Goal: Task Accomplishment & Management: Complete application form

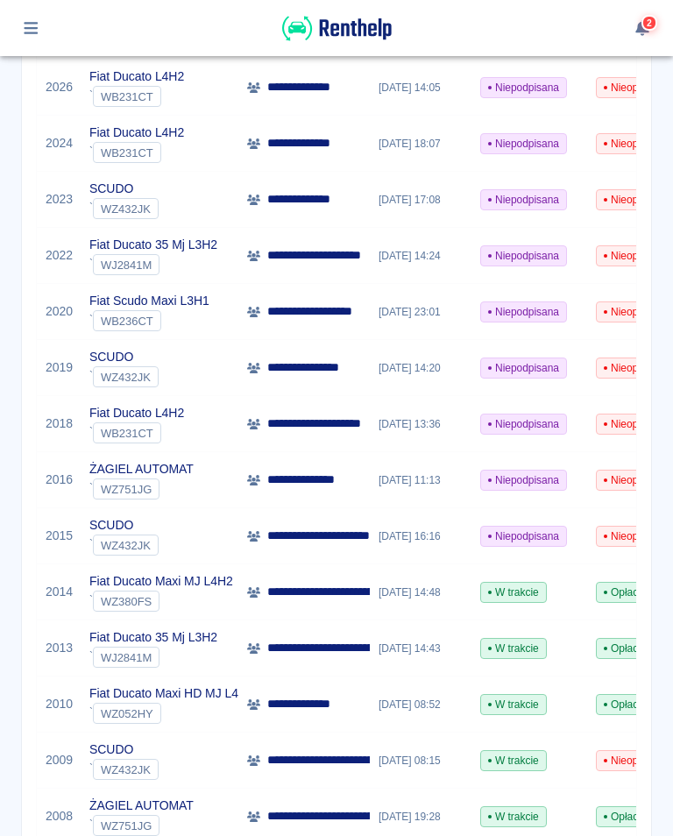
click at [152, 316] on span "WB236CT" at bounding box center [127, 321] width 67 height 13
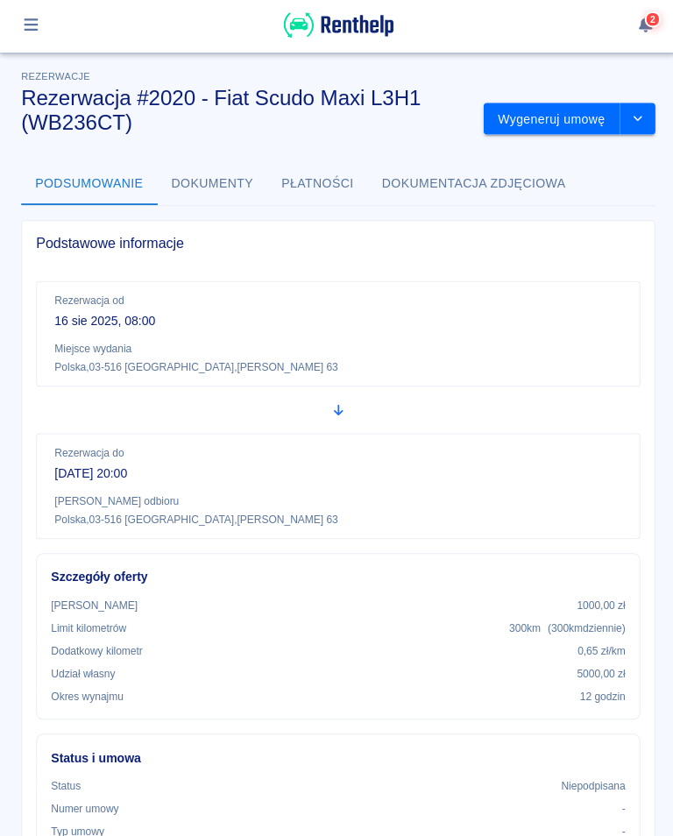
click at [566, 117] on button "Wygeneruj umowę" at bounding box center [549, 122] width 136 height 32
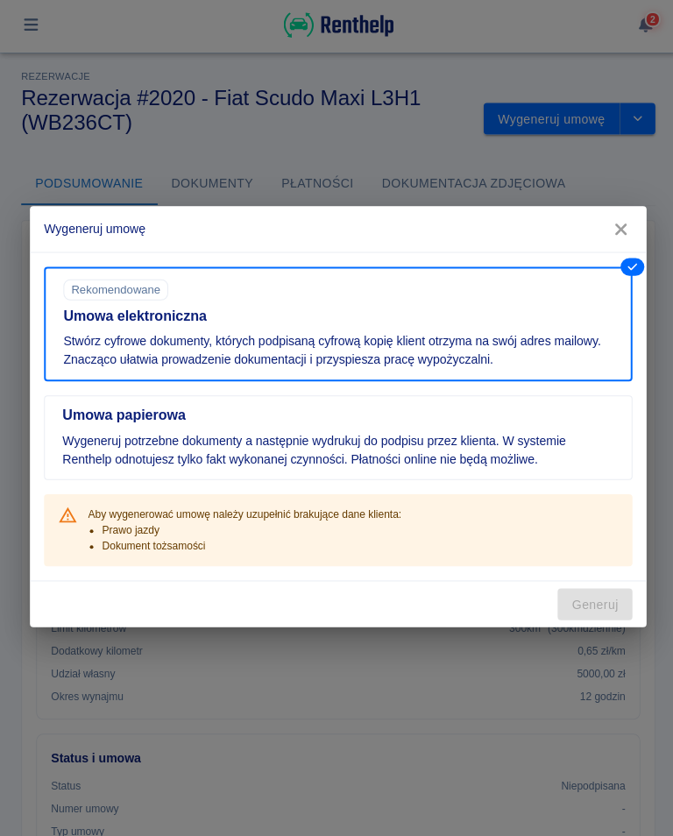
click at [622, 233] on icon "button" at bounding box center [617, 231] width 11 height 11
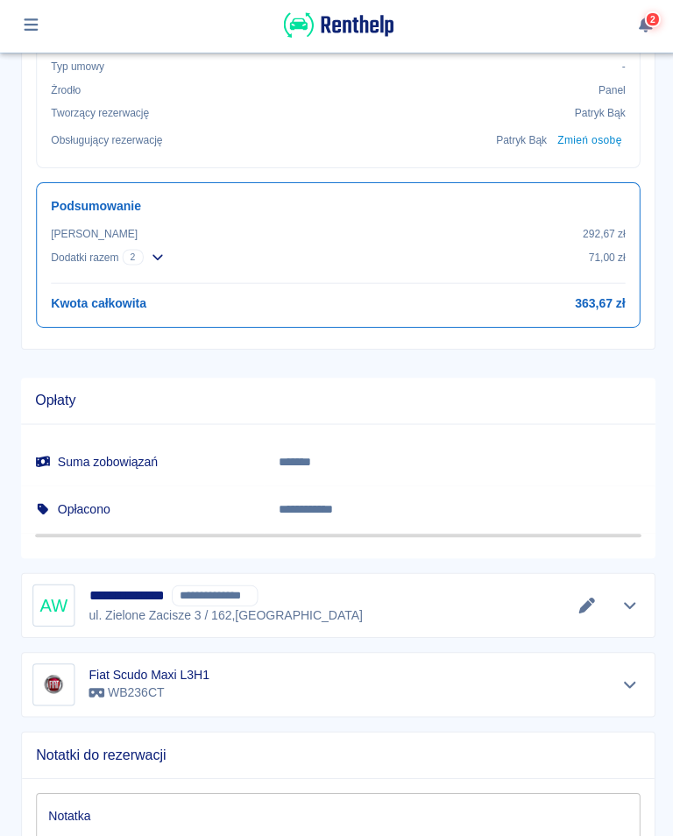
scroll to position [816, 0]
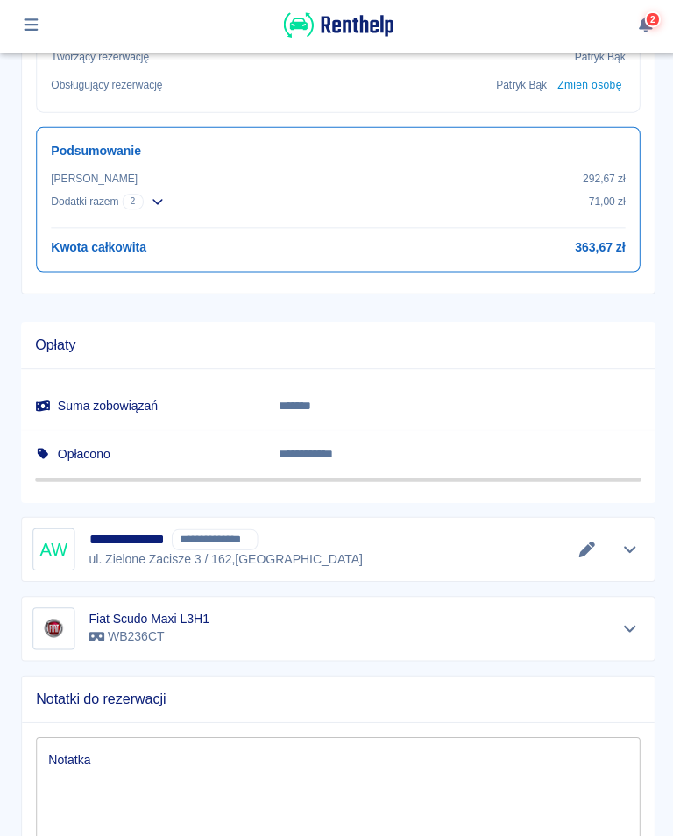
click at [583, 546] on icon "Edytuj dane" at bounding box center [584, 551] width 16 height 16
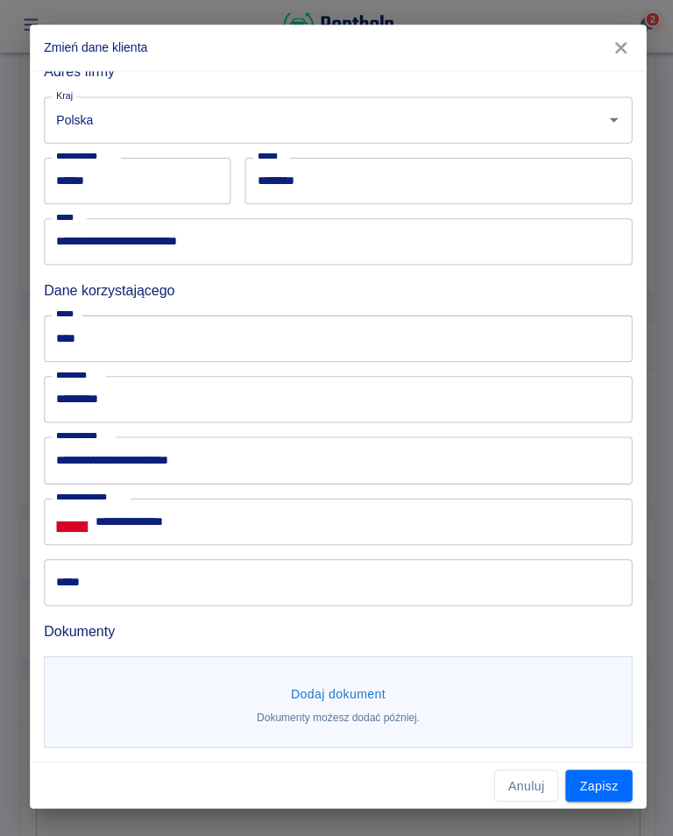
scroll to position [403, 0]
click at [353, 695] on button "Dodaj dokument" at bounding box center [336, 695] width 109 height 32
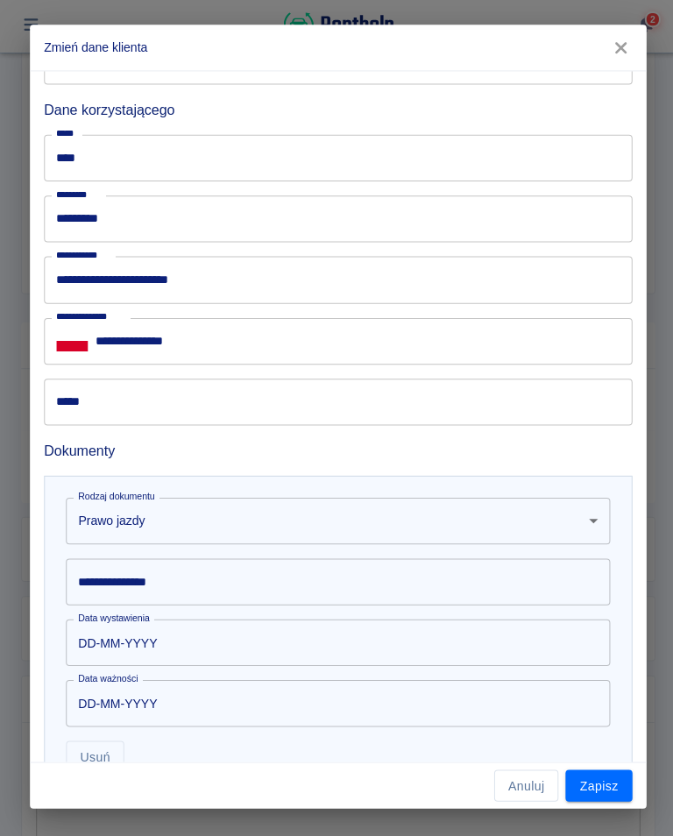
scroll to position [617, 0]
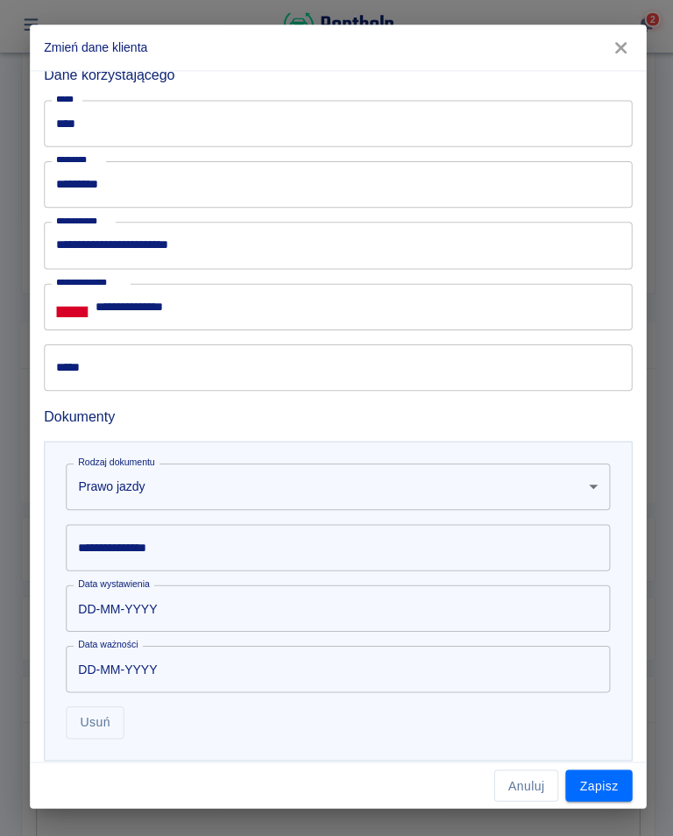
click at [130, 486] on body "Używamy plików Cookies, by zapewnić Ci najlepsze możliwe doświadczenie. Aby dow…" at bounding box center [336, 418] width 673 height 836
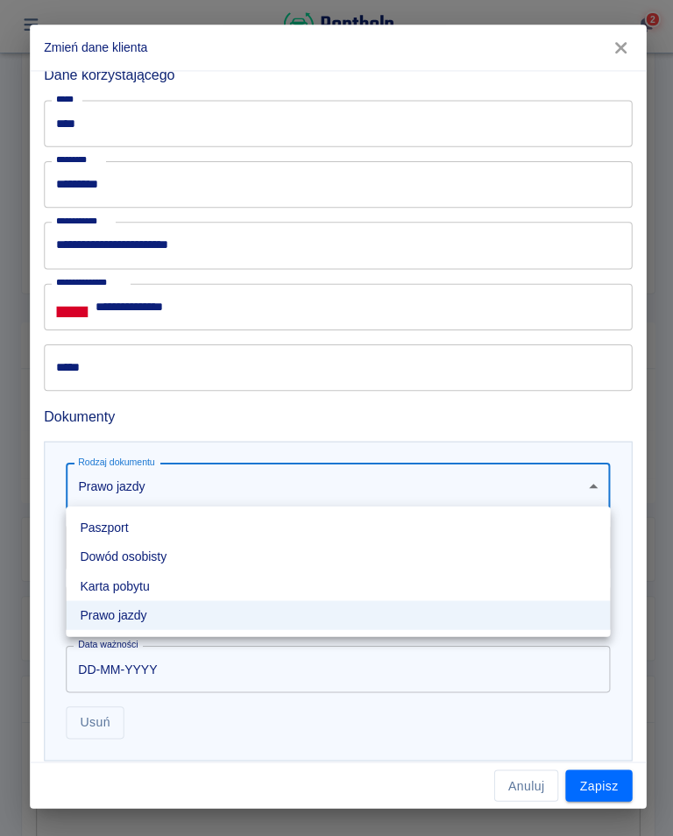
click at [124, 483] on div at bounding box center [336, 418] width 673 height 836
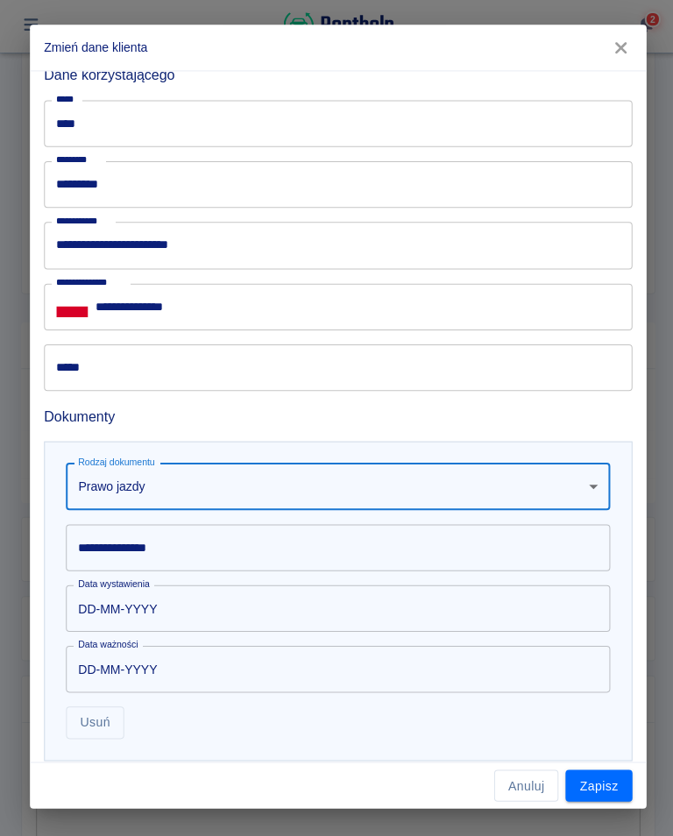
click at [160, 551] on div "**********" at bounding box center [337, 548] width 542 height 46
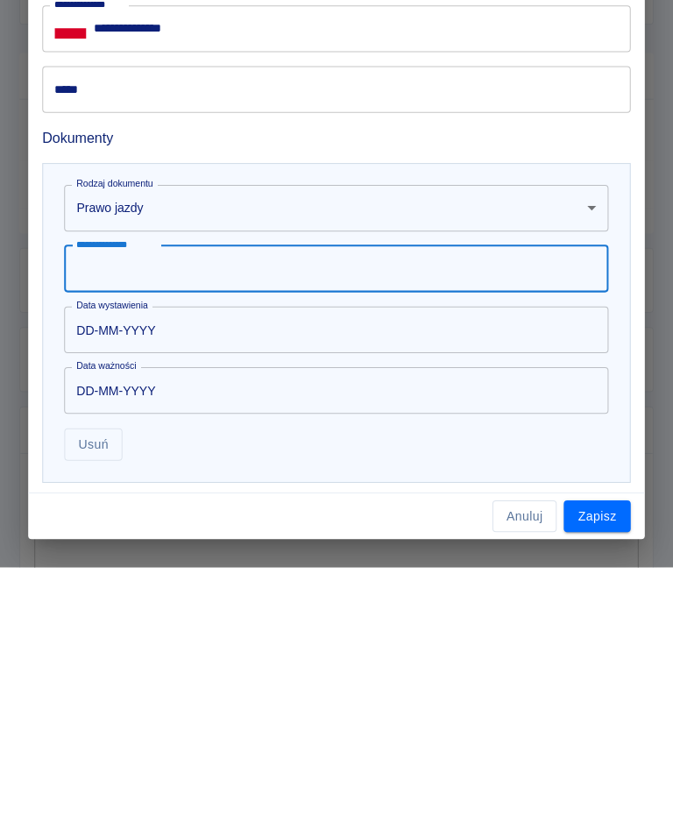
scroll to position [601, 0]
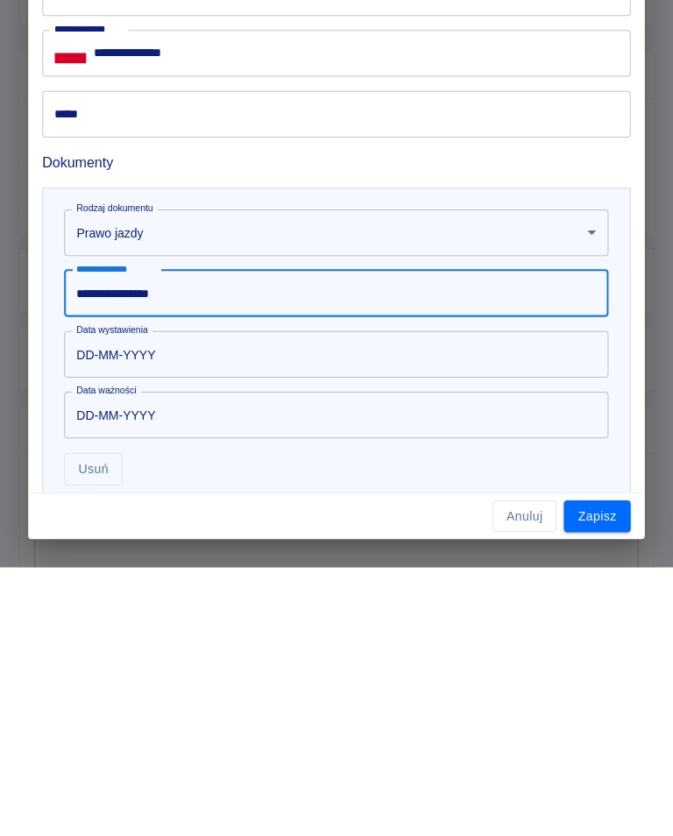
type input "**********"
click at [142, 601] on input "DD-MM-YYYY" at bounding box center [331, 624] width 530 height 46
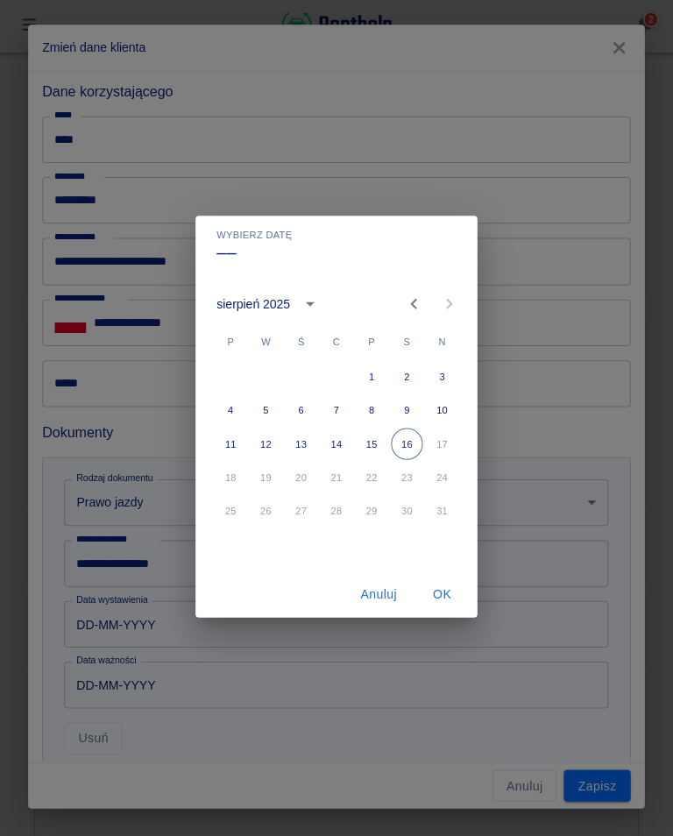
click at [311, 309] on icon "calendar view is open, switch to year view" at bounding box center [310, 305] width 21 height 21
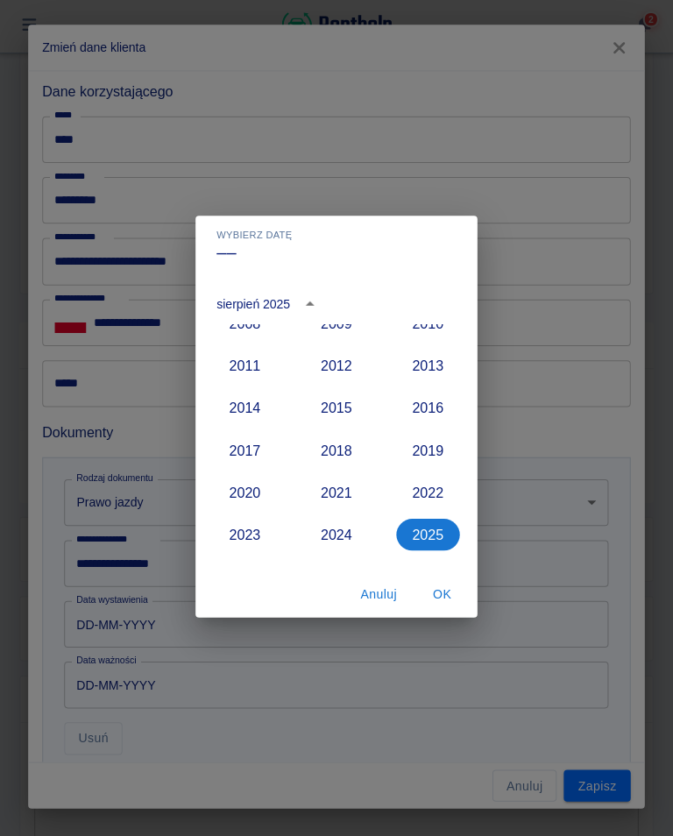
scroll to position [1533, 0]
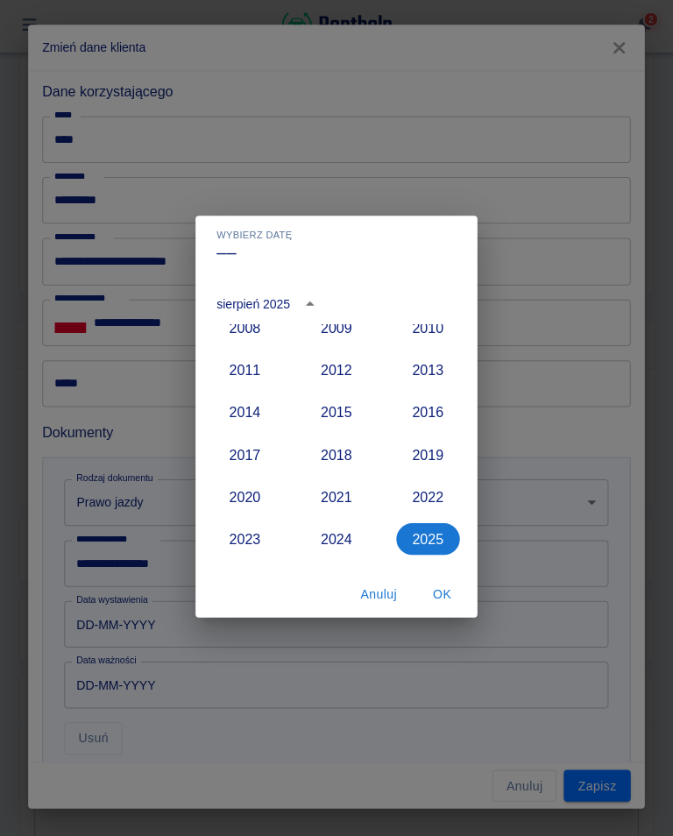
click at [337, 418] on button "2015" at bounding box center [336, 414] width 63 height 32
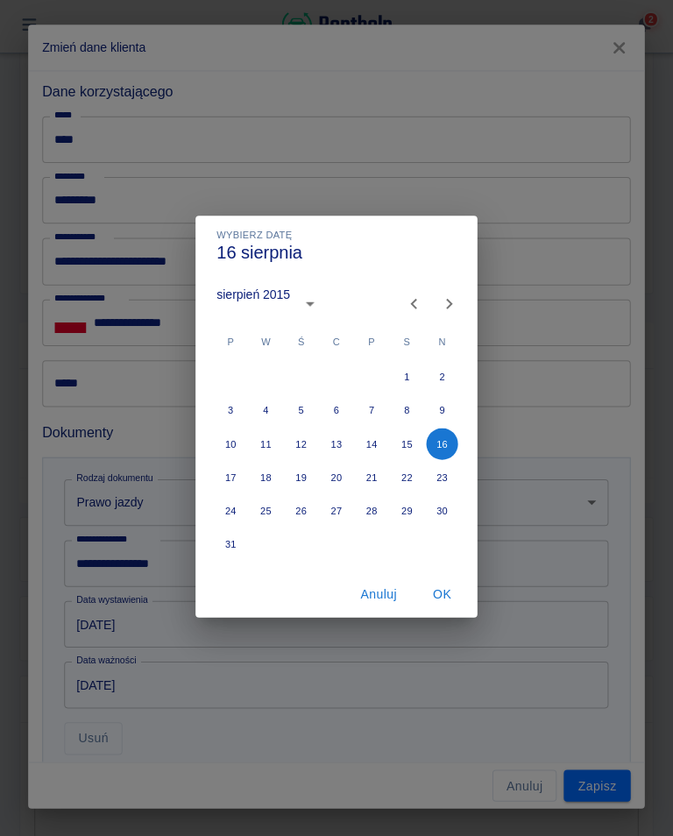
type input "16-08-2015"
type input "16-08-2025"
click at [451, 309] on icon "Next month" at bounding box center [448, 305] width 21 height 21
click at [444, 300] on icon "Next month" at bounding box center [448, 305] width 21 height 21
click at [445, 297] on icon "Next month" at bounding box center [448, 305] width 21 height 21
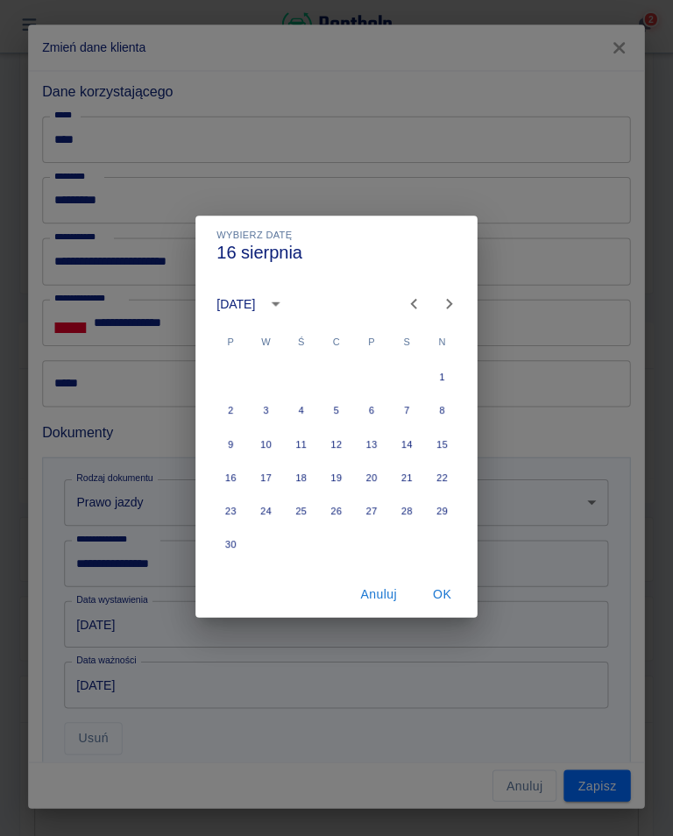
click at [440, 303] on icon "Next month" at bounding box center [448, 305] width 21 height 21
click at [267, 442] on button "15" at bounding box center [267, 446] width 32 height 32
type input "15-12-2015"
click at [442, 589] on button "OK" at bounding box center [442, 595] width 56 height 32
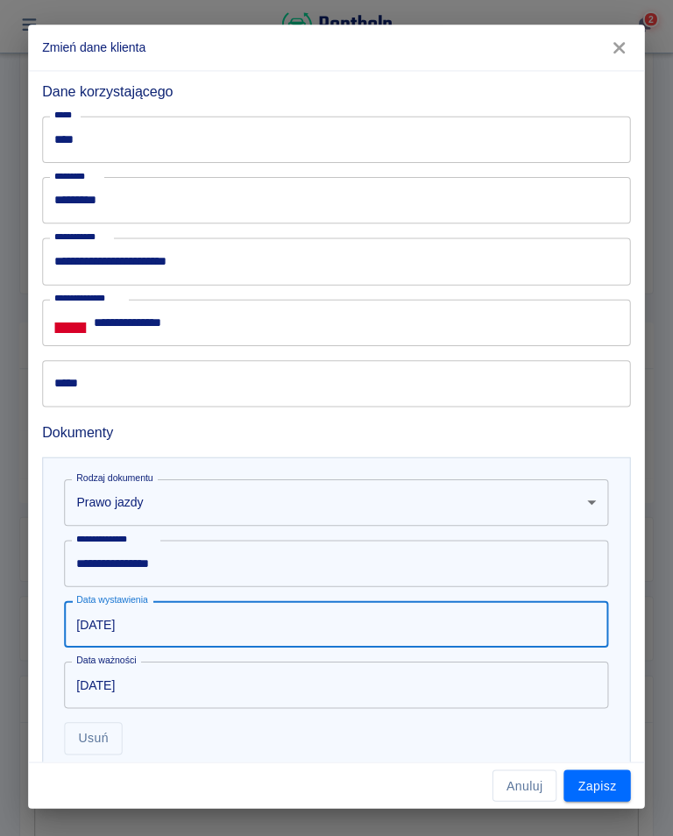
click at [130, 700] on input "15-12-2025" at bounding box center [331, 685] width 530 height 46
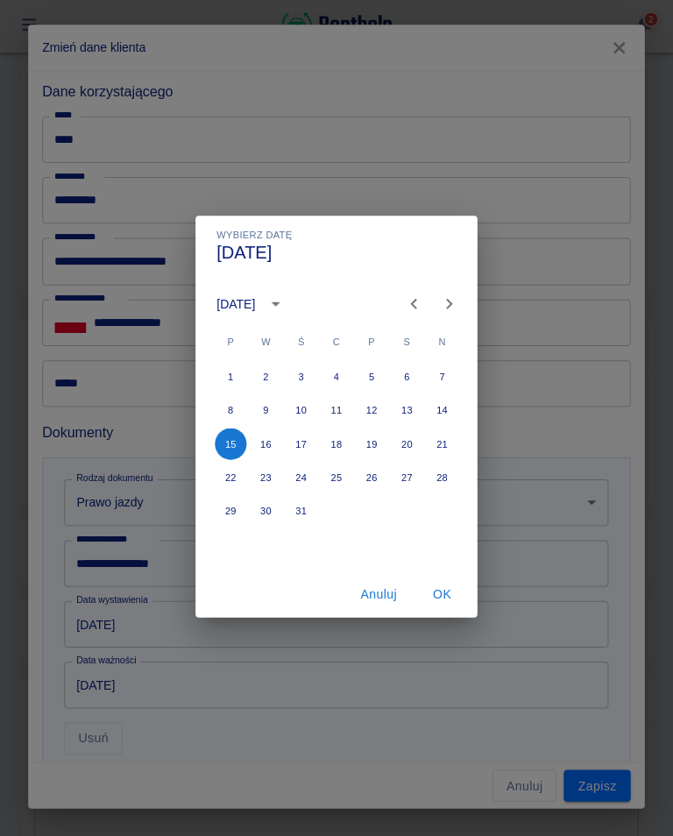
click at [287, 304] on icon "calendar view is open, switch to year view" at bounding box center [276, 305] width 21 height 21
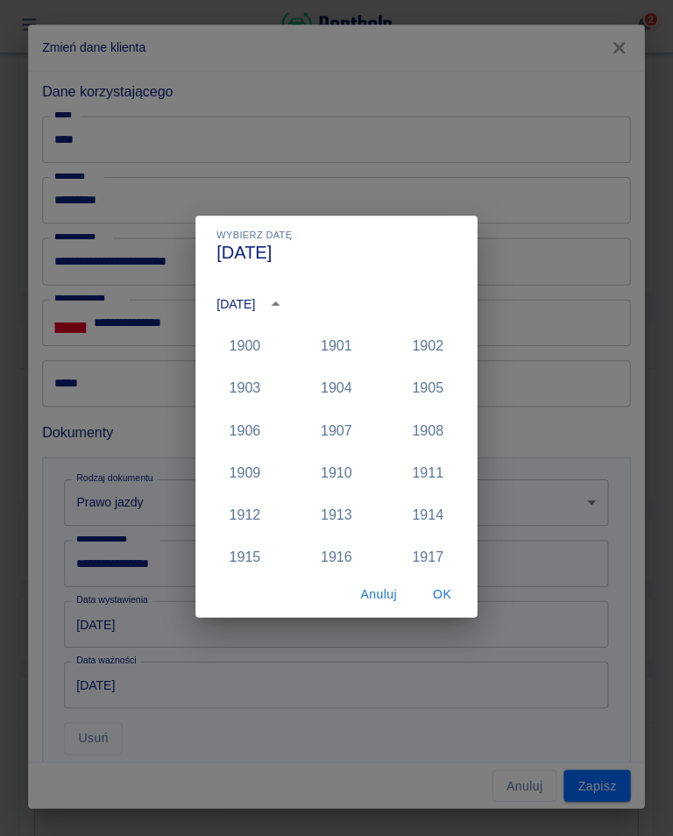
scroll to position [1624, 0]
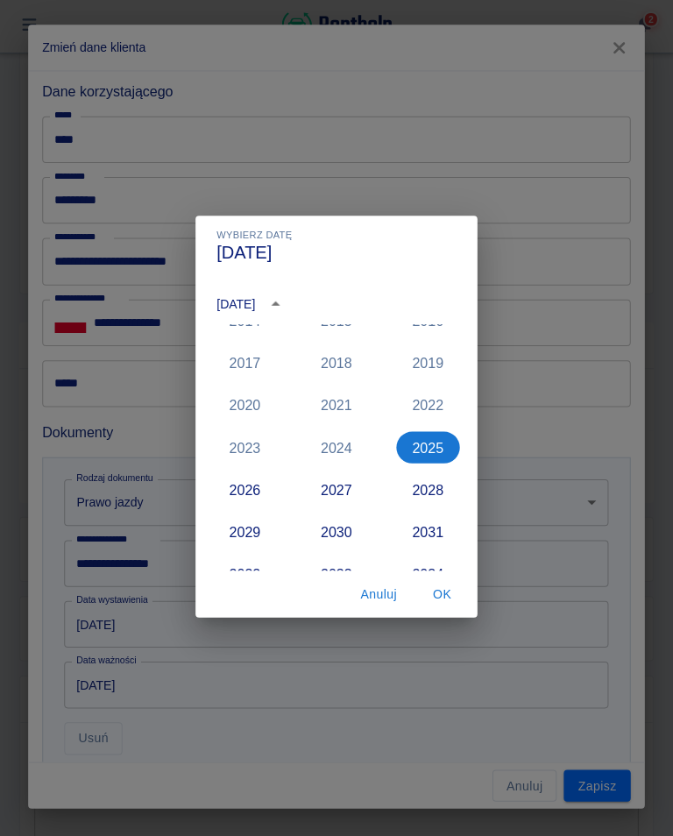
click at [338, 532] on button "2030" at bounding box center [336, 533] width 63 height 32
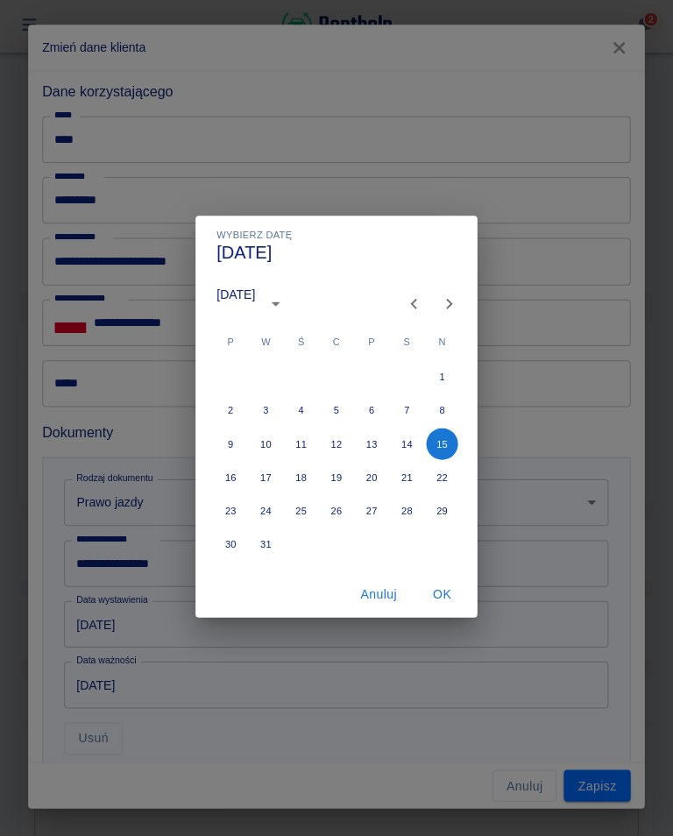
type input "15-12-2030"
click at [438, 593] on button "OK" at bounding box center [442, 595] width 56 height 32
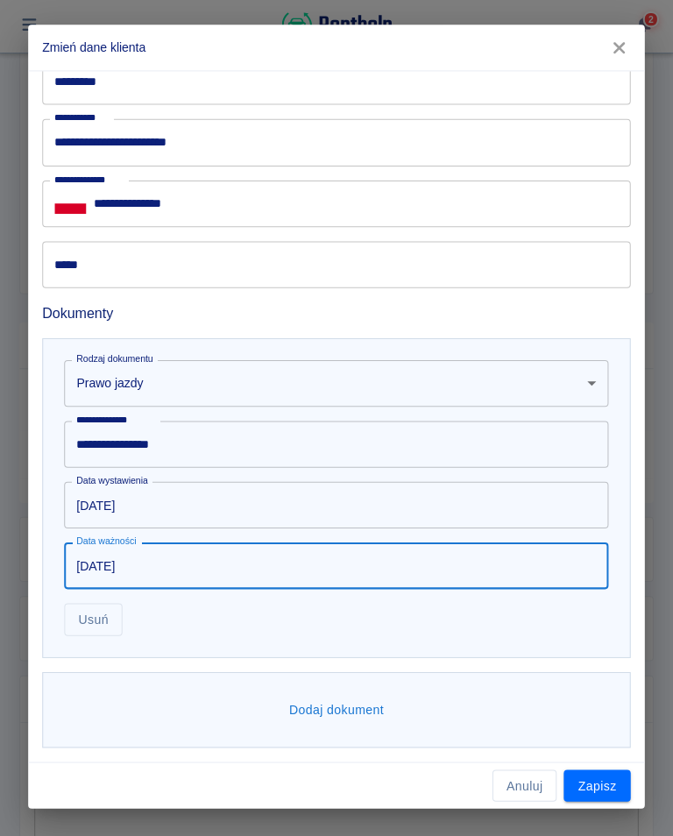
scroll to position [719, 0]
click at [607, 789] on button "Zapisz" at bounding box center [596, 786] width 67 height 32
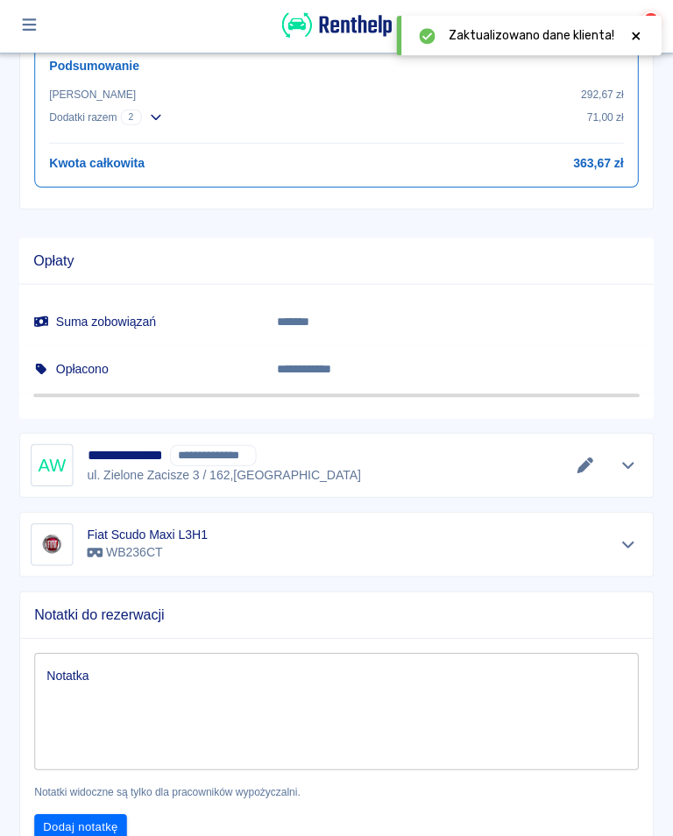
scroll to position [901, 0]
click at [584, 466] on icon "Edytuj dane" at bounding box center [584, 466] width 20 height 16
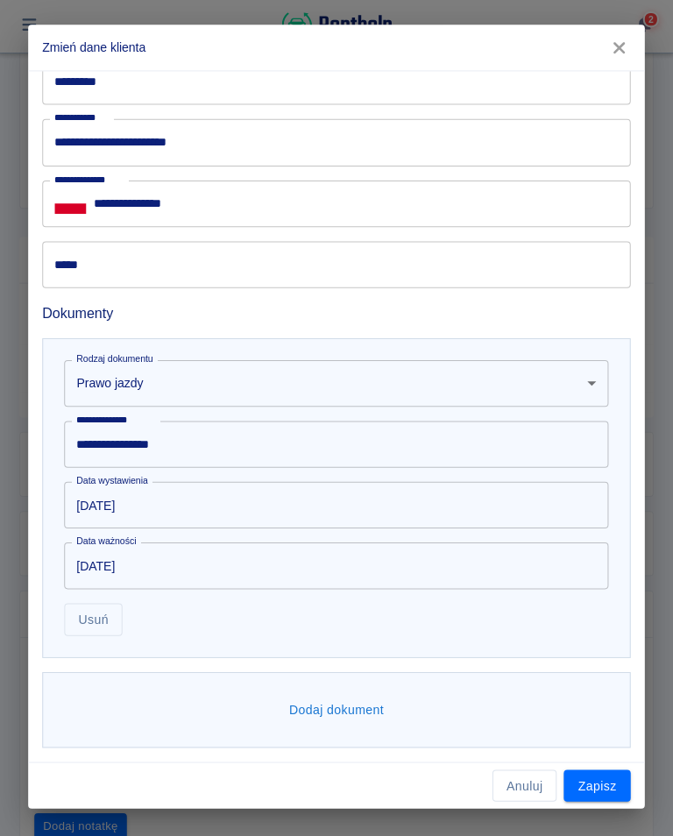
scroll to position [719, 0]
click at [337, 713] on button "Dodaj dokument" at bounding box center [336, 711] width 109 height 32
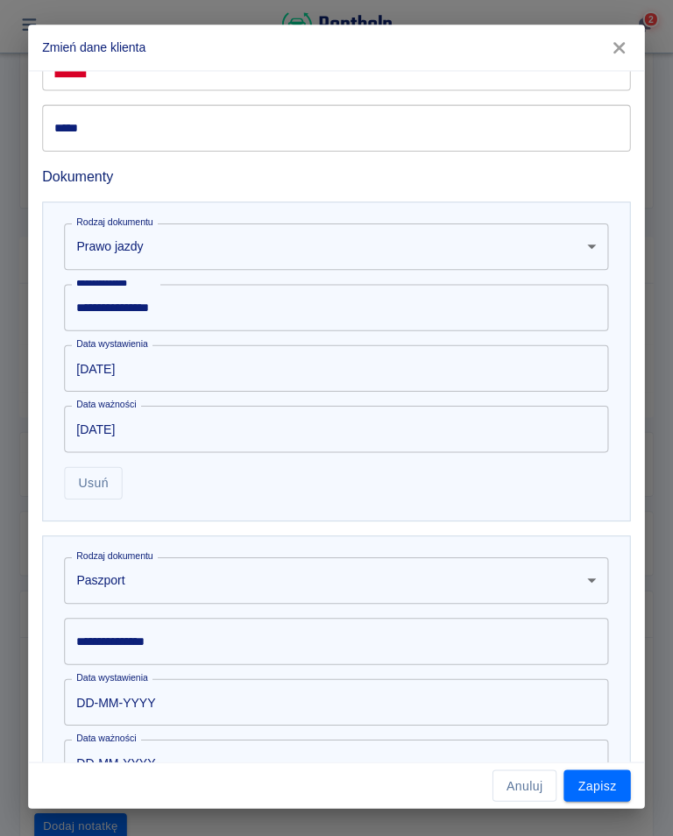
scroll to position [857, 0]
click at [123, 571] on body "Używamy plików Cookies, by zapewnić Ci najlepsze możliwe doświadczenie. Aby dow…" at bounding box center [336, 418] width 673 height 836
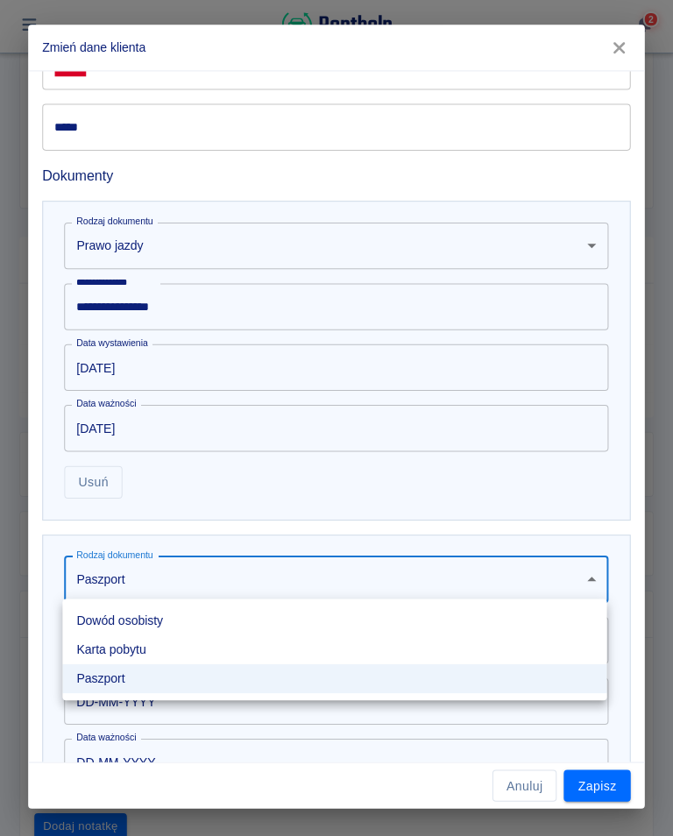
click at [161, 627] on li "Dowód osobisty" at bounding box center [335, 621] width 542 height 29
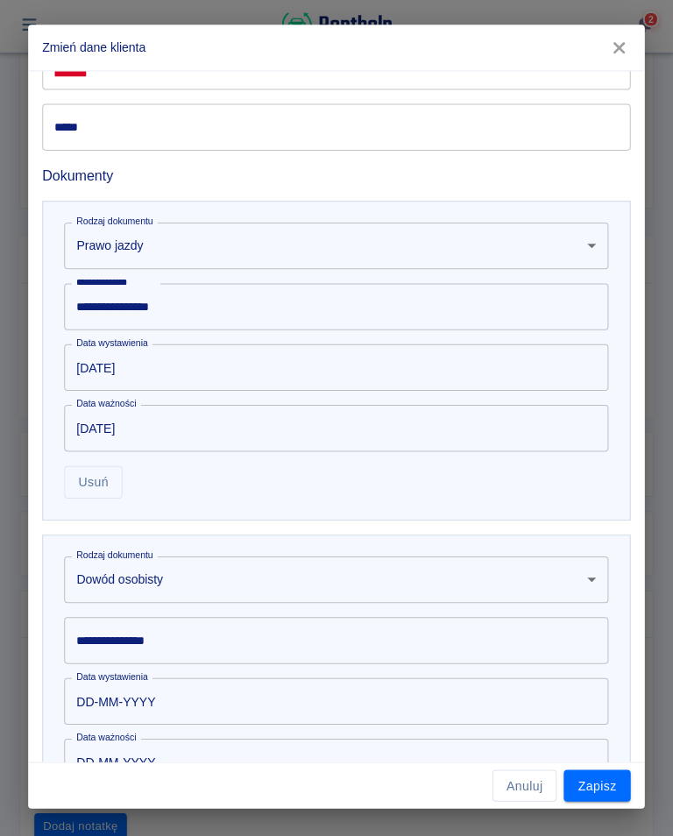
click at [132, 579] on body "Używamy plików Cookies, by zapewnić Ci najlepsze możliwe doświadczenie. Aby dow…" at bounding box center [336, 418] width 673 height 836
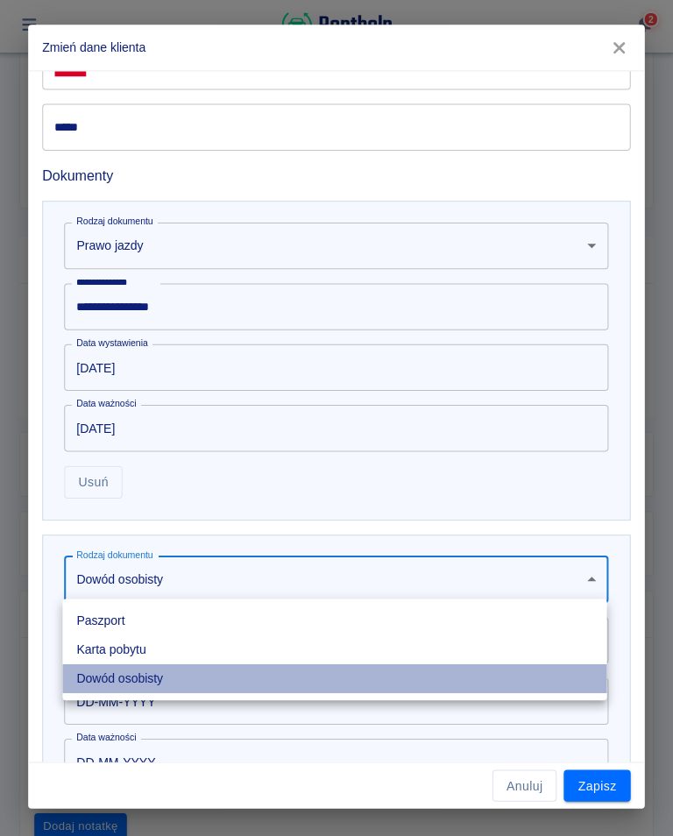
click at [160, 681] on li "Dowód osobisty" at bounding box center [335, 679] width 542 height 29
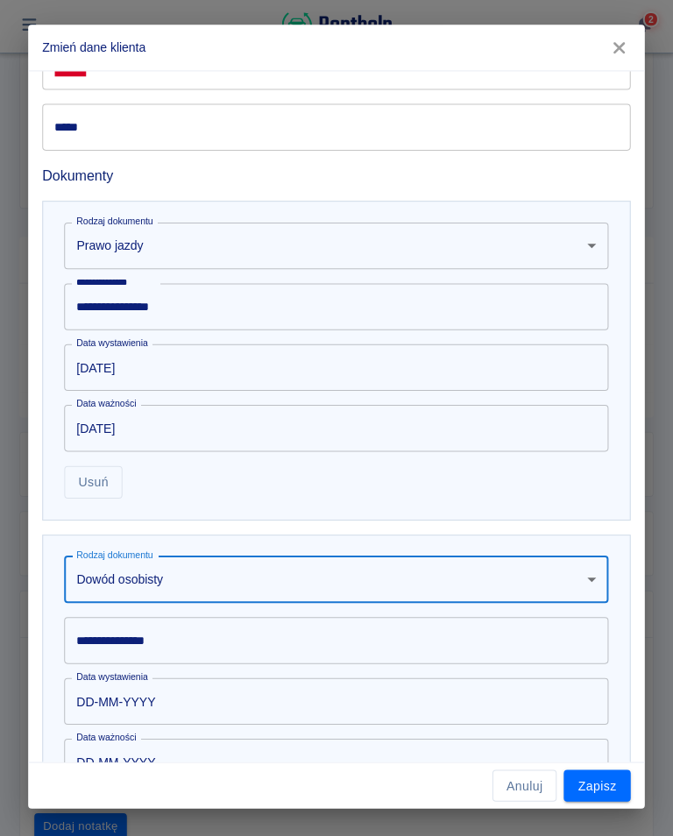
click at [138, 639] on div "**********" at bounding box center [337, 641] width 542 height 46
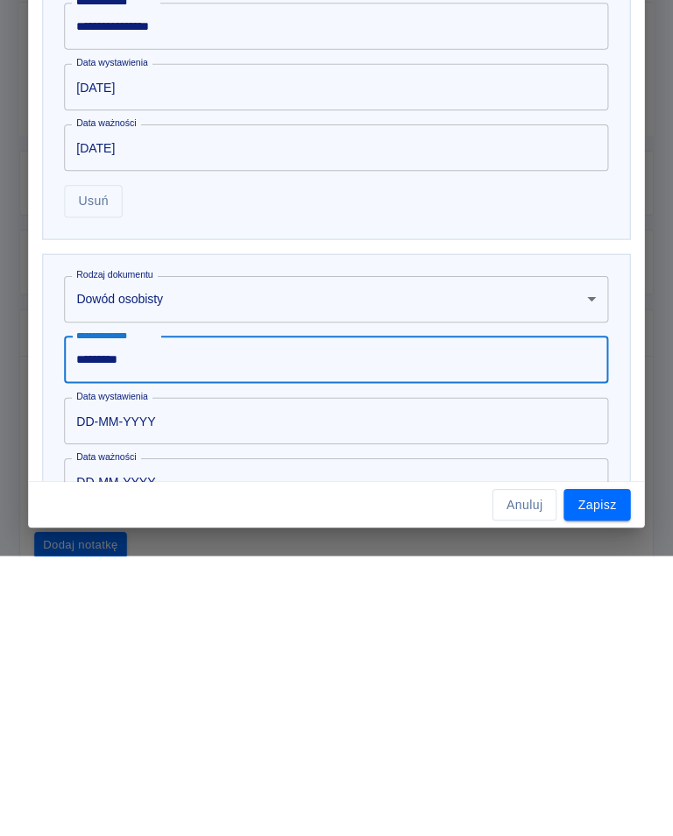
type input "*********"
click at [158, 679] on input "DD-MM-YYYY" at bounding box center [331, 702] width 530 height 46
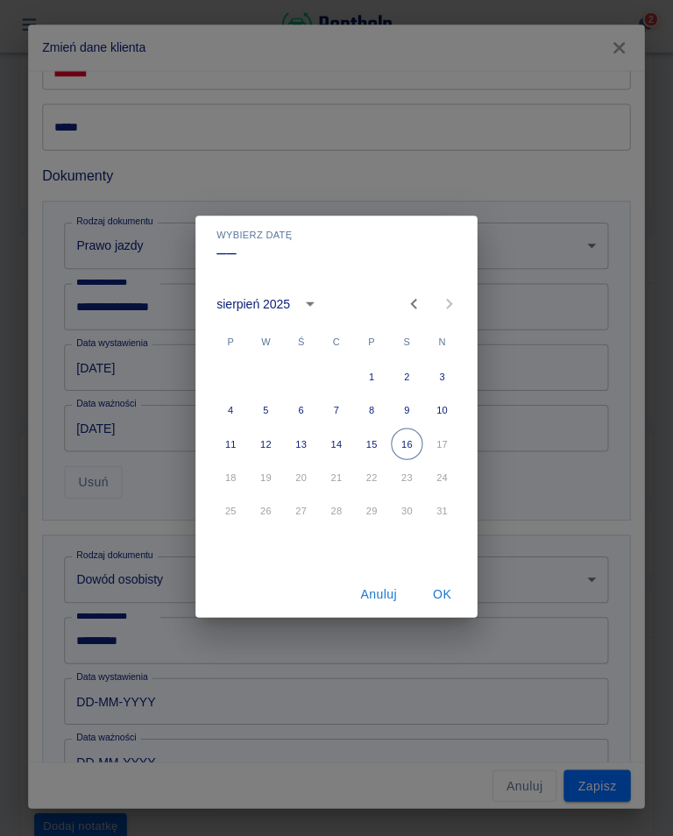
click at [302, 304] on icon "calendar view is open, switch to year view" at bounding box center [310, 305] width 21 height 21
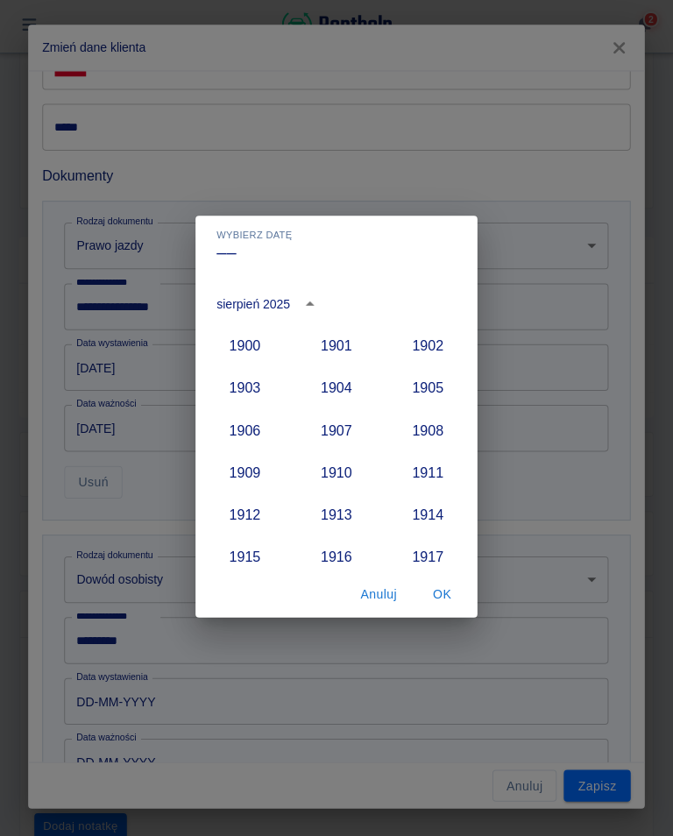
scroll to position [1624, 0]
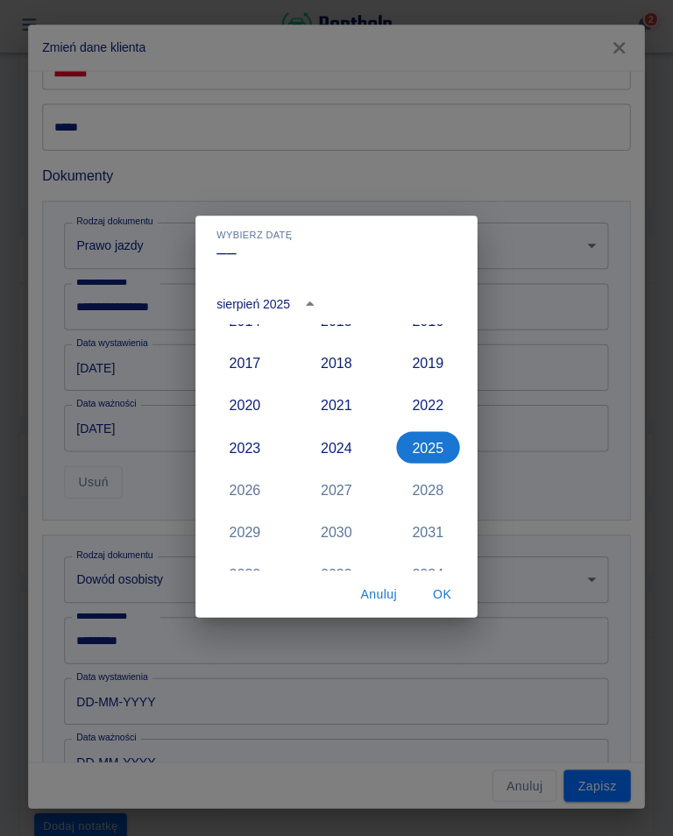
click at [241, 449] on button "2023" at bounding box center [245, 449] width 63 height 32
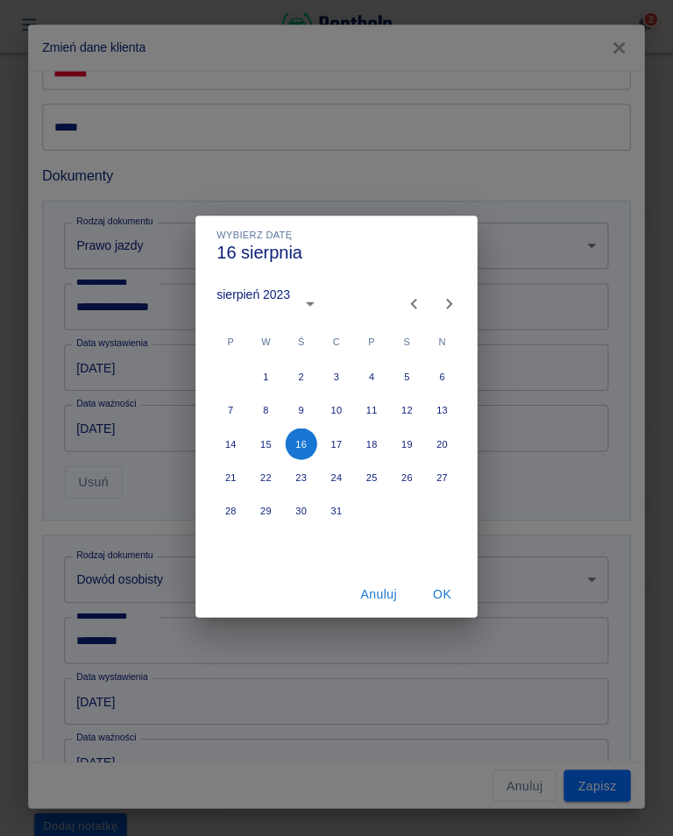
type input "16-08-2023"
type input "16-08-2033"
click at [446, 310] on icon "Next month" at bounding box center [448, 305] width 21 height 21
click at [445, 310] on icon "Next month" at bounding box center [448, 305] width 21 height 21
click at [448, 309] on icon "Next month" at bounding box center [448, 305] width 21 height 21
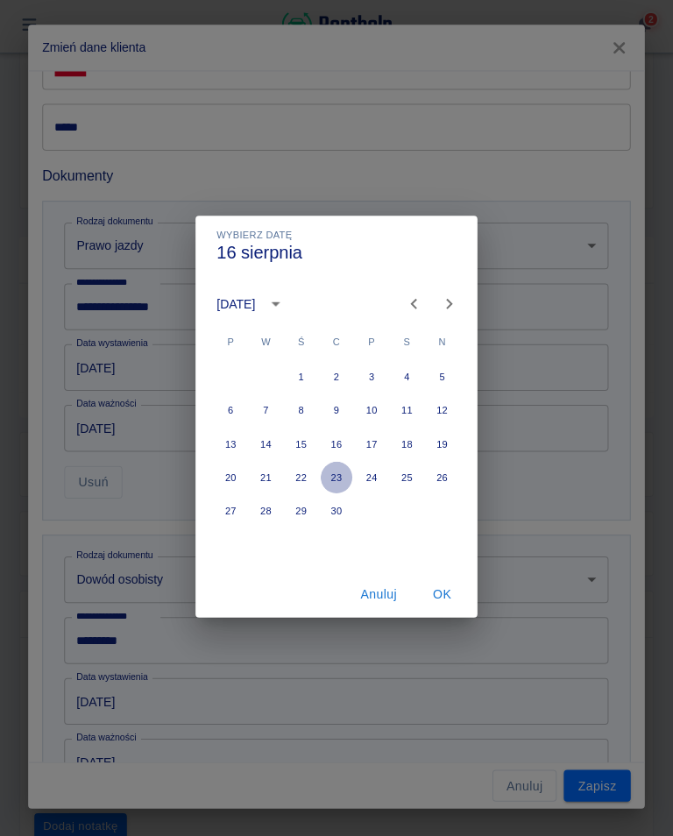
click at [335, 475] on button "23" at bounding box center [337, 479] width 32 height 32
type input "23-11-2023"
type input "23-11-2033"
click at [444, 594] on button "OK" at bounding box center [442, 595] width 56 height 32
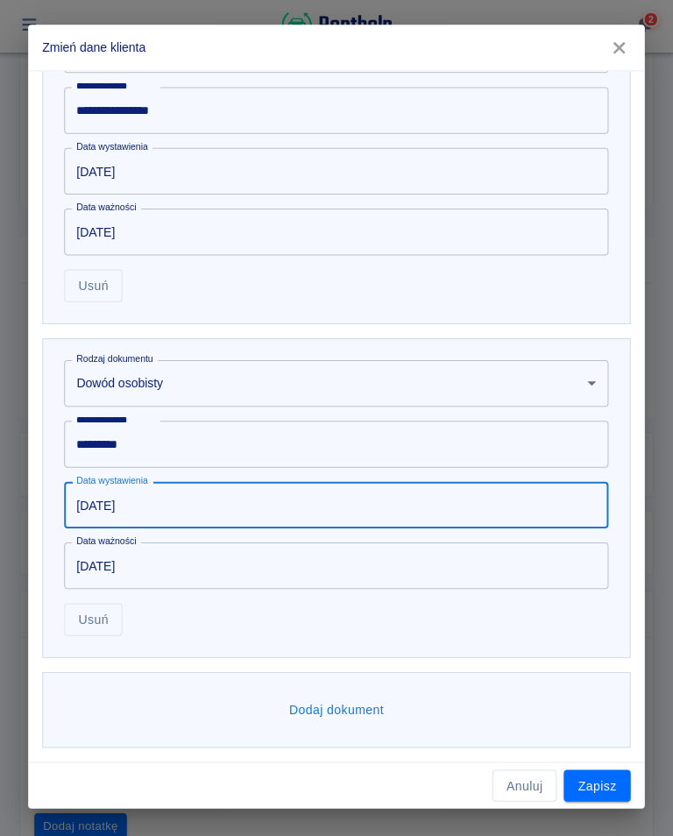
scroll to position [1051, 0]
click at [608, 785] on button "Zapisz" at bounding box center [596, 786] width 67 height 32
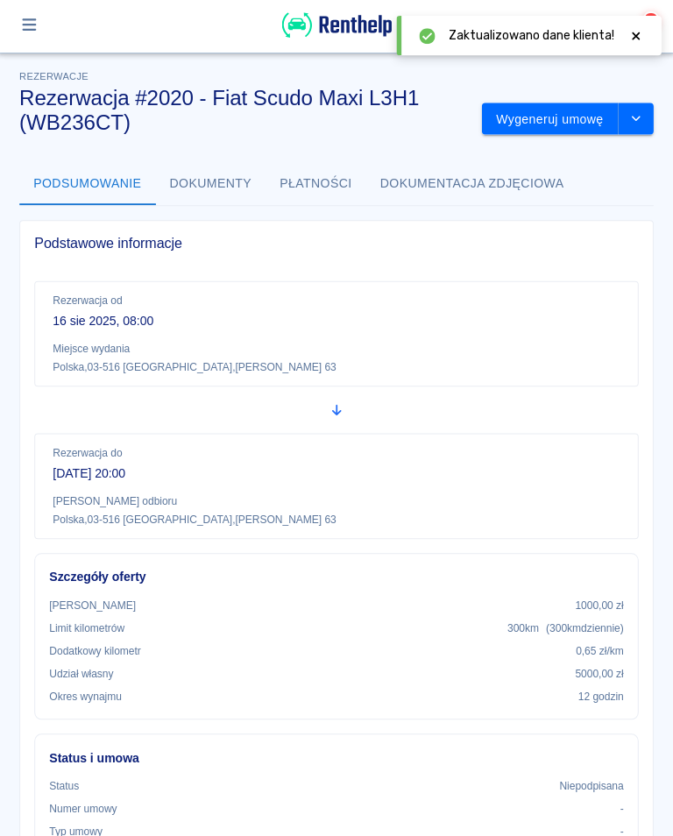
scroll to position [0, 0]
click at [573, 115] on button "Wygeneruj umowę" at bounding box center [549, 122] width 136 height 32
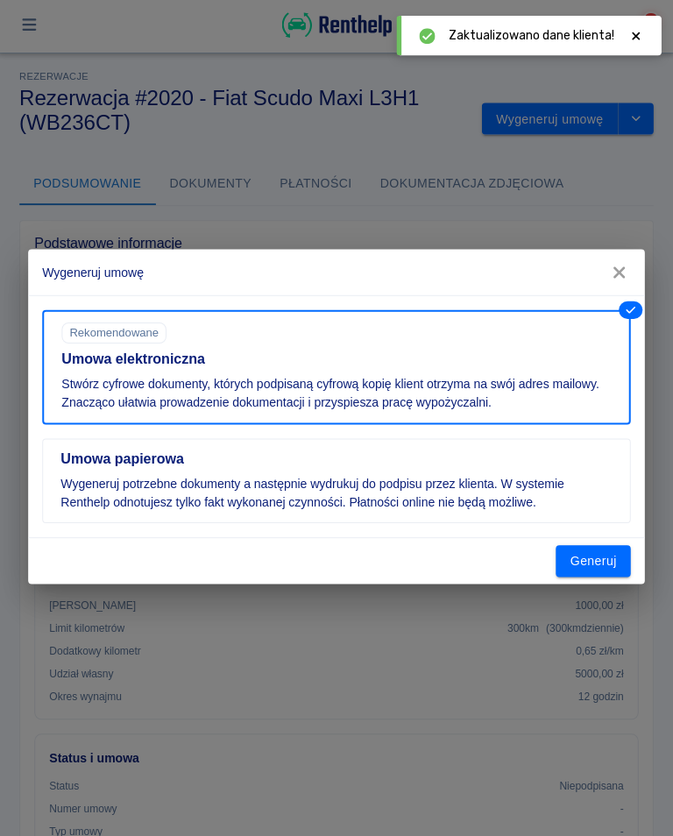
click at [602, 560] on button "Generuj" at bounding box center [592, 562] width 75 height 32
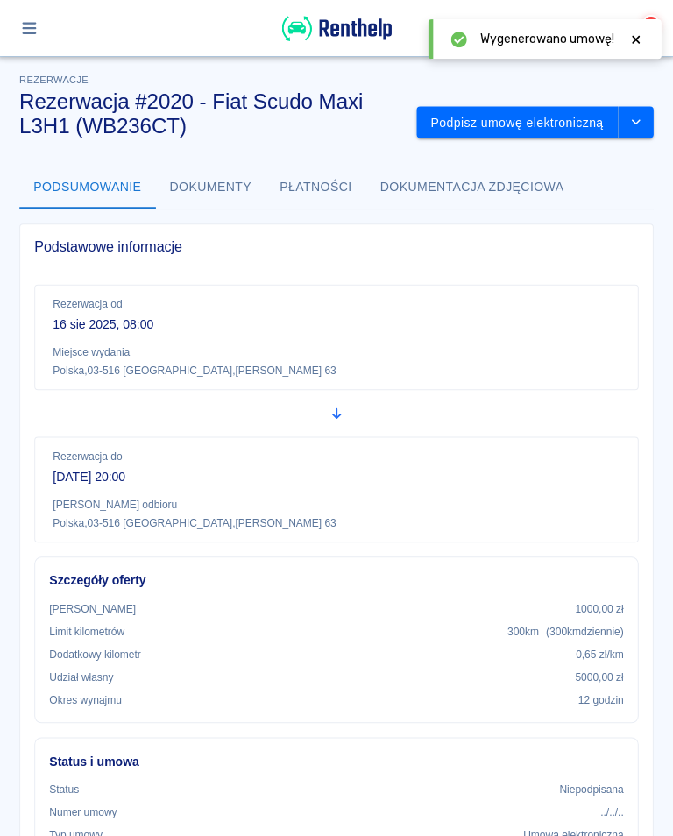
click at [560, 119] on button "Podpisz umowę elektroniczną" at bounding box center [516, 122] width 201 height 32
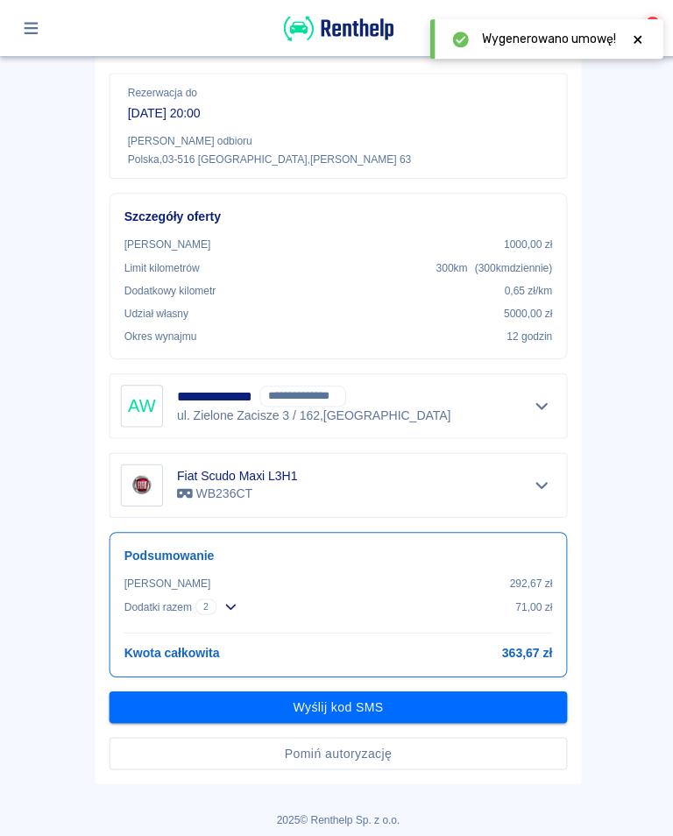
scroll to position [310, 0]
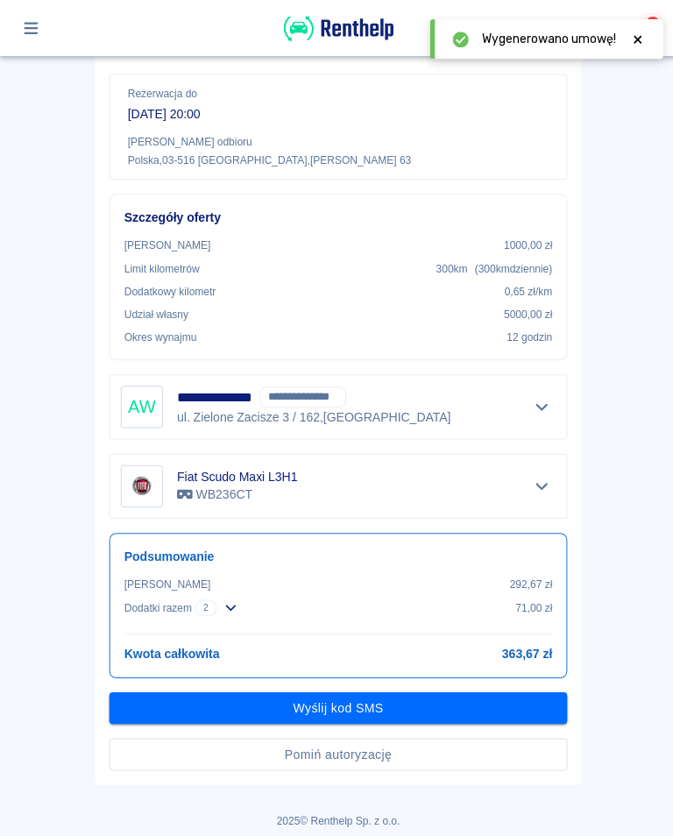
click at [340, 711] on button "Wyślij kod SMS" at bounding box center [337, 705] width 456 height 32
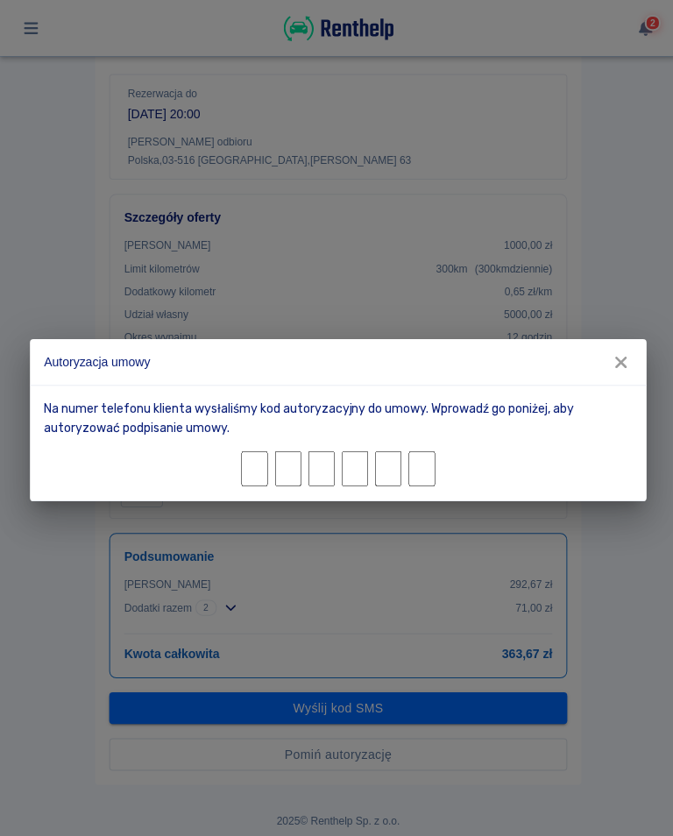
click at [255, 463] on input "Character 1." at bounding box center [253, 466] width 26 height 35
type input "0"
type input "8"
type input "9"
type input "1"
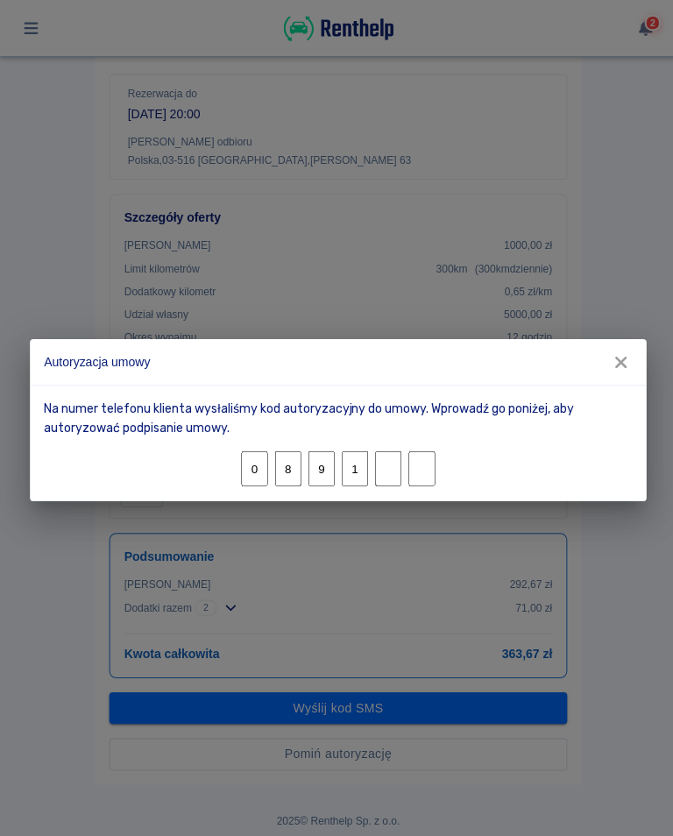
type input "2"
type input "3"
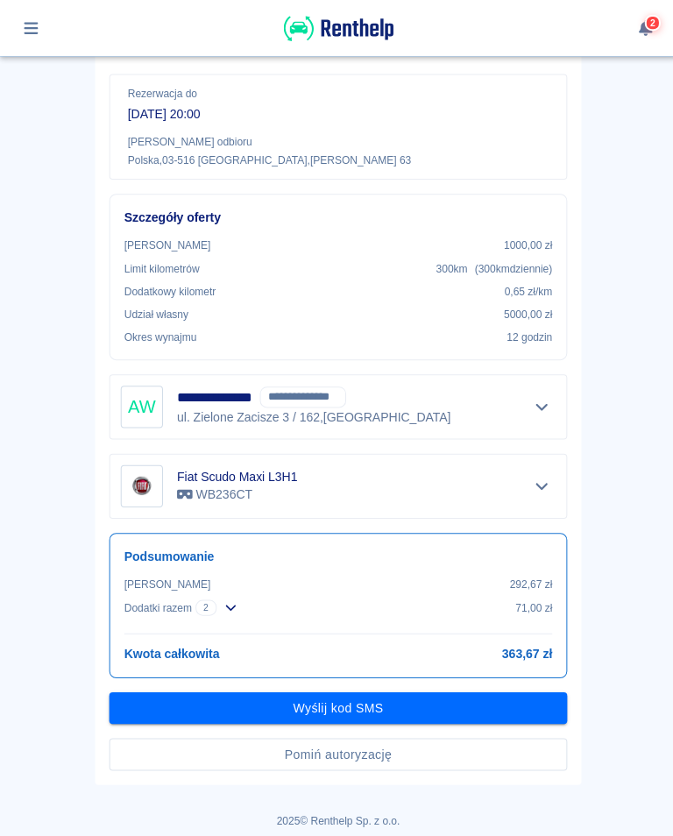
scroll to position [265, 0]
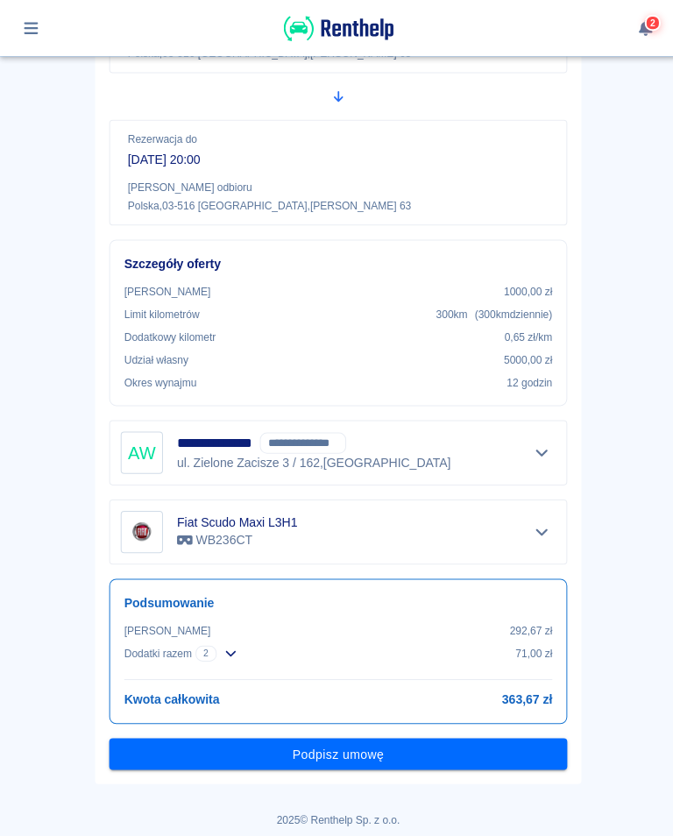
click at [342, 748] on button "Podpisz umowę" at bounding box center [337, 751] width 456 height 32
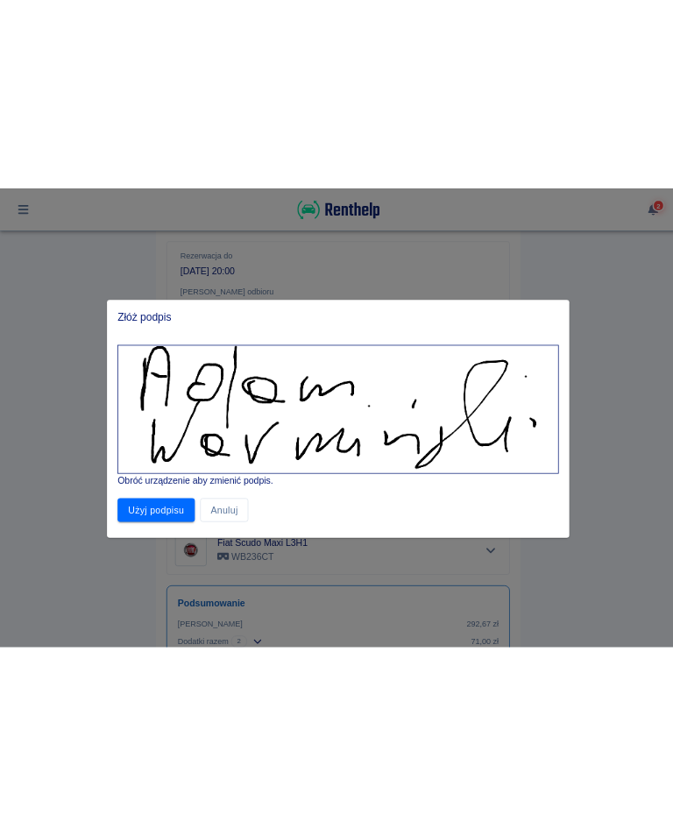
scroll to position [149, 0]
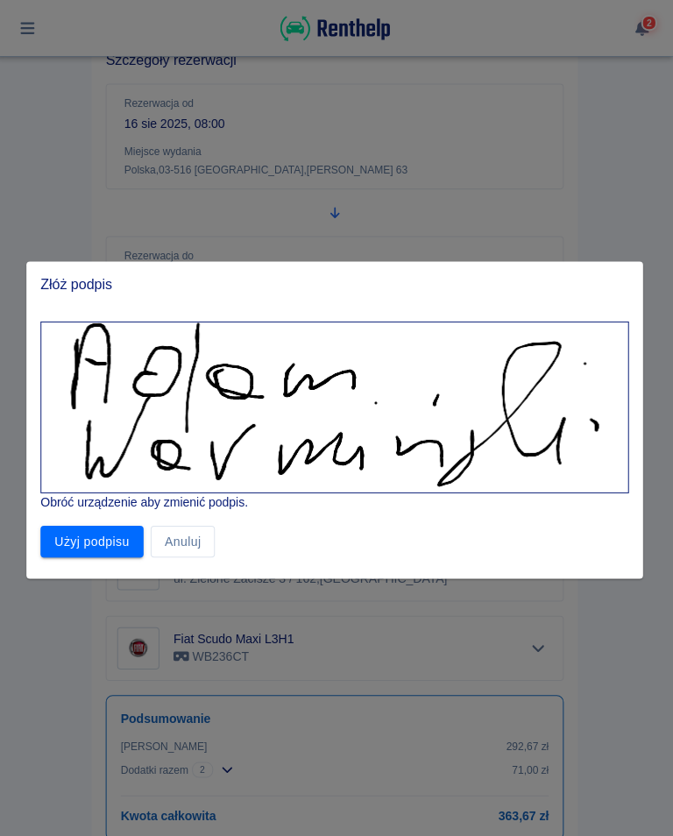
click at [88, 546] on button "Użyj podpisu" at bounding box center [95, 539] width 103 height 32
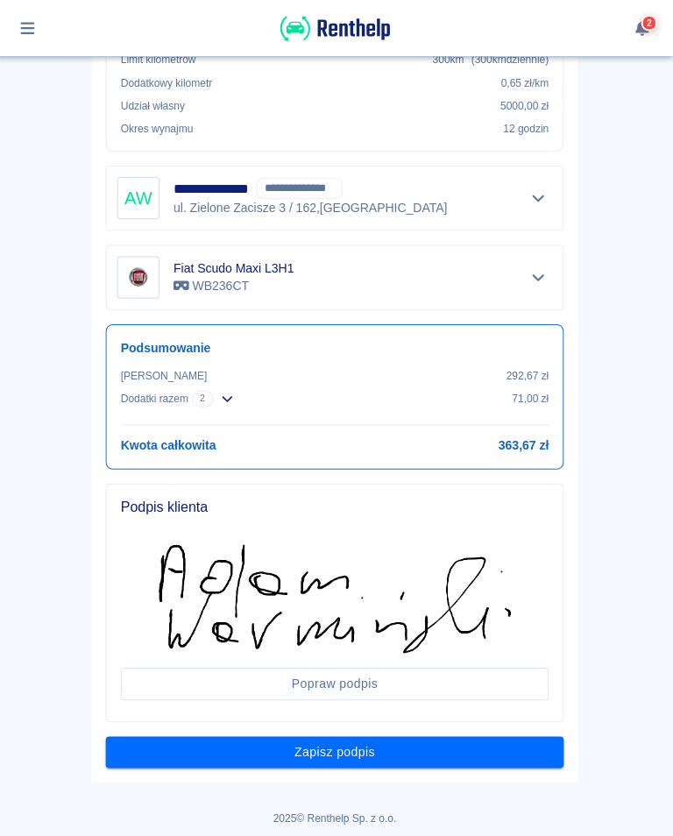
scroll to position [516, 0]
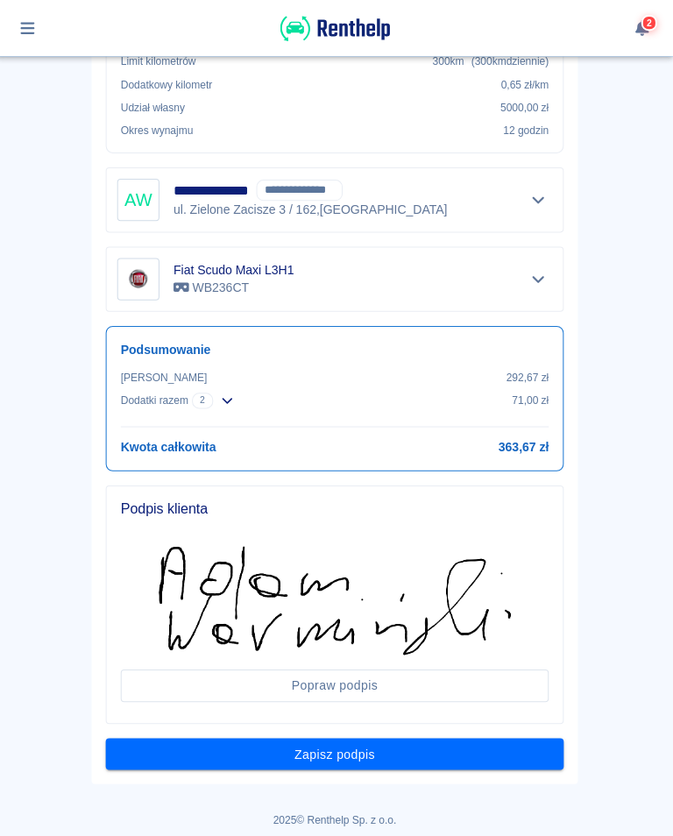
click at [326, 752] on button "Zapisz podpis" at bounding box center [337, 751] width 456 height 32
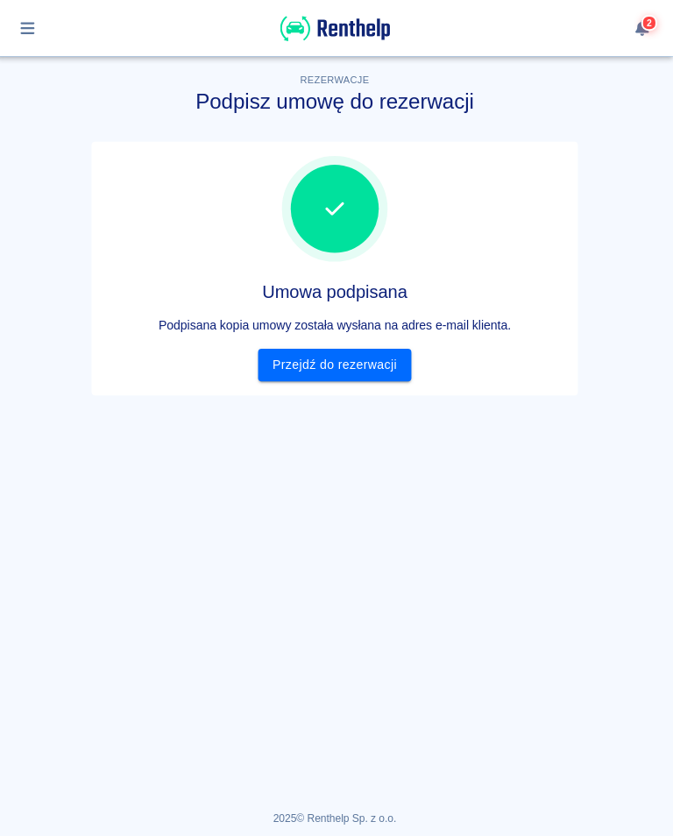
scroll to position [0, 0]
click at [342, 367] on link "Przejdź do rezerwacji" at bounding box center [336, 363] width 152 height 32
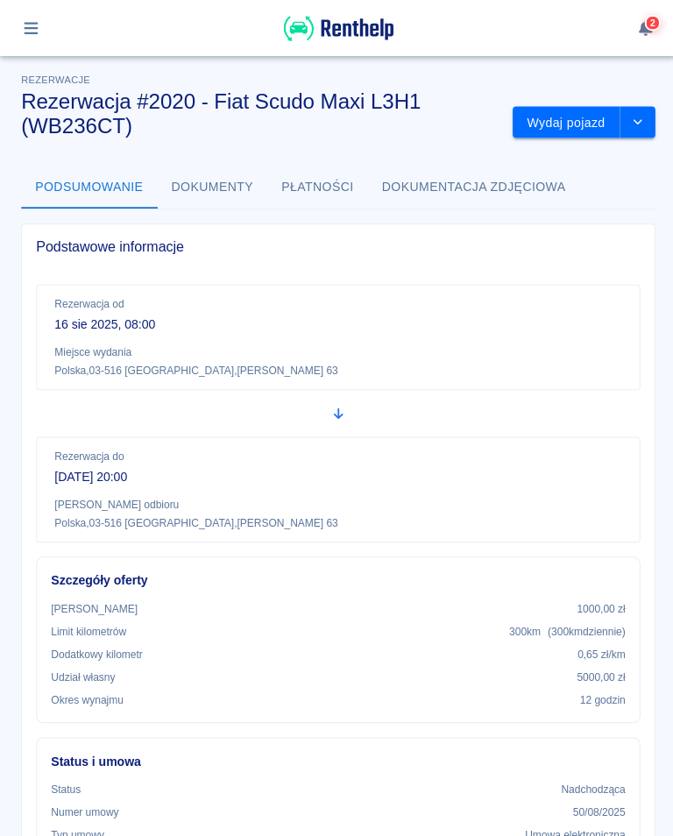
click at [564, 124] on button "Wydaj pojazd" at bounding box center [563, 122] width 107 height 32
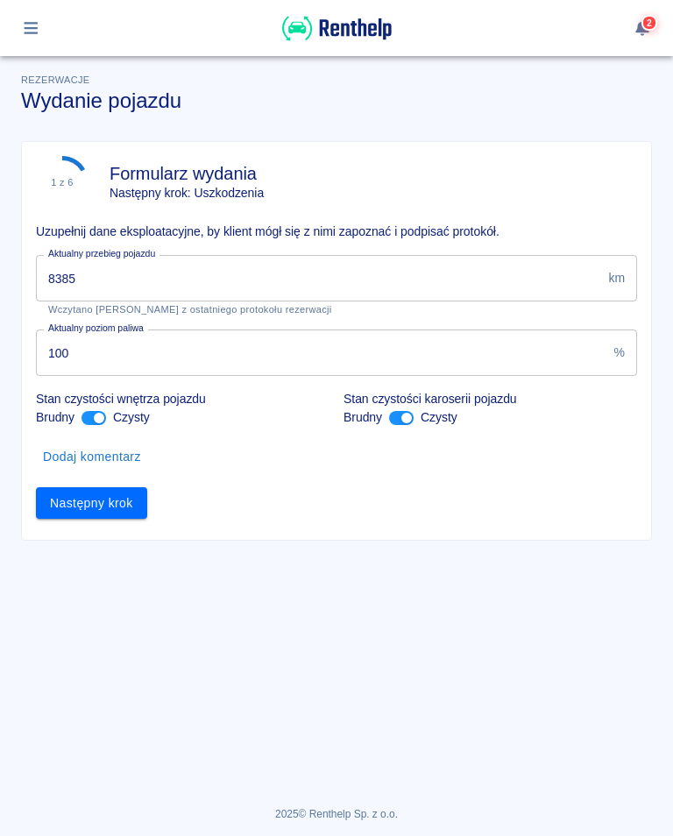
click at [99, 281] on input "8385" at bounding box center [319, 278] width 566 height 46
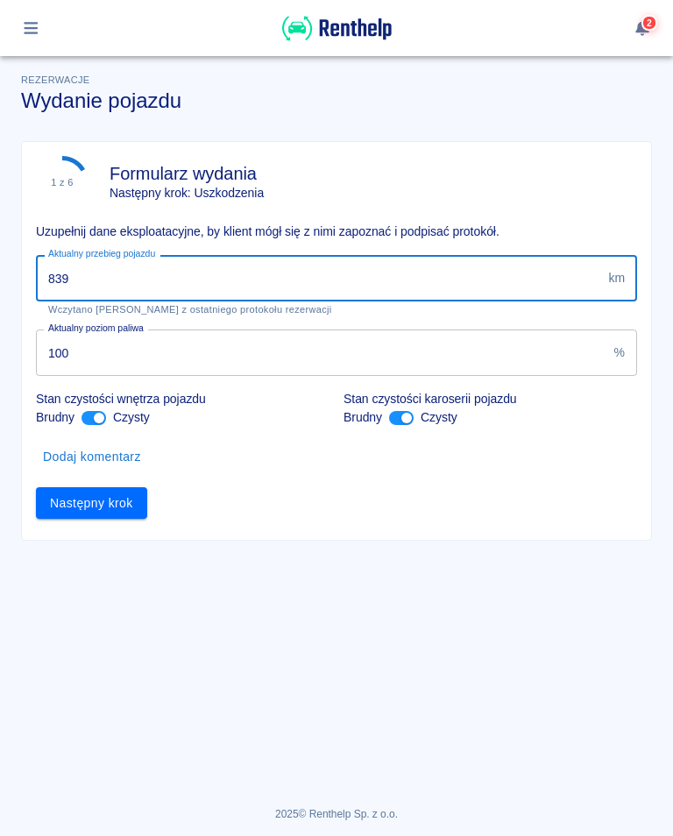
type input "8399"
click at [109, 505] on button "Następny krok" at bounding box center [91, 503] width 111 height 32
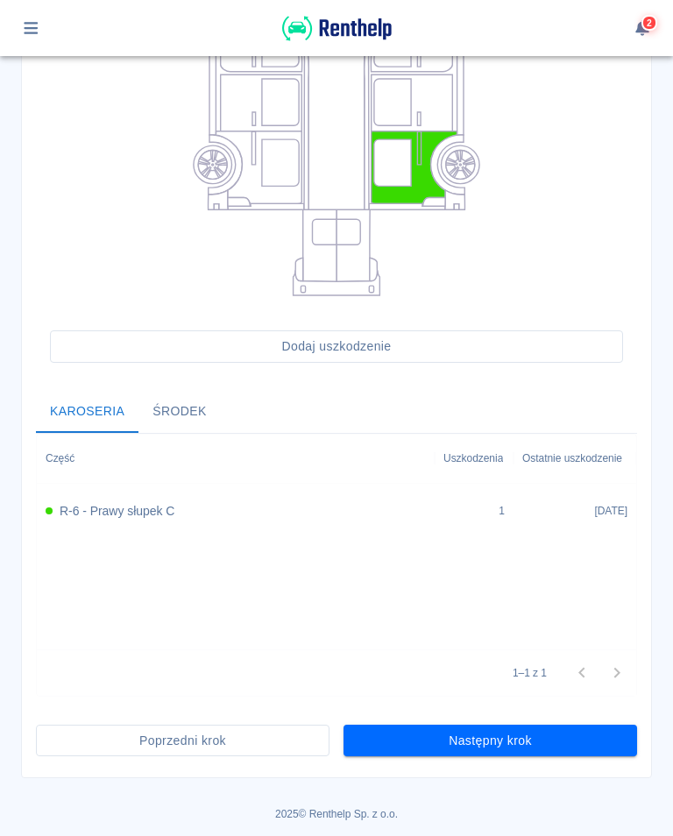
scroll to position [338, 0]
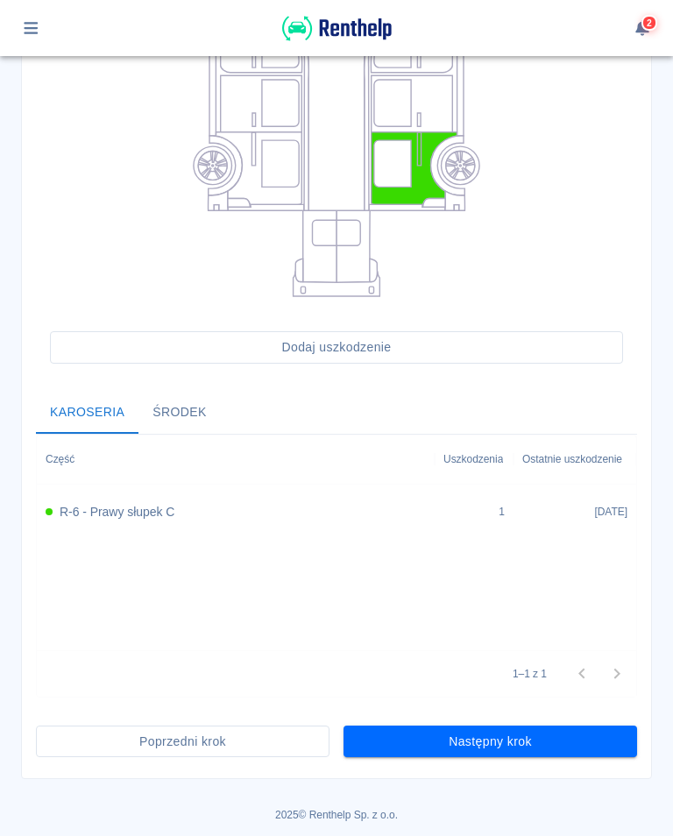
click at [494, 746] on button "Następny krok" at bounding box center [491, 742] width 294 height 32
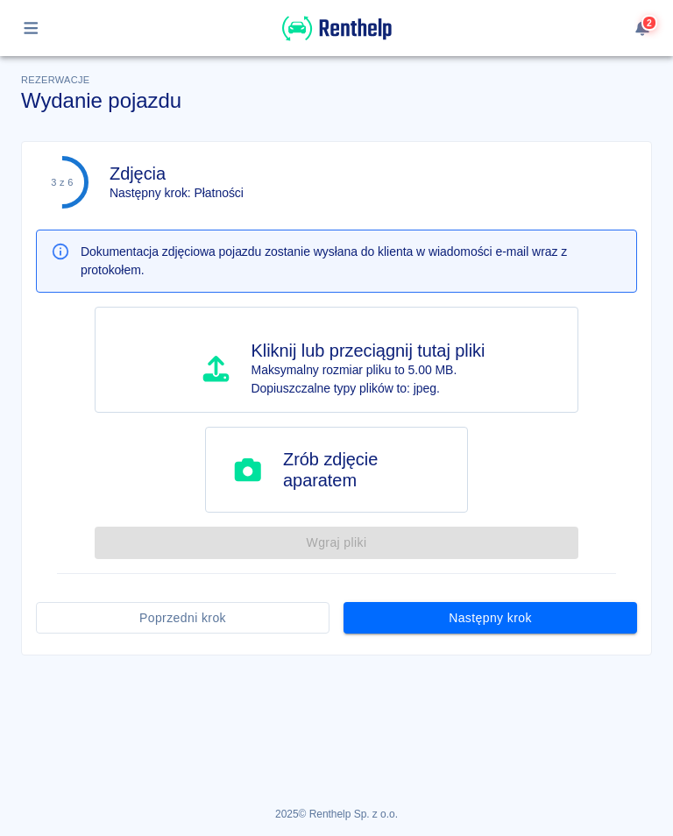
click at [502, 623] on button "Następny krok" at bounding box center [491, 618] width 294 height 32
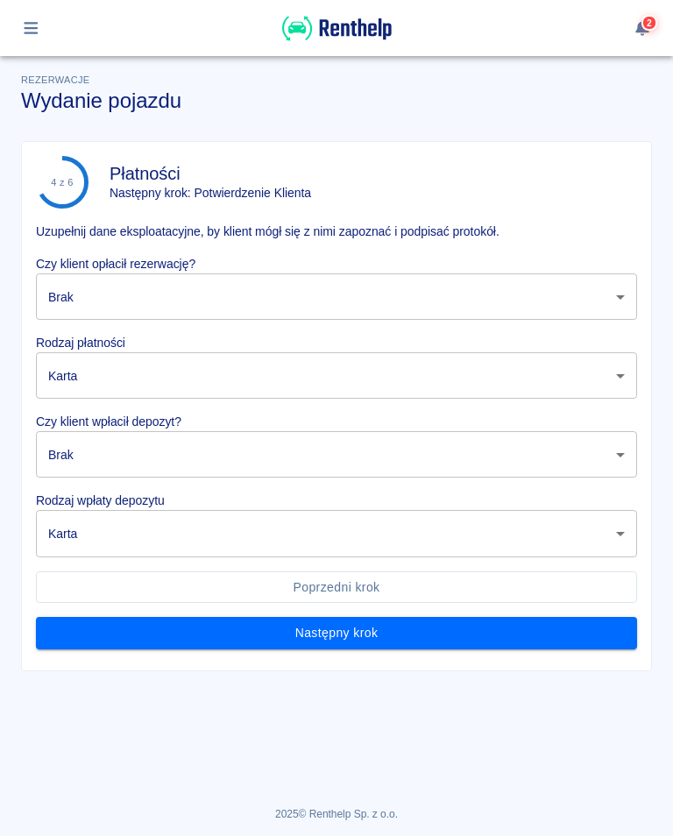
click at [112, 303] on body "Używamy plików Cookies, by zapewnić Ci najlepsze możliwe doświadczenie. Aby dow…" at bounding box center [336, 418] width 673 height 836
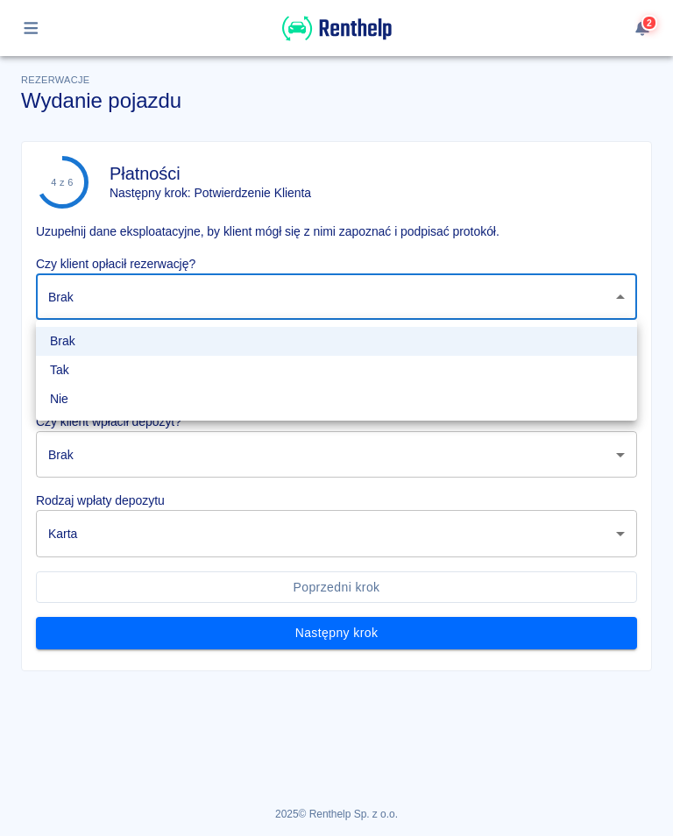
click at [65, 377] on li "Tak" at bounding box center [336, 370] width 601 height 29
type input "true"
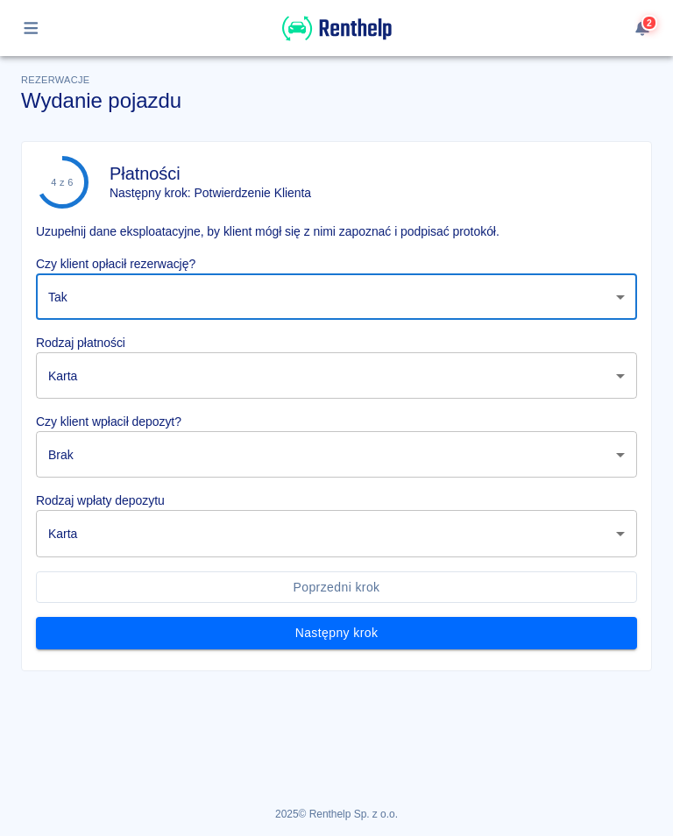
click at [87, 455] on body "Używamy plików Cookies, by zapewnić Ci najlepsze możliwe doświadczenie. Aby dow…" at bounding box center [336, 418] width 673 height 836
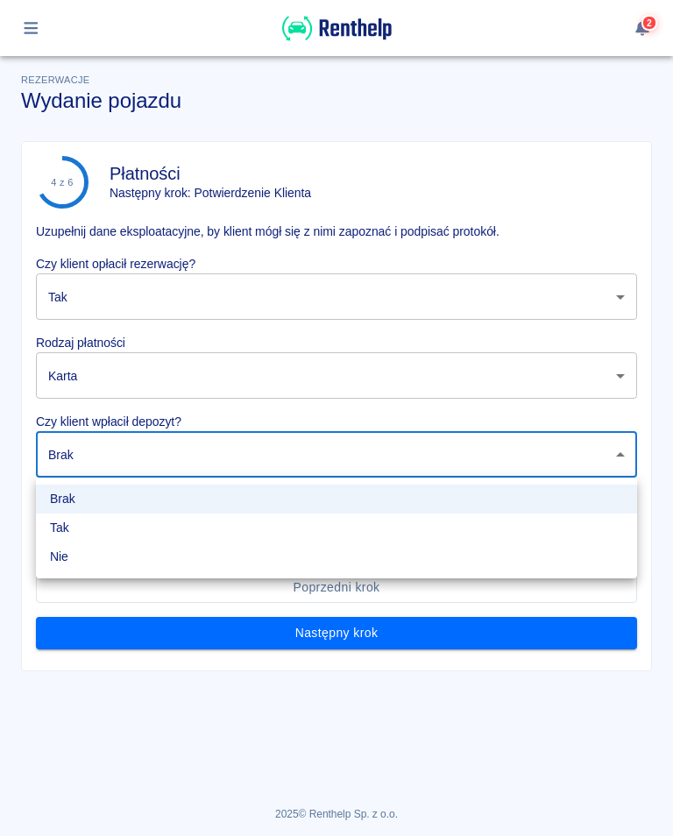
click at [59, 526] on li "Tak" at bounding box center [336, 528] width 601 height 29
type input "true"
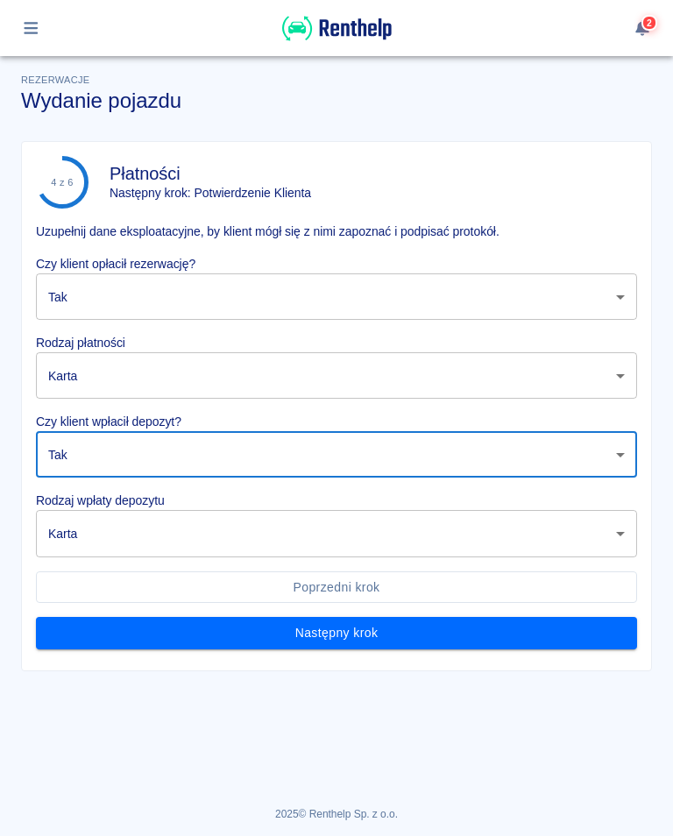
click at [63, 532] on body "Używamy plików Cookies, by zapewnić Ci najlepsze możliwe doświadczenie. Aby dow…" at bounding box center [336, 418] width 673 height 836
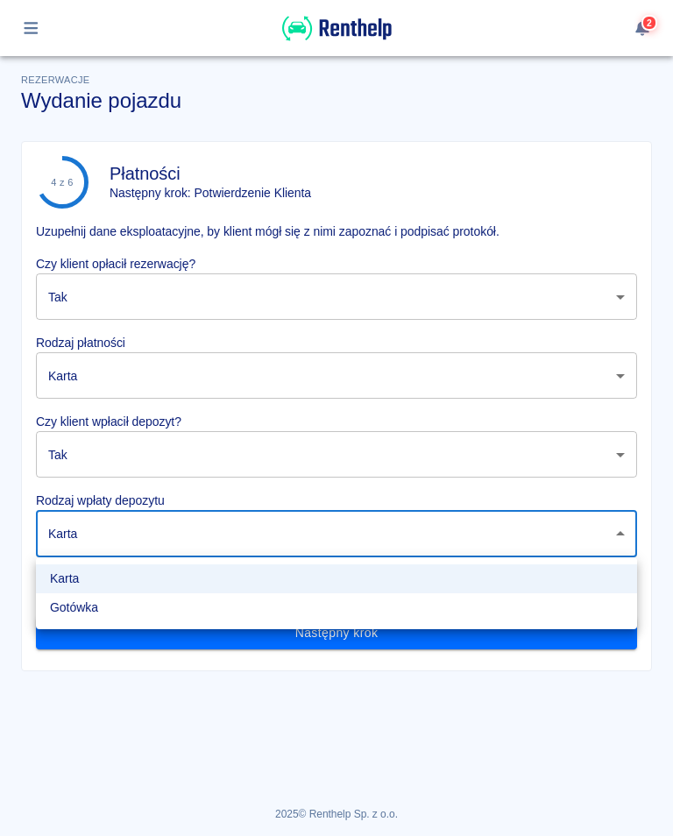
click at [81, 616] on li "Gotówka" at bounding box center [336, 608] width 601 height 29
type input "cash"
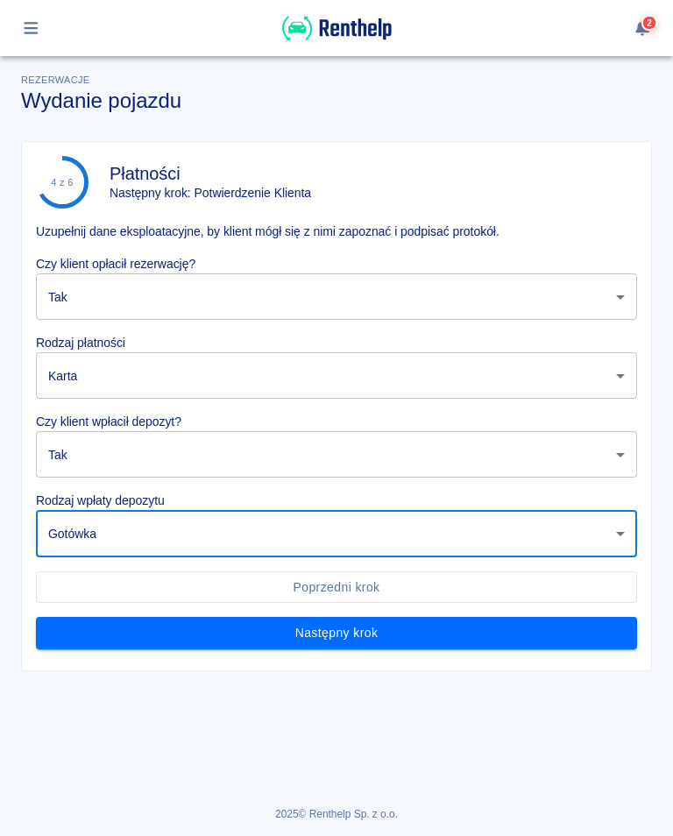
click at [324, 637] on button "Następny krok" at bounding box center [336, 633] width 601 height 32
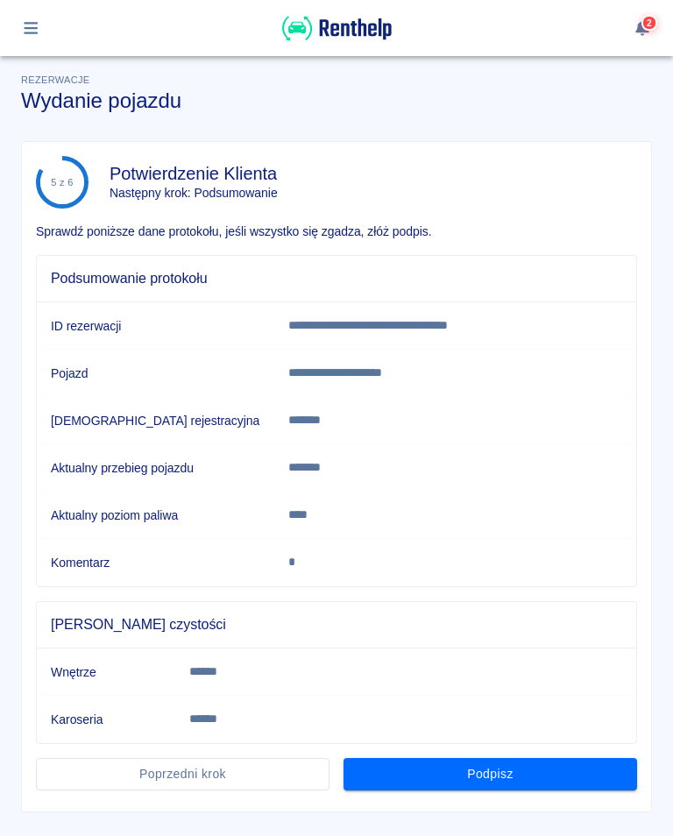
click at [487, 778] on button "Podpisz" at bounding box center [491, 774] width 294 height 32
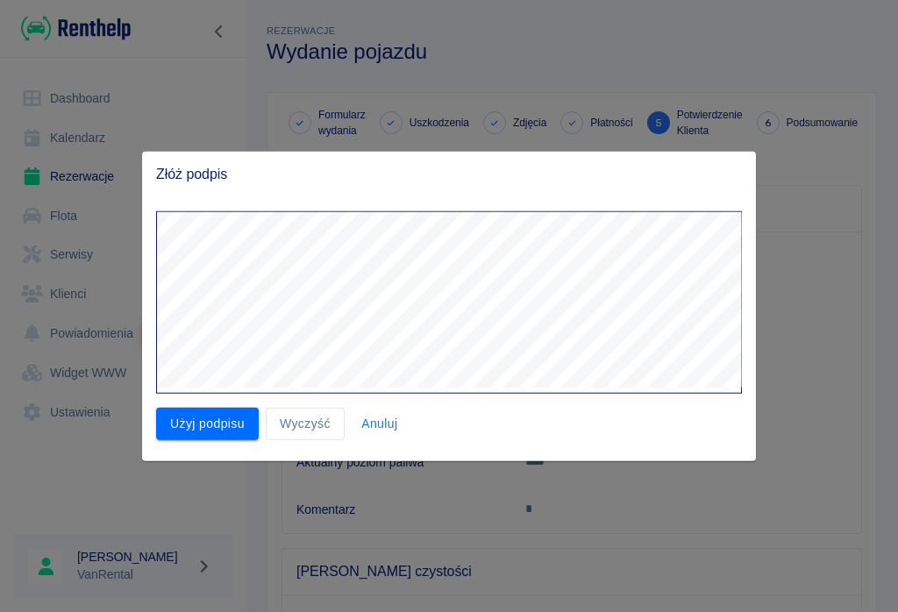
click at [182, 437] on button "Użyj podpisu" at bounding box center [207, 424] width 103 height 32
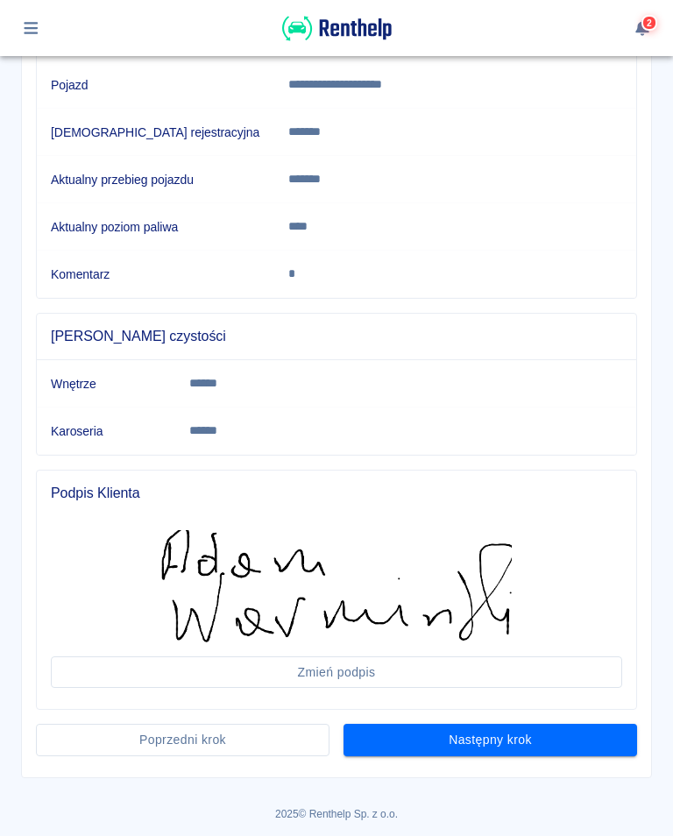
scroll to position [288, 0]
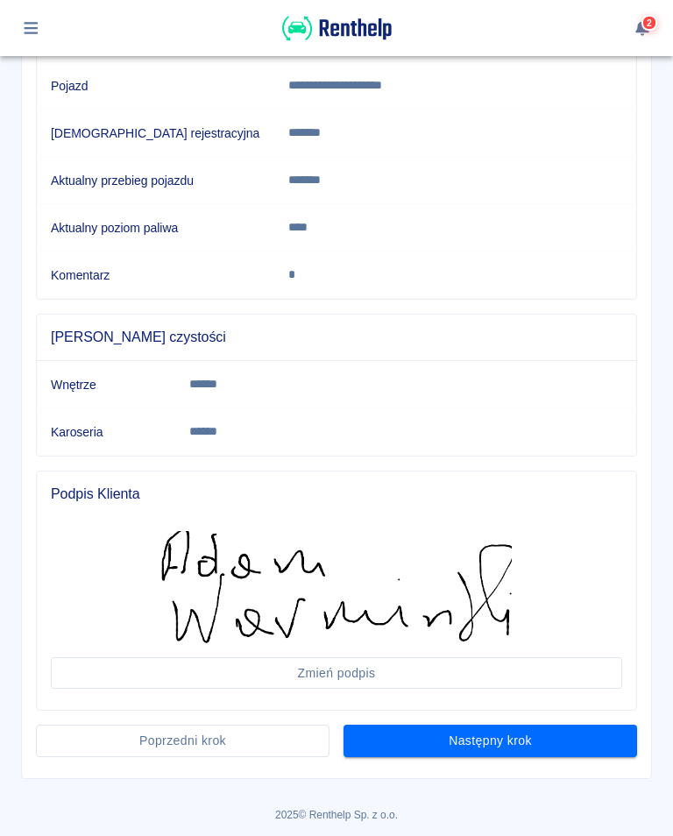
click at [501, 744] on button "Następny krok" at bounding box center [491, 741] width 294 height 32
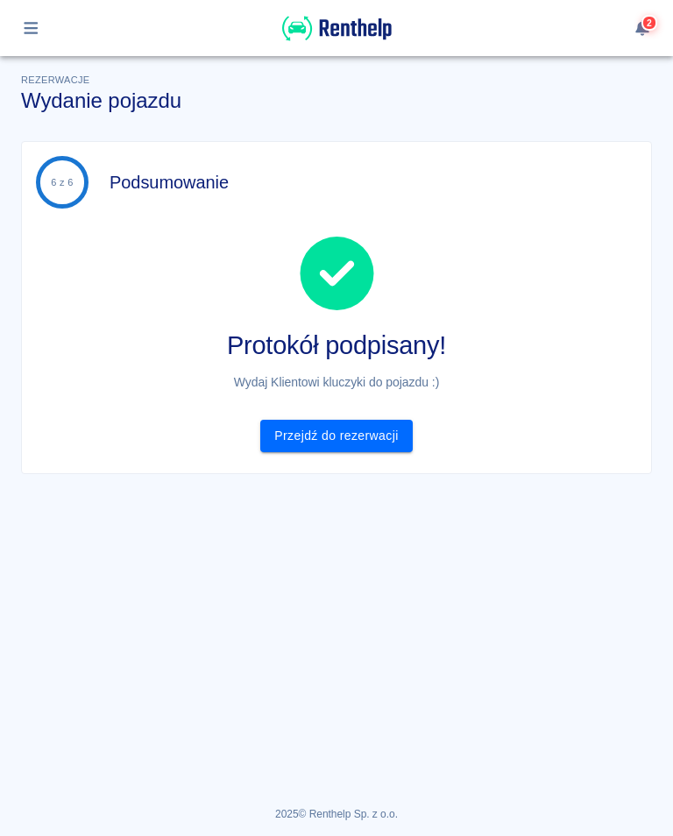
scroll to position [0, 0]
click at [364, 434] on link "Przejdź do rezerwacji" at bounding box center [336, 436] width 152 height 32
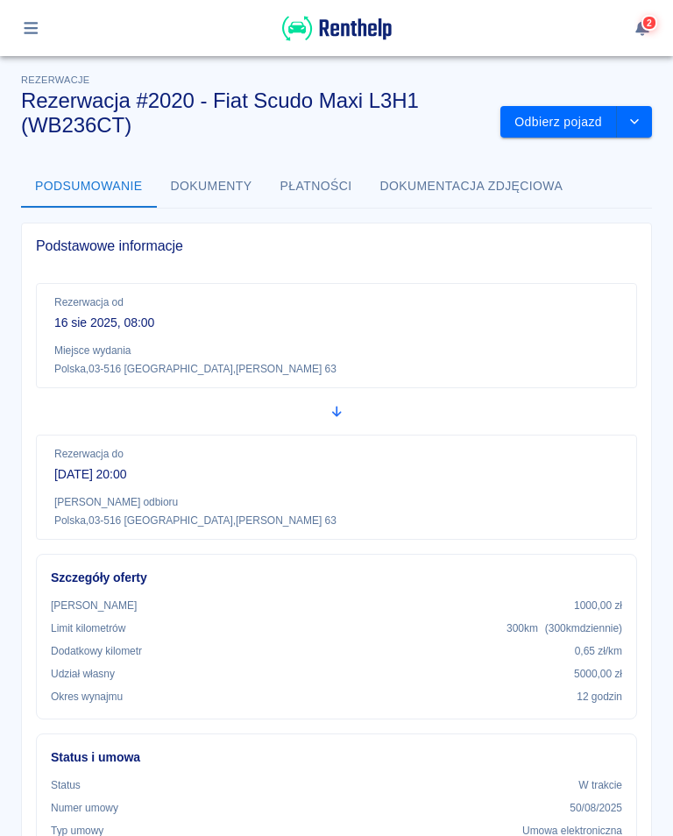
click at [30, 18] on button "button" at bounding box center [31, 28] width 34 height 30
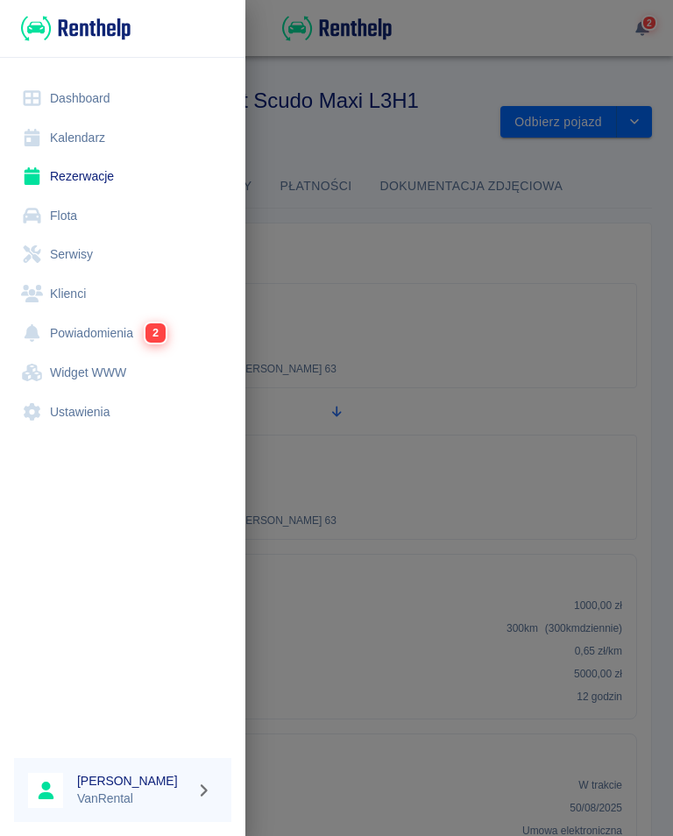
click at [87, 171] on link "Rezerwacje" at bounding box center [122, 176] width 217 height 39
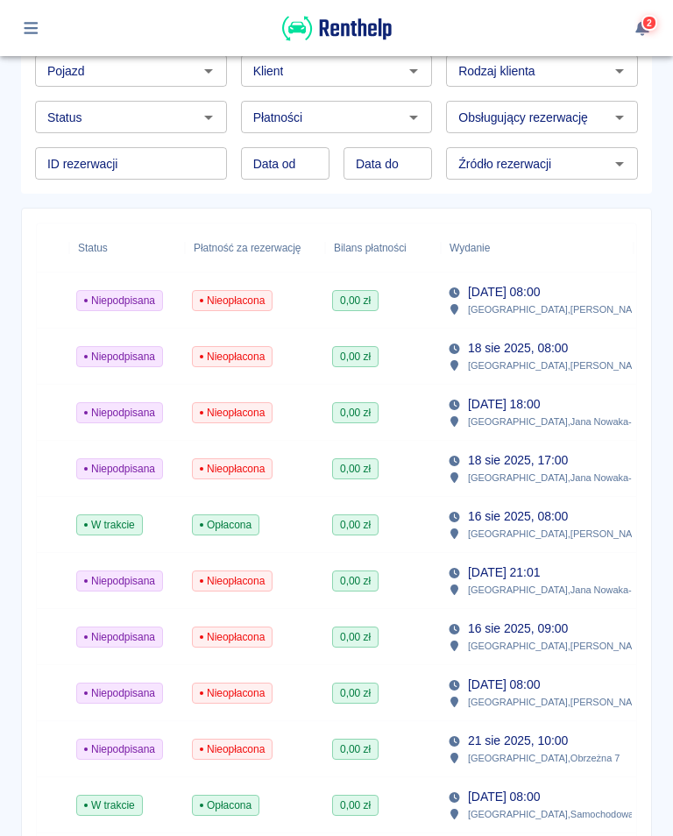
scroll to position [0, 408]
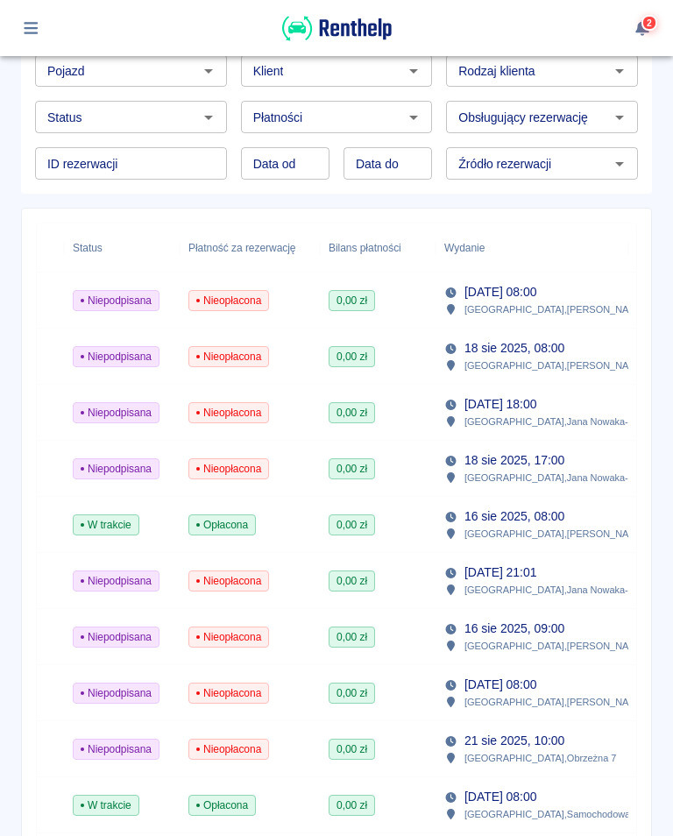
click at [245, 637] on span "Nieopłacona" at bounding box center [228, 638] width 79 height 16
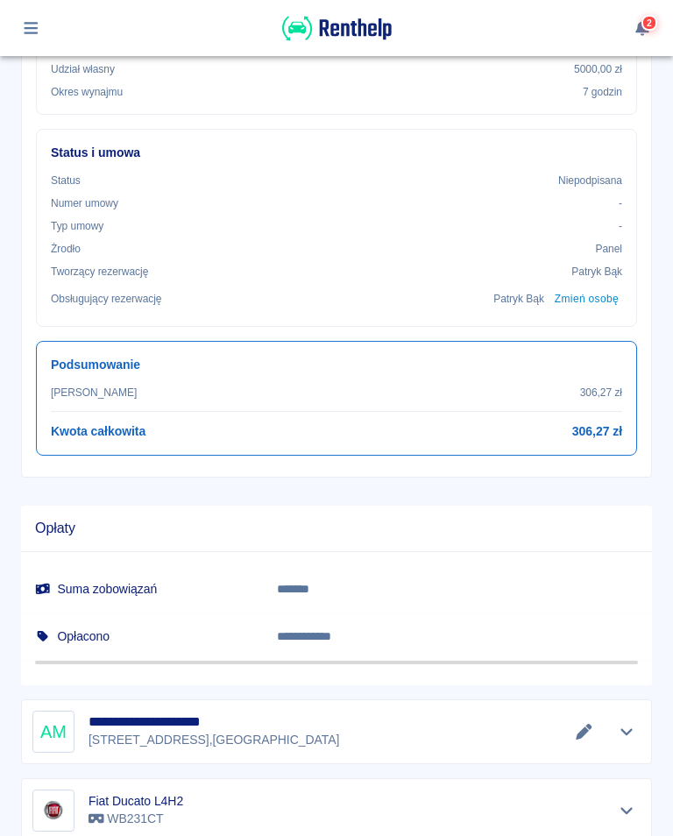
scroll to position [622, 0]
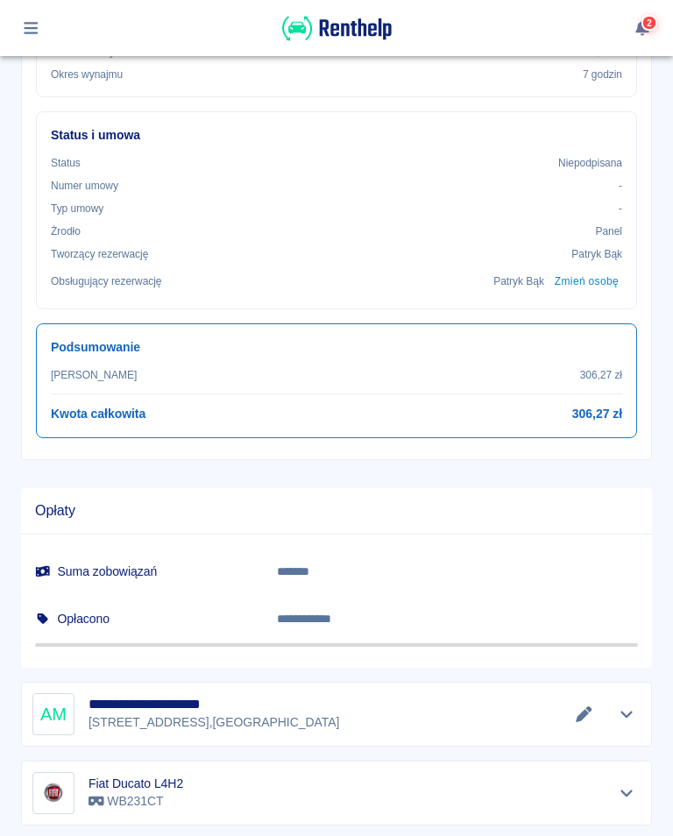
click at [596, 709] on button "Edytuj dane" at bounding box center [584, 714] width 29 height 25
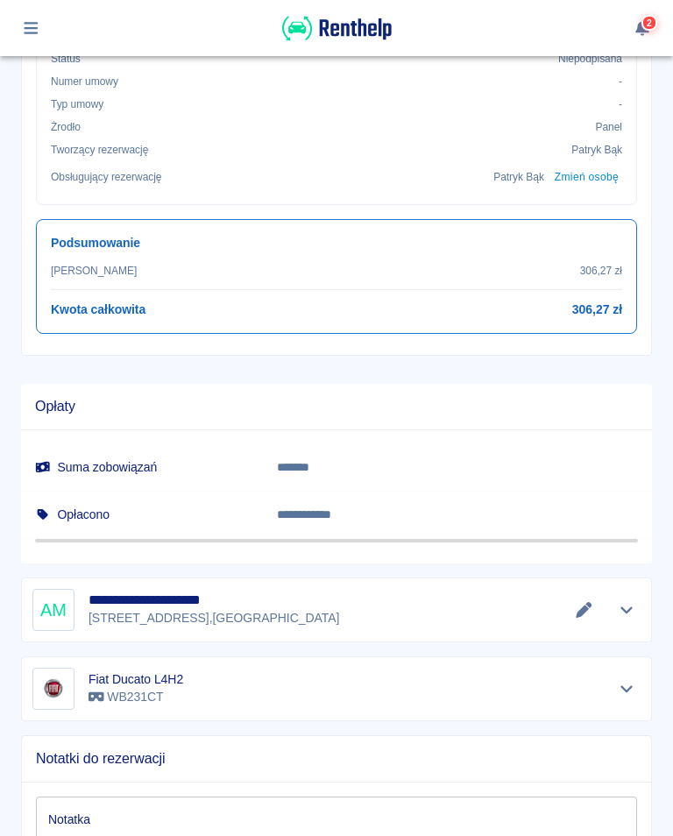
scroll to position [729, 0]
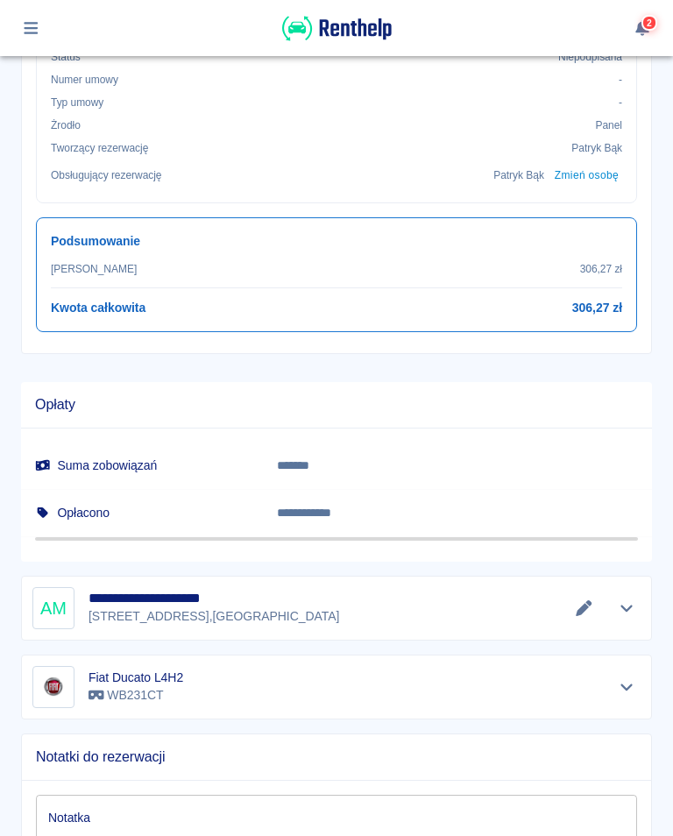
click at [584, 617] on button "Edytuj dane" at bounding box center [584, 608] width 29 height 25
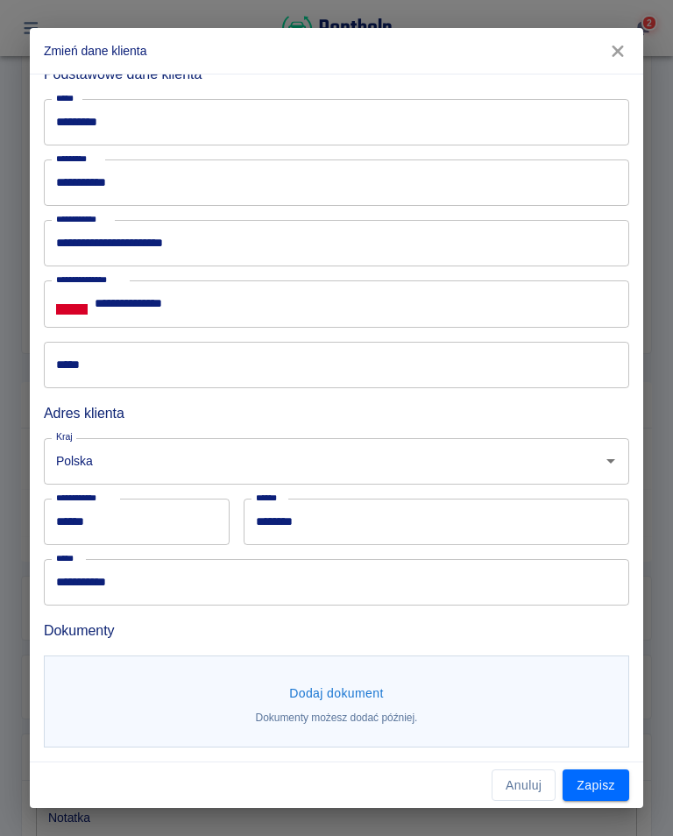
scroll to position [74, 0]
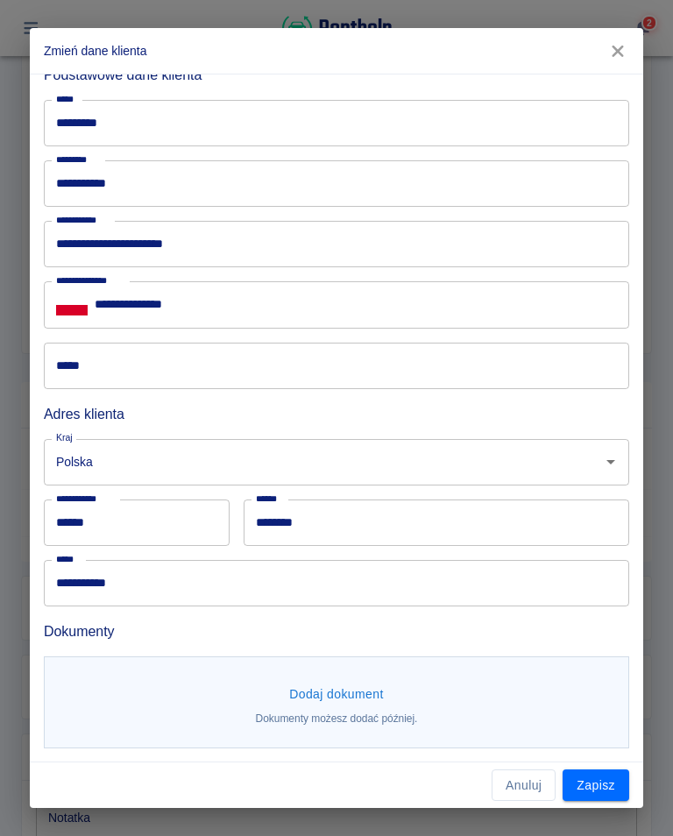
click at [332, 694] on button "Dodaj dokument" at bounding box center [336, 695] width 109 height 32
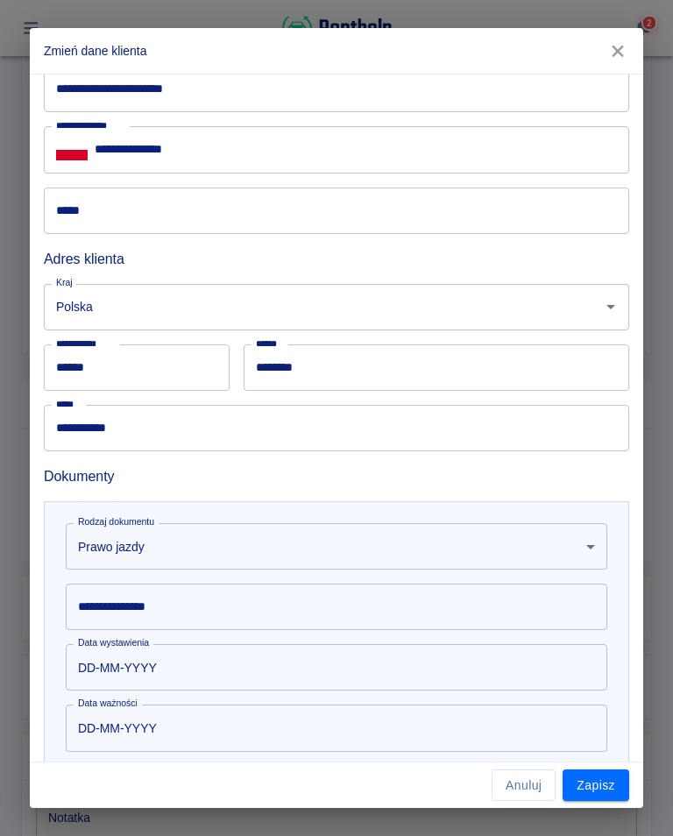
scroll to position [229, 0]
click at [151, 551] on body "**********" at bounding box center [336, 418] width 673 height 836
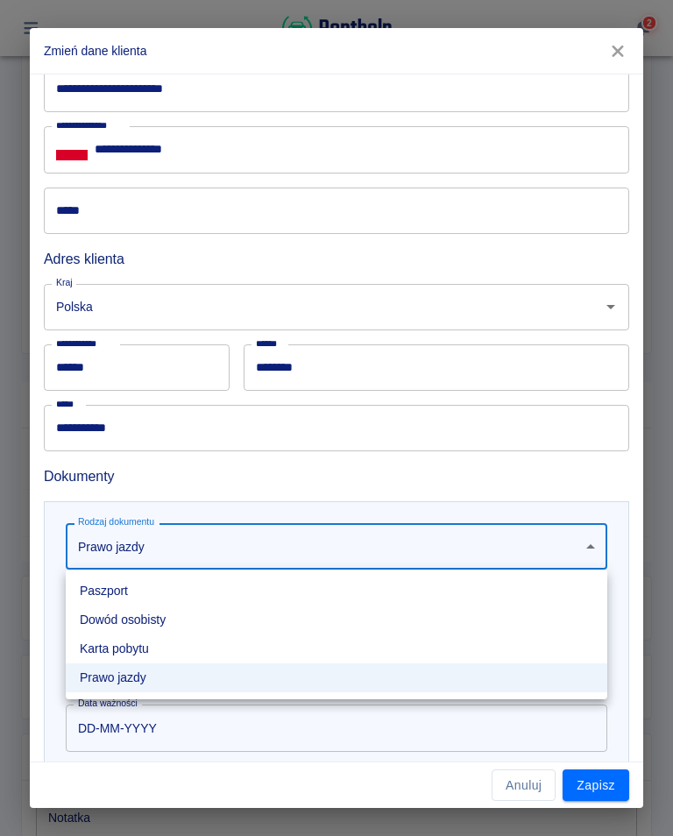
click at [131, 682] on li "Prawo jazdy" at bounding box center [337, 678] width 542 height 29
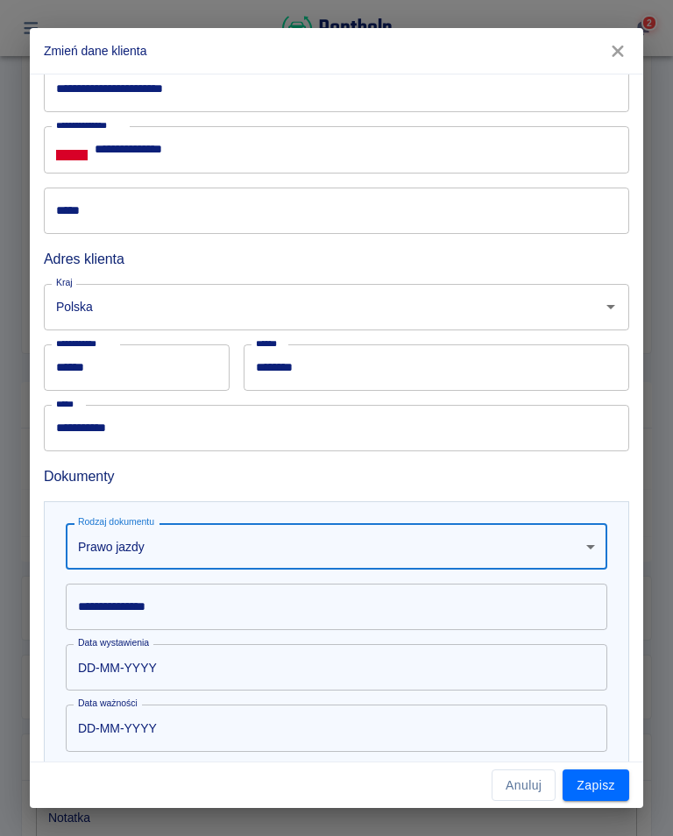
click at [99, 611] on div "**********" at bounding box center [337, 607] width 542 height 46
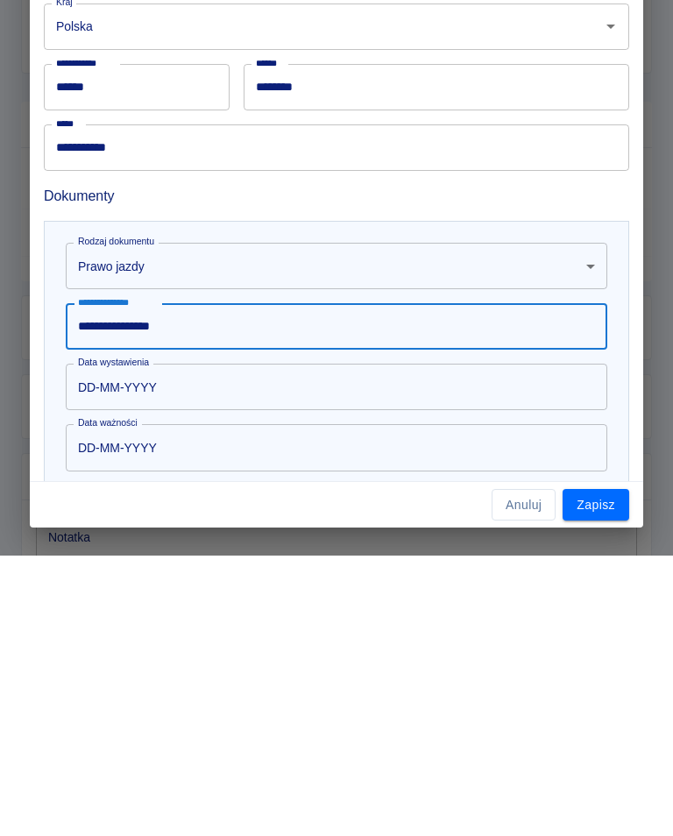
type input "**********"
click at [131, 644] on input "DD-MM-YYYY" at bounding box center [331, 667] width 530 height 46
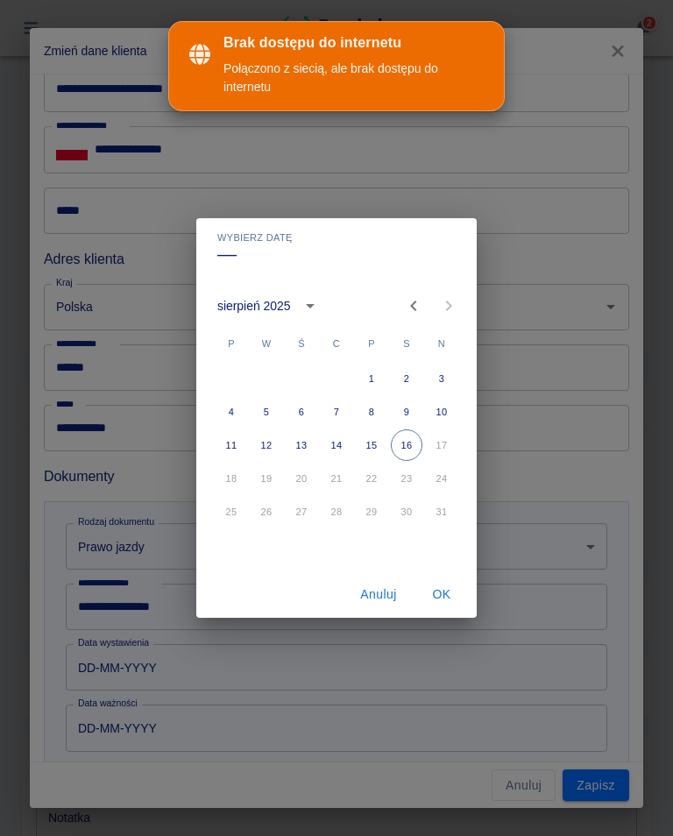
click at [480, 61] on div "Połączono z siecią, ale brak dostępu do internetu" at bounding box center [355, 78] width 263 height 37
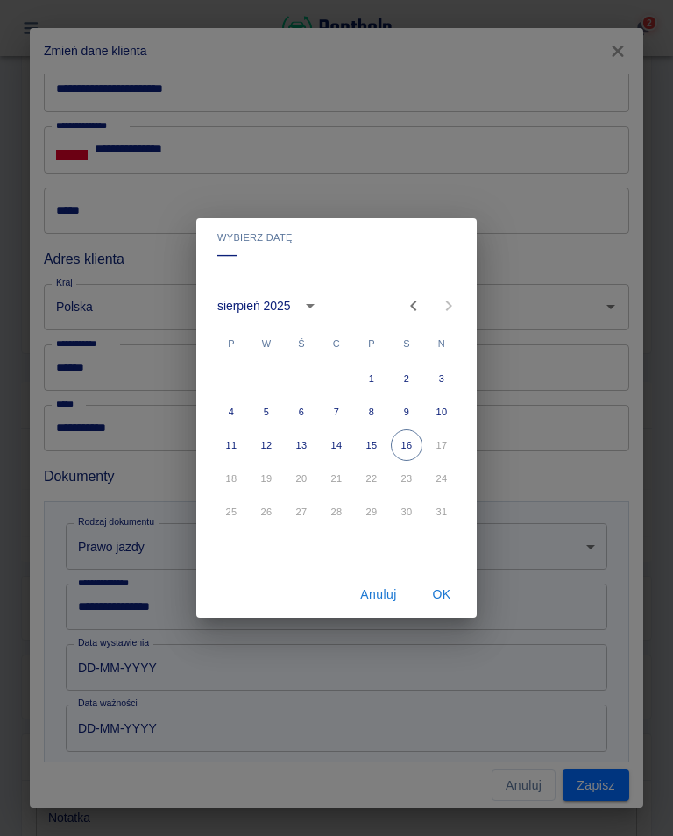
click at [451, 316] on div at bounding box center [431, 305] width 70 height 35
click at [448, 309] on div at bounding box center [431, 305] width 70 height 35
click at [445, 310] on div at bounding box center [431, 305] width 70 height 35
click at [443, 305] on div at bounding box center [431, 305] width 70 height 35
click at [445, 308] on div at bounding box center [431, 305] width 70 height 35
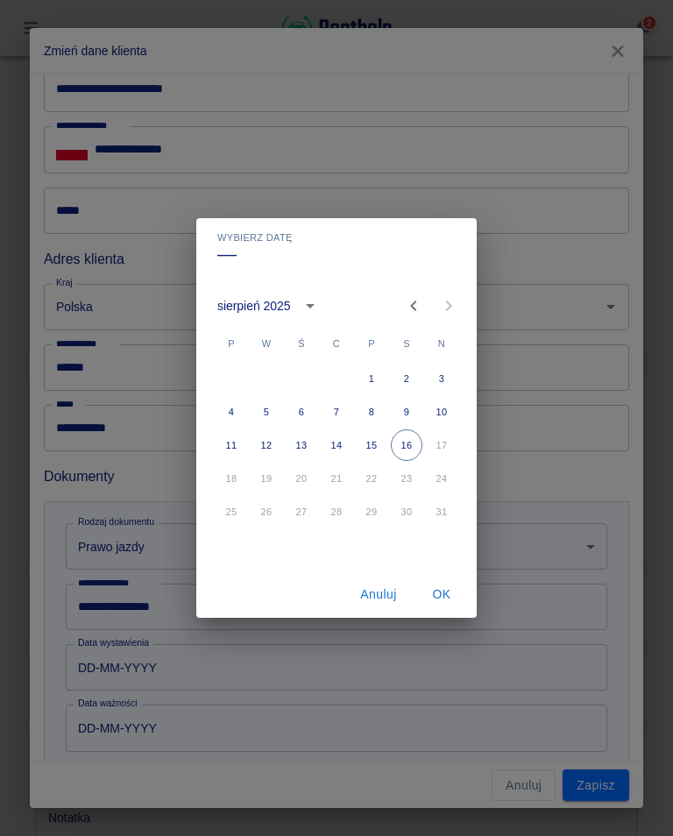
click at [451, 309] on div at bounding box center [431, 305] width 70 height 35
click at [395, 591] on button "Anuluj" at bounding box center [379, 595] width 56 height 32
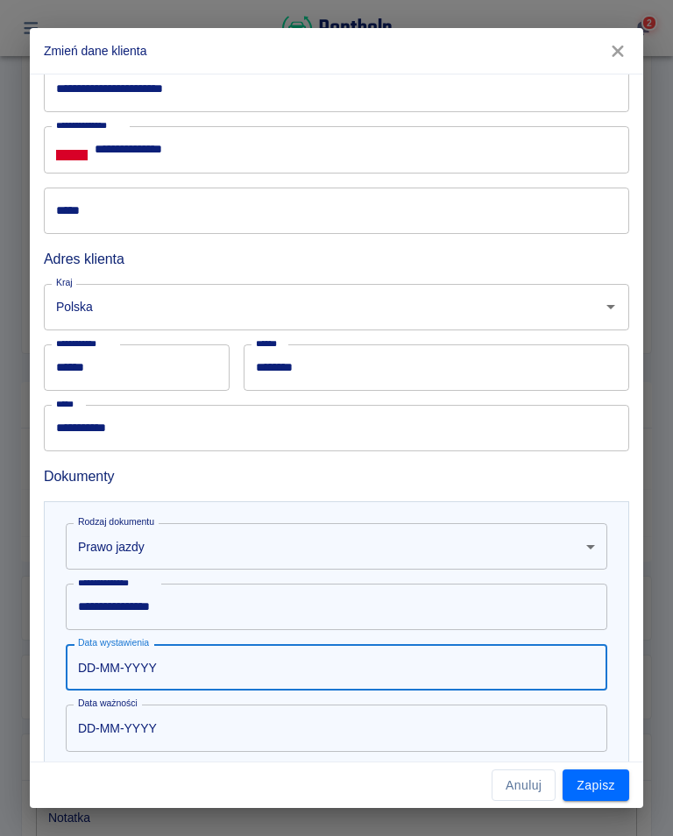
click at [445, 610] on input "**********" at bounding box center [337, 607] width 542 height 46
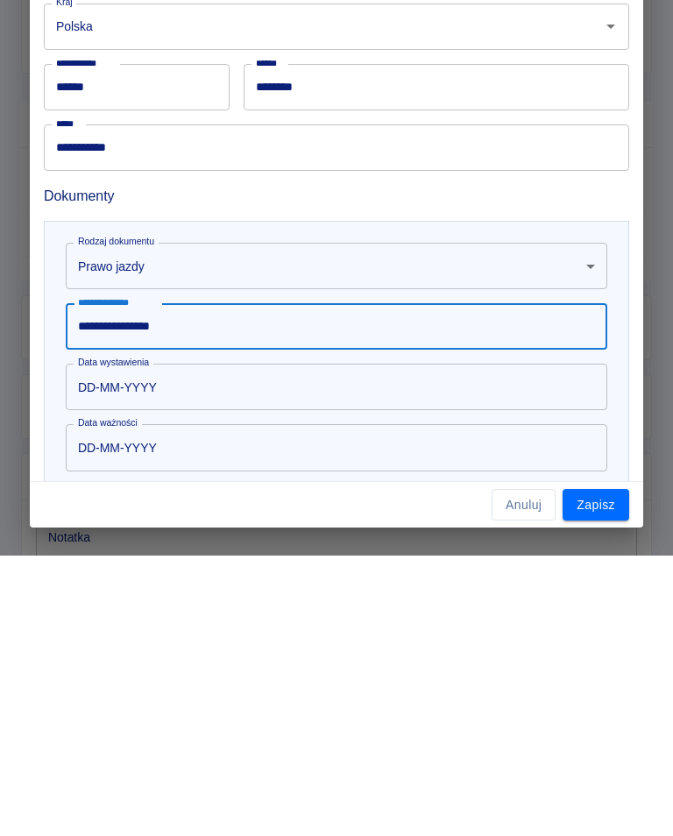
click at [179, 644] on input "DD-MM-YYYY" at bounding box center [331, 667] width 530 height 46
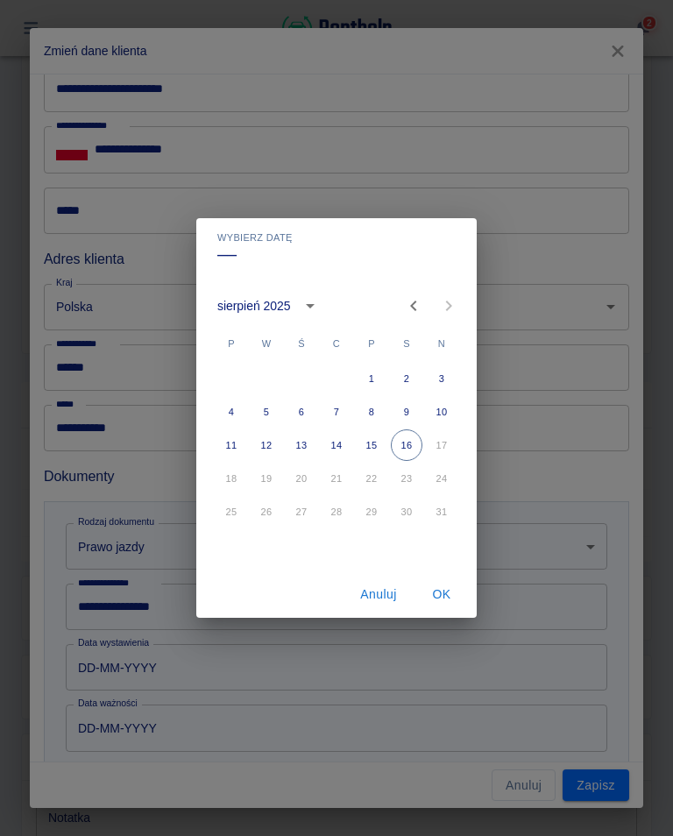
click at [445, 309] on div at bounding box center [431, 305] width 70 height 35
click at [454, 303] on div at bounding box center [431, 305] width 70 height 35
click at [414, 297] on icon "Previous month" at bounding box center [413, 305] width 21 height 21
click at [368, 482] on button "25" at bounding box center [372, 479] width 32 height 32
type input "[DATE]"
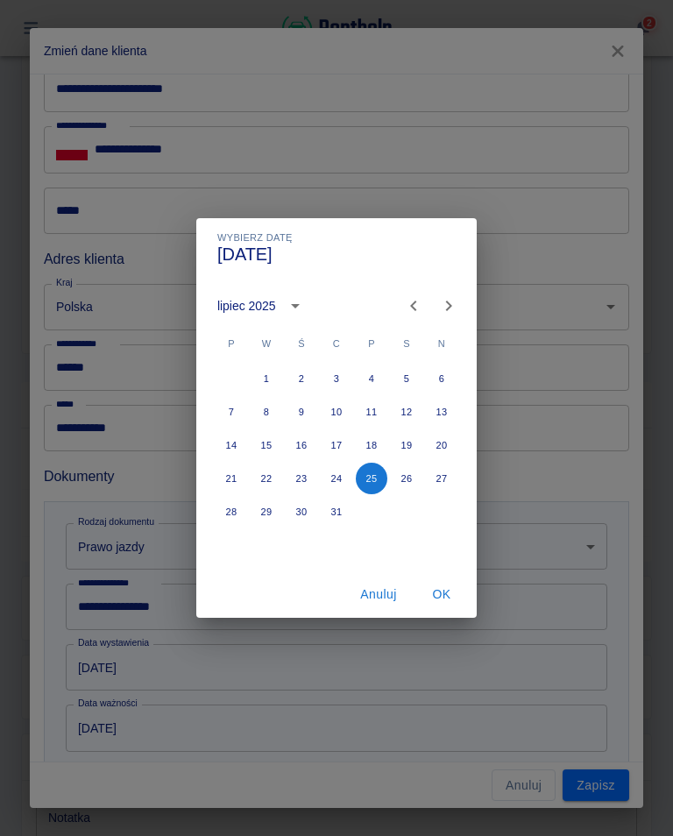
click at [445, 596] on button "OK" at bounding box center [442, 595] width 56 height 32
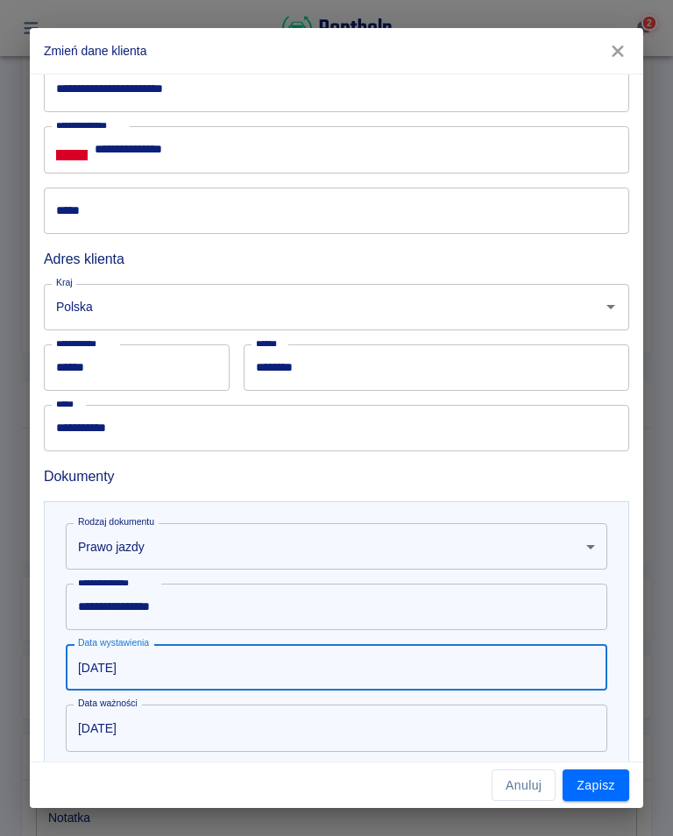
click at [181, 722] on input "[DATE]" at bounding box center [331, 728] width 530 height 46
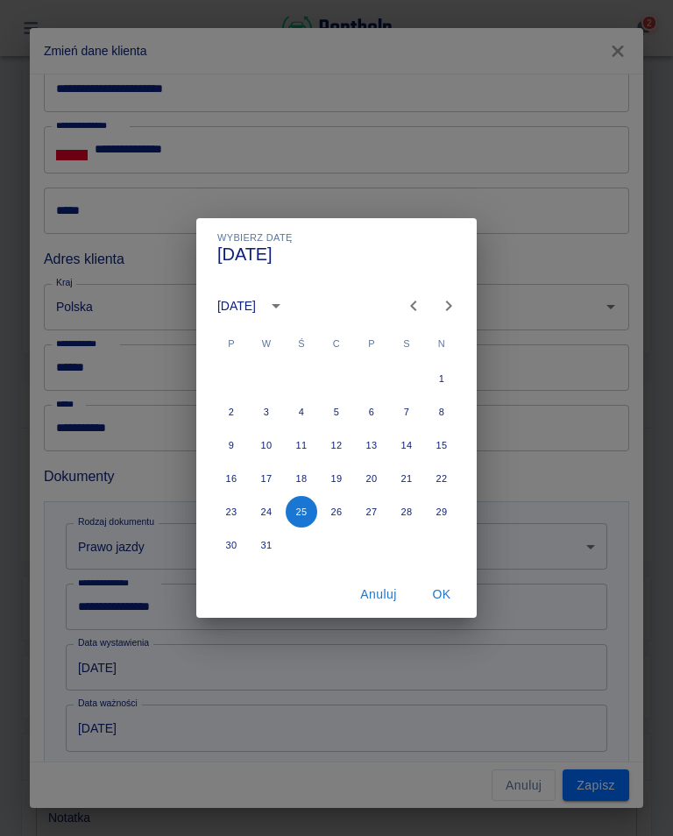
click at [178, 737] on div "Wybierz datę [DATE] [DATE] P W Ś C P S N 1 2 3 4 5 6 7 8 9 10 11 12 13 14 15 16…" at bounding box center [336, 418] width 673 height 836
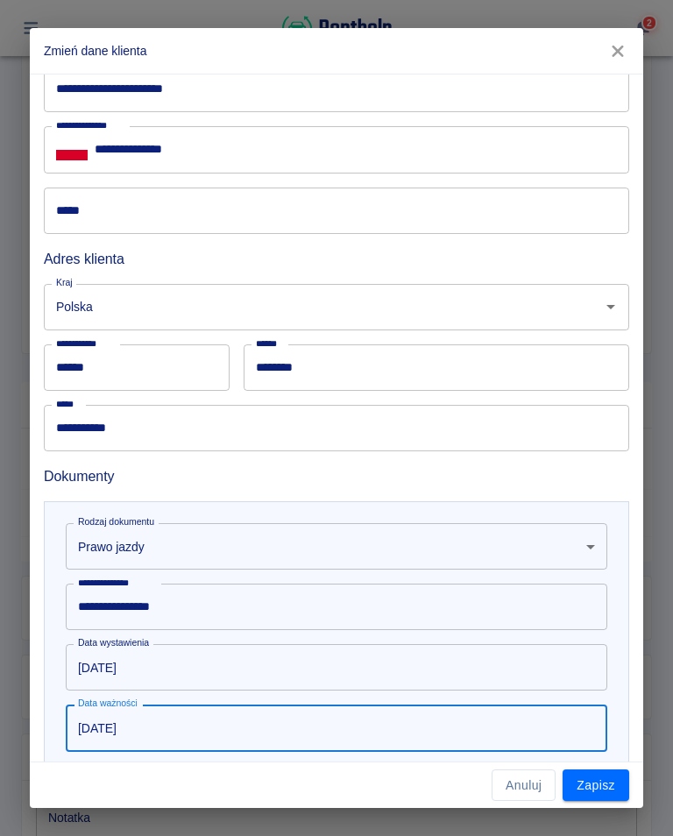
click at [180, 736] on input "[DATE]" at bounding box center [331, 728] width 530 height 46
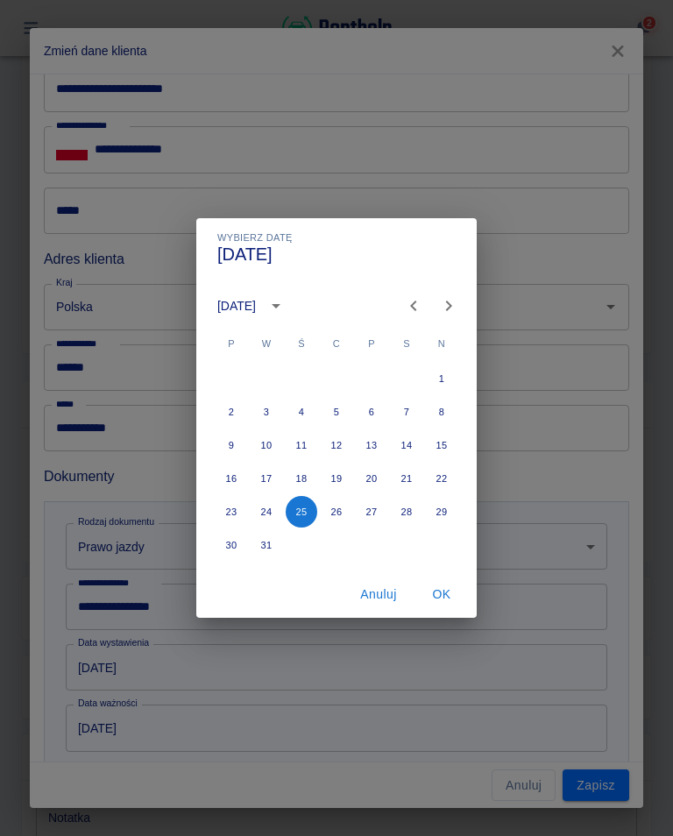
click at [287, 311] on icon "calendar view is open, switch to year view" at bounding box center [276, 305] width 21 height 21
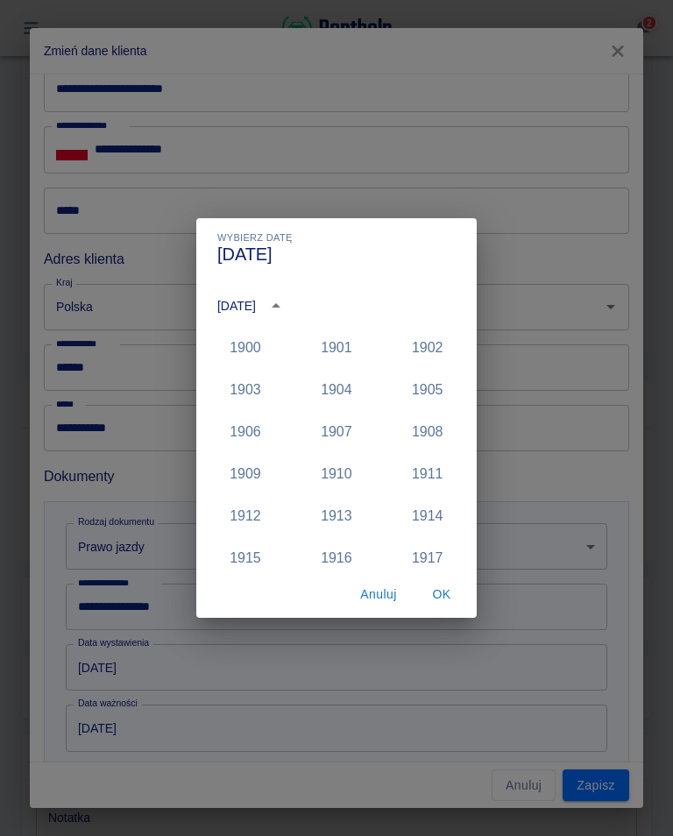
scroll to position [1792, 0]
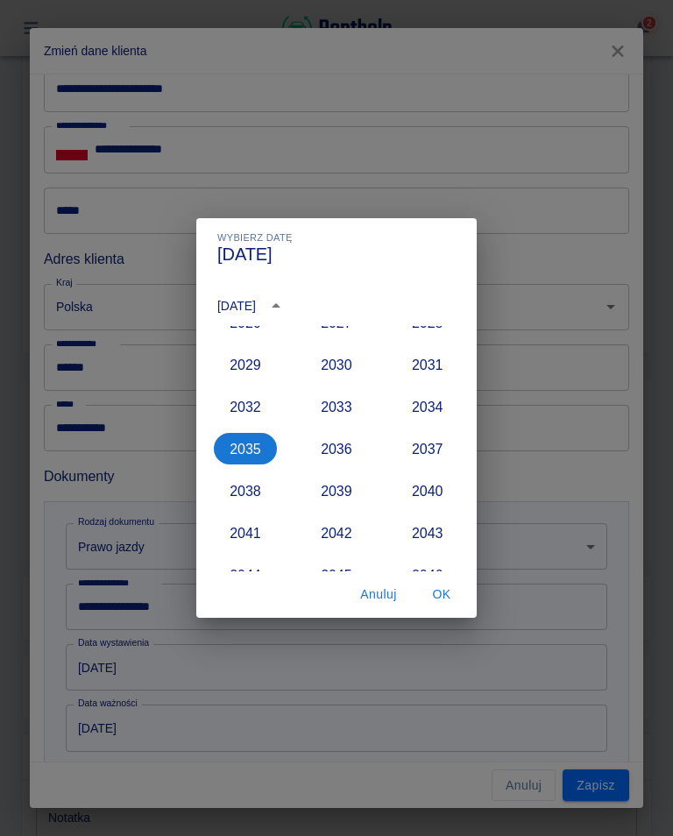
click at [251, 373] on button "2029" at bounding box center [245, 365] width 63 height 32
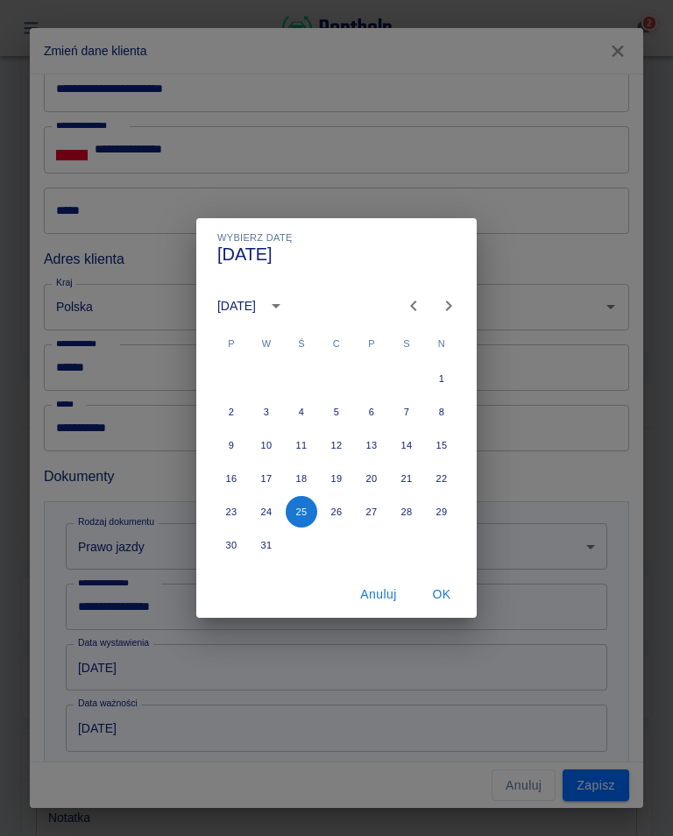
click at [340, 444] on button "12" at bounding box center [337, 446] width 32 height 32
type input "[DATE]"
click at [451, 595] on button "OK" at bounding box center [442, 595] width 56 height 32
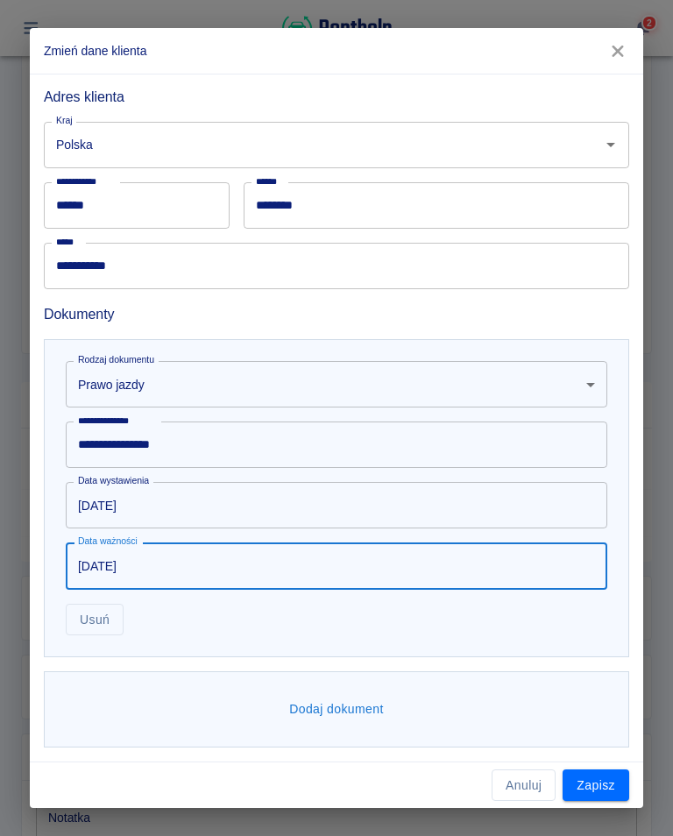
scroll to position [390, 0]
click at [334, 712] on button "Dodaj dokument" at bounding box center [336, 710] width 109 height 32
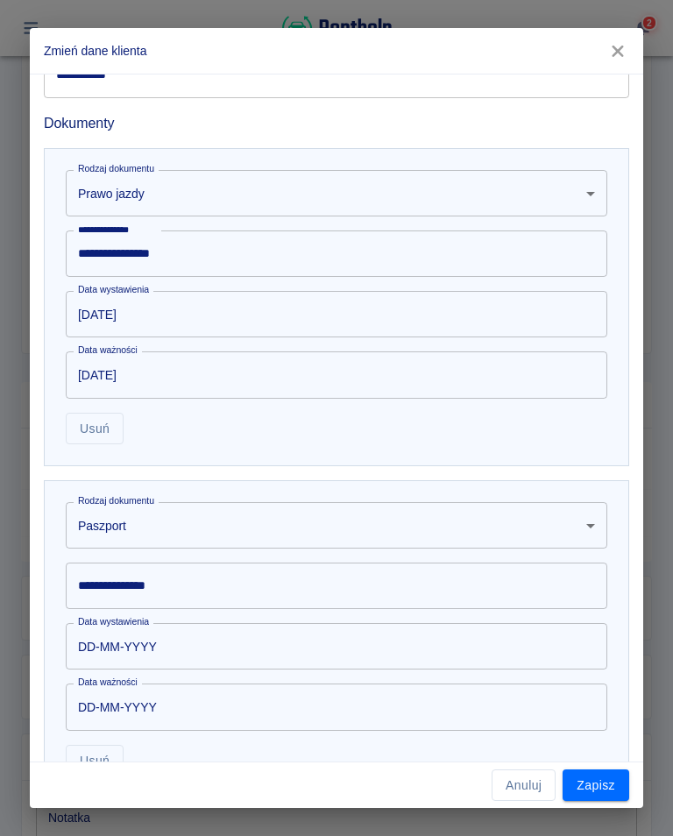
scroll to position [599, 0]
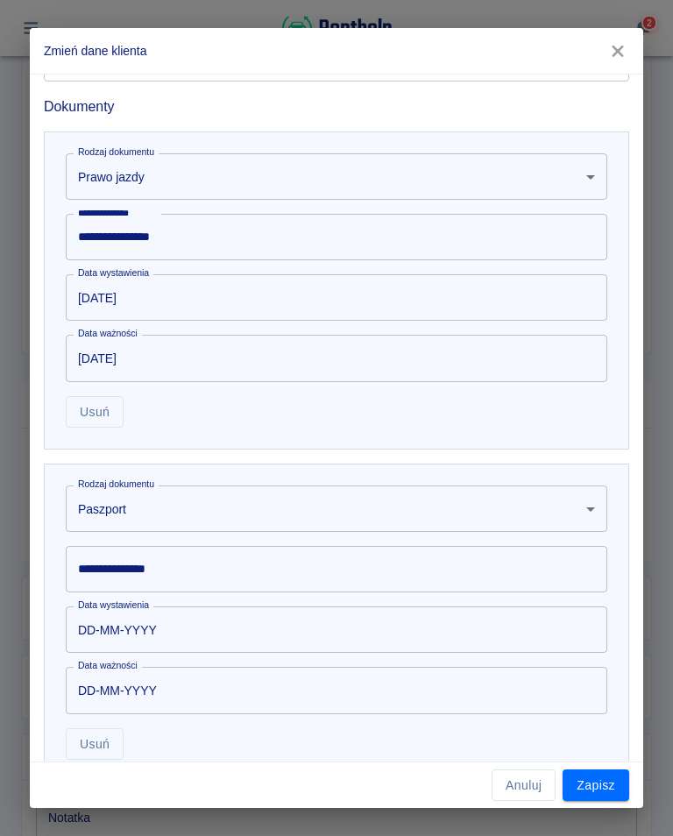
click at [159, 521] on body "**********" at bounding box center [336, 418] width 673 height 836
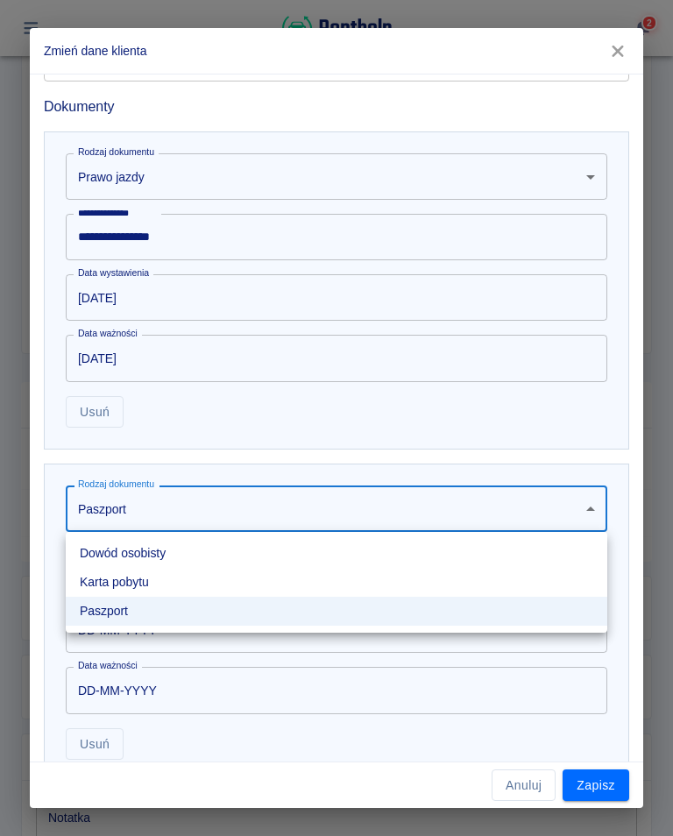
click at [170, 565] on li "Dowód osobisty" at bounding box center [337, 553] width 542 height 29
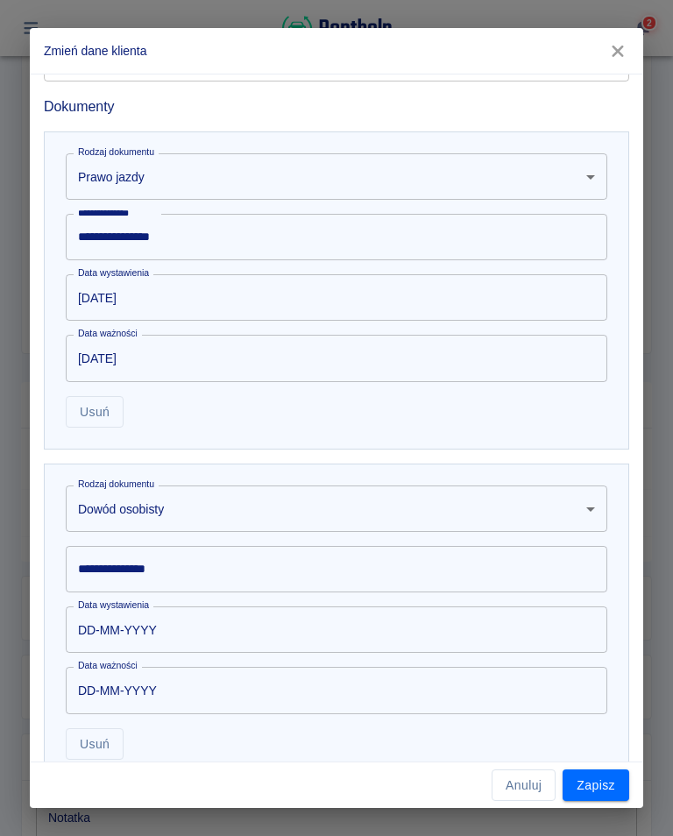
click at [199, 579] on input "**********" at bounding box center [337, 569] width 542 height 46
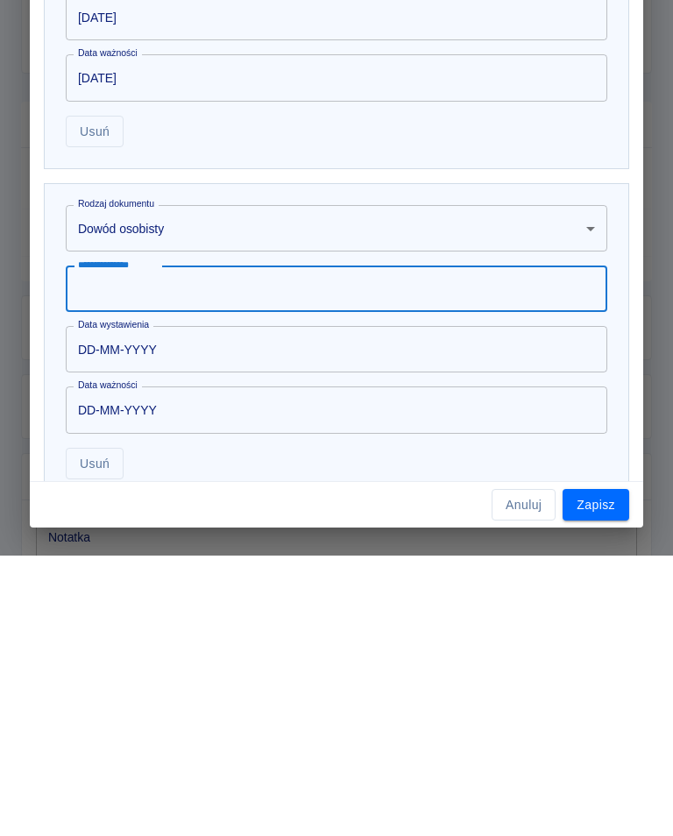
click at [121, 546] on input "**********" at bounding box center [337, 569] width 542 height 46
type input "**********"
click at [189, 607] on input "DD-MM-YYYY" at bounding box center [331, 630] width 530 height 46
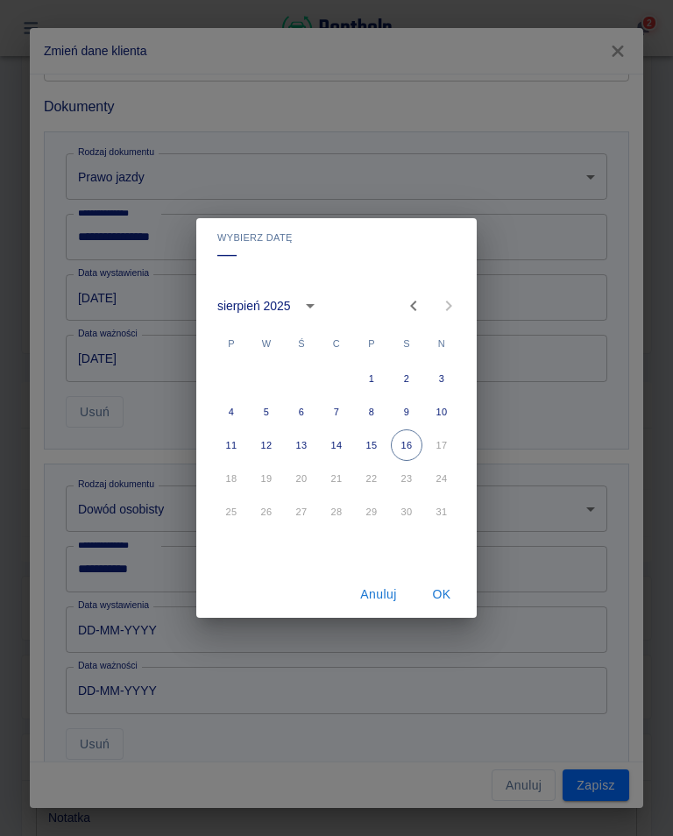
click at [311, 309] on icon "calendar view is open, switch to year view" at bounding box center [310, 305] width 21 height 21
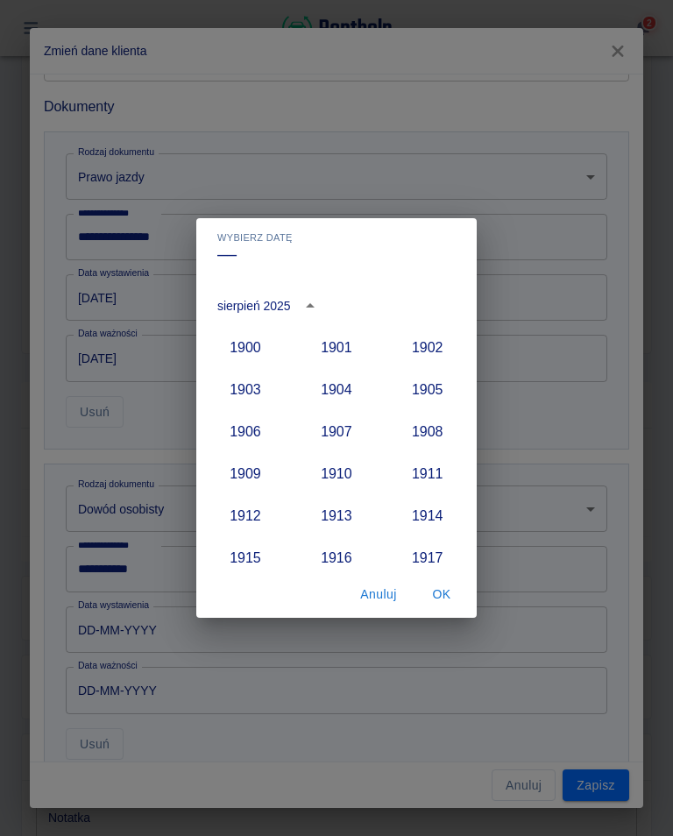
scroll to position [1624, 0]
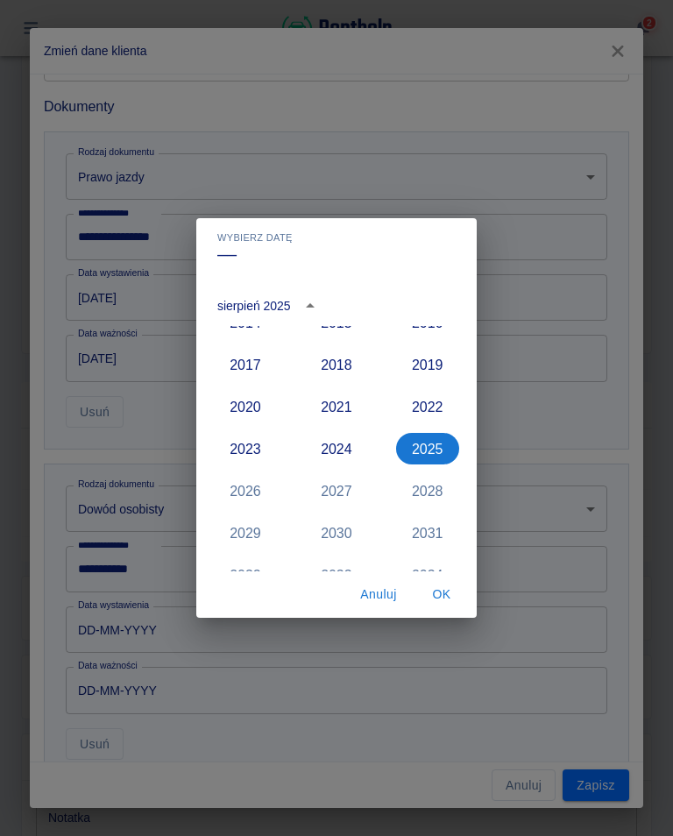
click at [345, 366] on button "2018" at bounding box center [336, 365] width 63 height 32
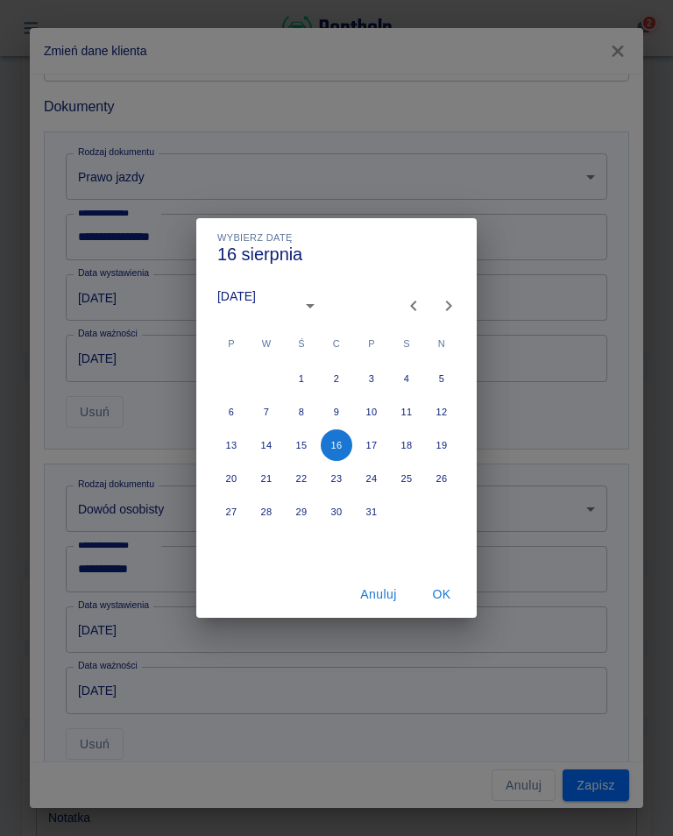
type input "[DATE]"
click at [409, 306] on icon "Previous month" at bounding box center [413, 305] width 21 height 21
click at [409, 304] on icon "Previous month" at bounding box center [413, 305] width 21 height 21
click at [411, 306] on icon "Previous month" at bounding box center [413, 306] width 6 height 11
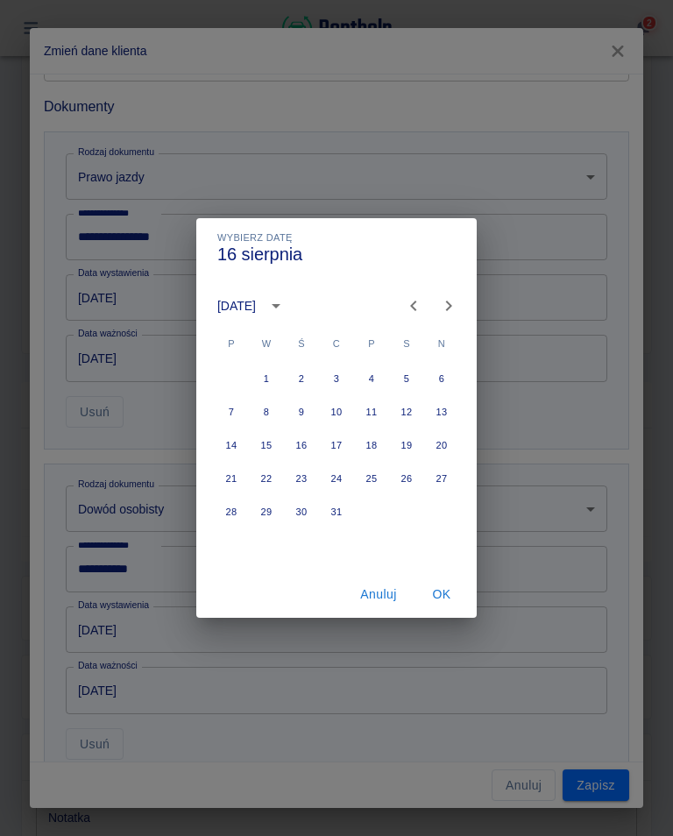
click at [416, 309] on icon "Previous month" at bounding box center [413, 305] width 21 height 21
click at [423, 304] on icon "Previous month" at bounding box center [413, 305] width 21 height 21
click at [422, 303] on icon "Previous month" at bounding box center [413, 305] width 21 height 21
click at [378, 414] on button "9" at bounding box center [372, 412] width 32 height 32
type input "[DATE]"
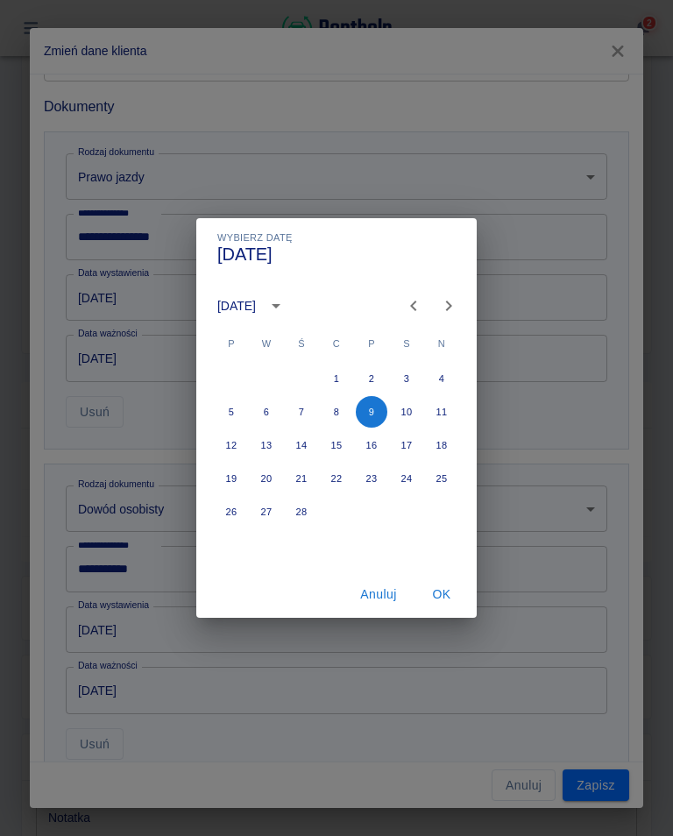
type input "[DATE]"
click at [445, 595] on button "OK" at bounding box center [442, 595] width 56 height 32
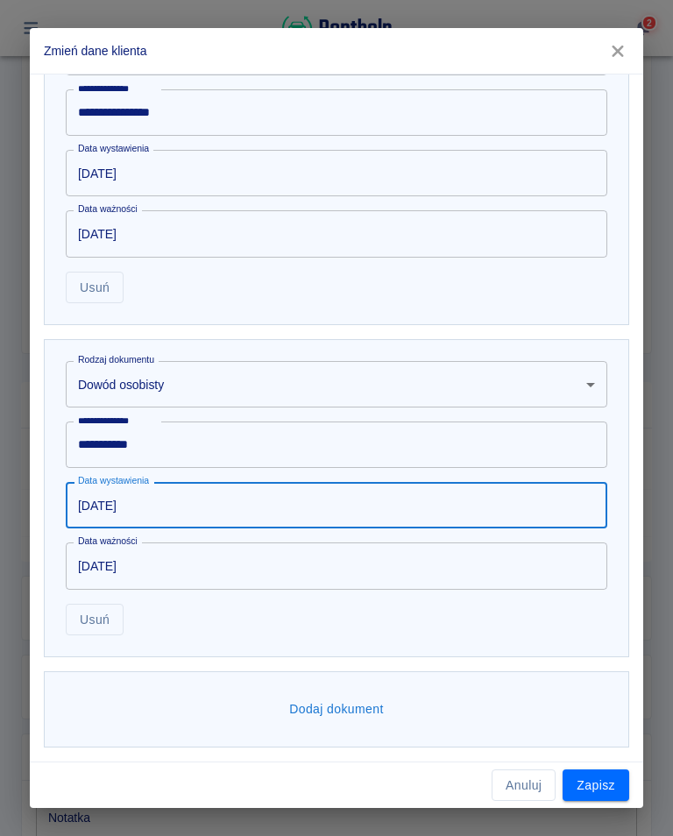
scroll to position [722, 0]
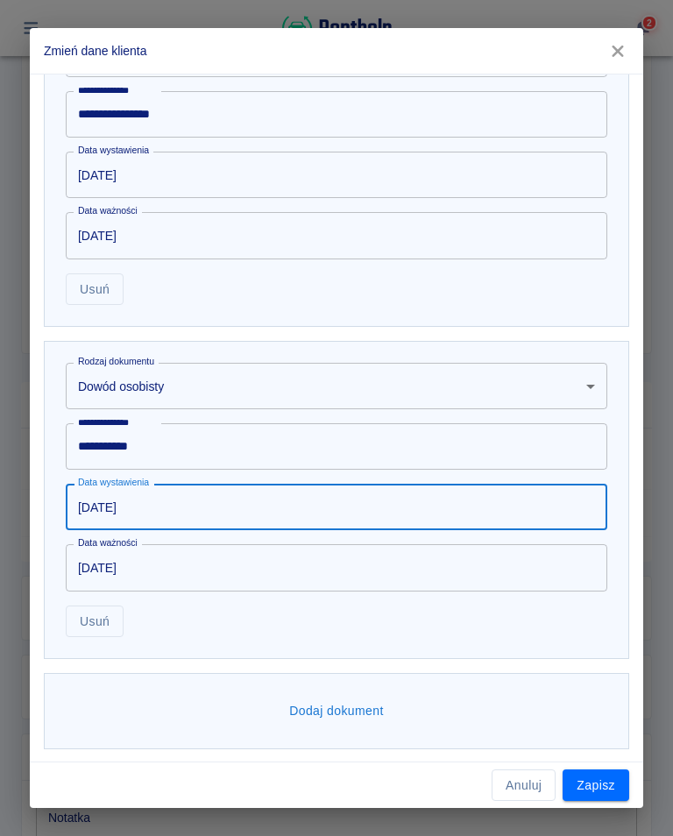
click at [604, 786] on button "Zapisz" at bounding box center [596, 786] width 67 height 32
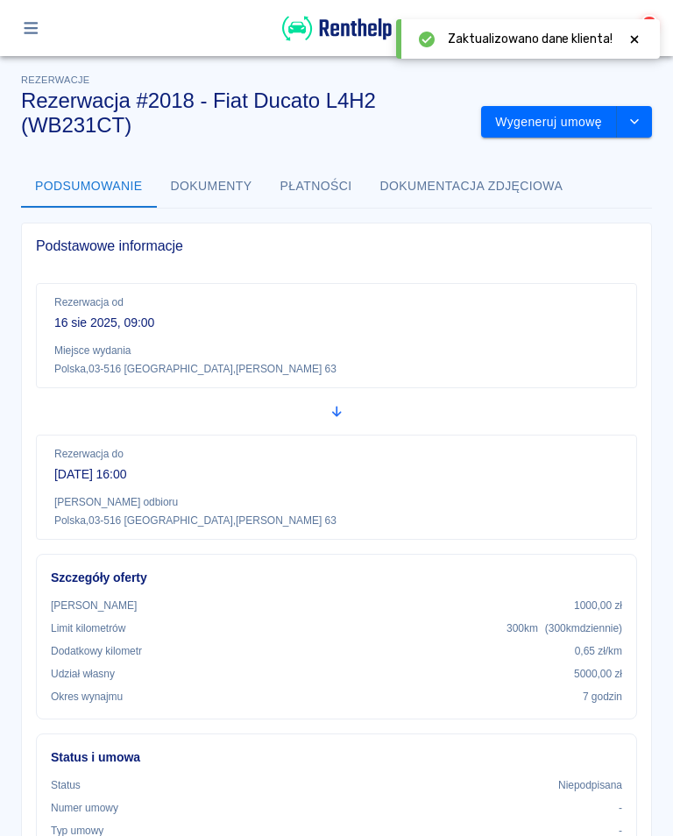
scroll to position [0, 0]
click at [572, 124] on button "Wygeneruj umowę" at bounding box center [549, 122] width 136 height 32
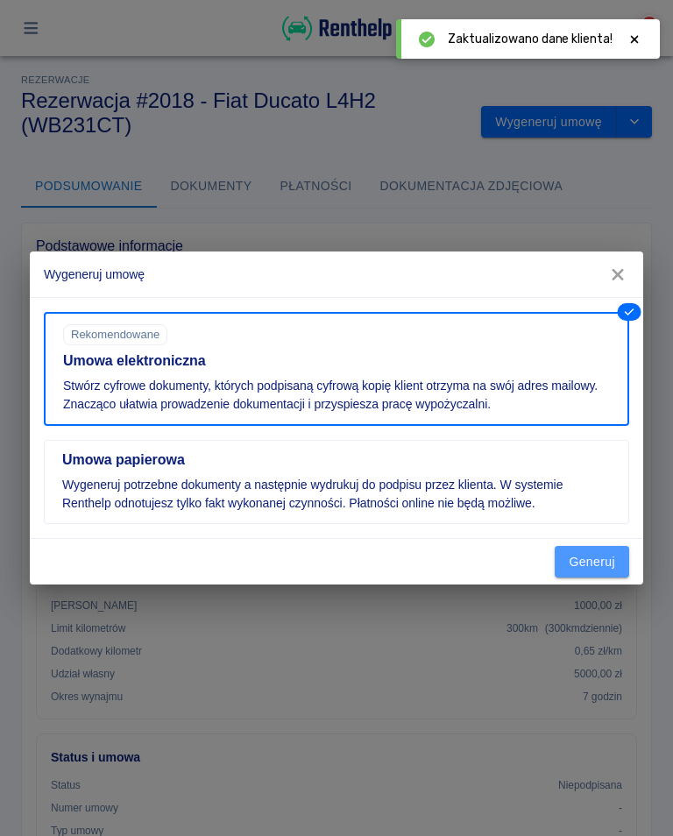
click at [603, 566] on button "Generuj" at bounding box center [592, 562] width 75 height 32
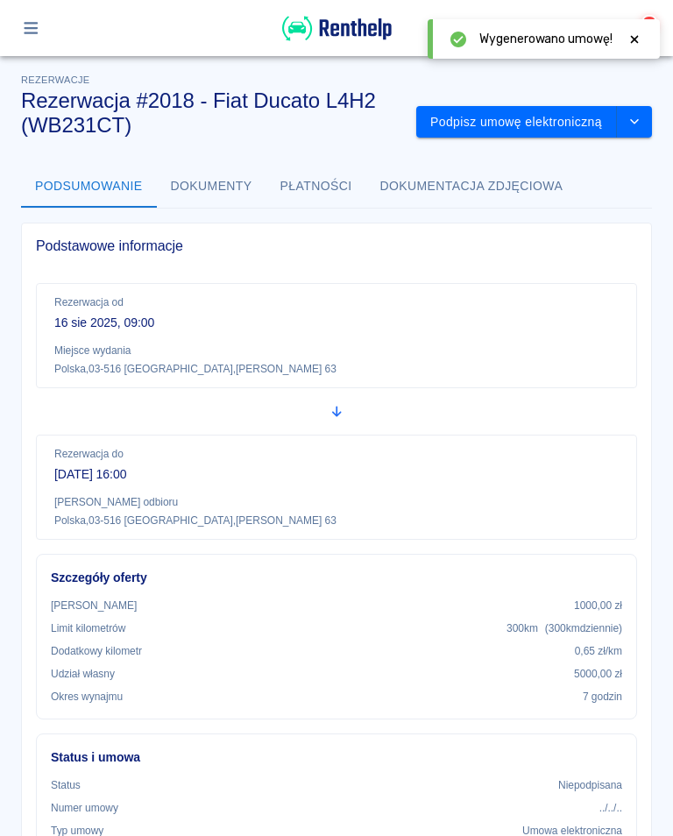
click at [540, 124] on button "Podpisz umowę elektroniczną" at bounding box center [516, 122] width 201 height 32
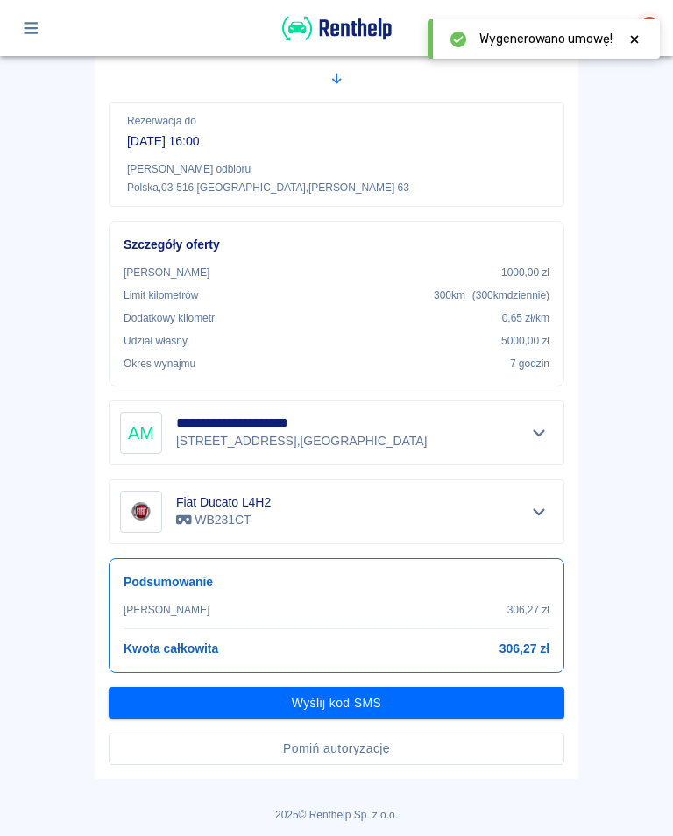
scroll to position [281, 0]
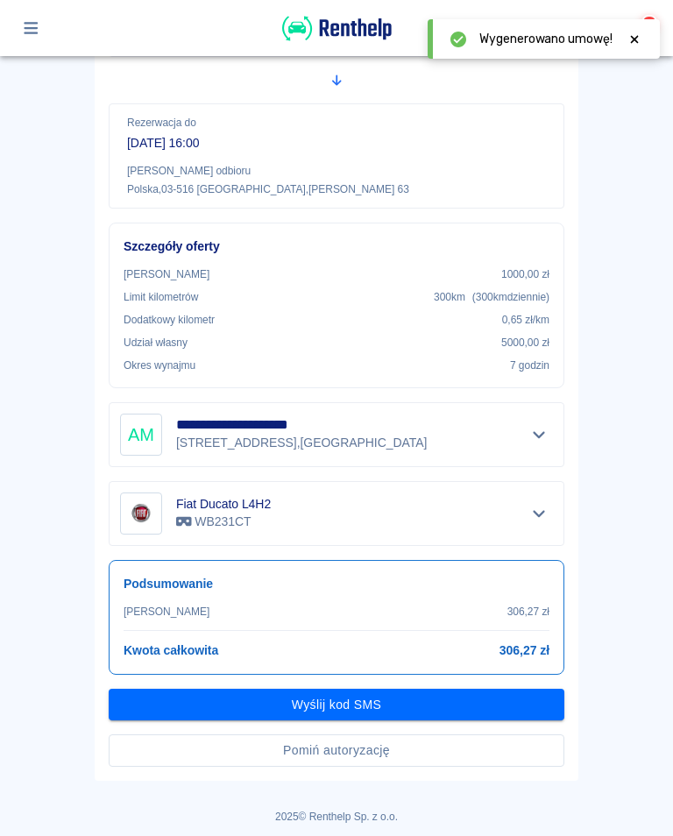
click at [350, 710] on button "Wyślij kod SMS" at bounding box center [337, 705] width 456 height 32
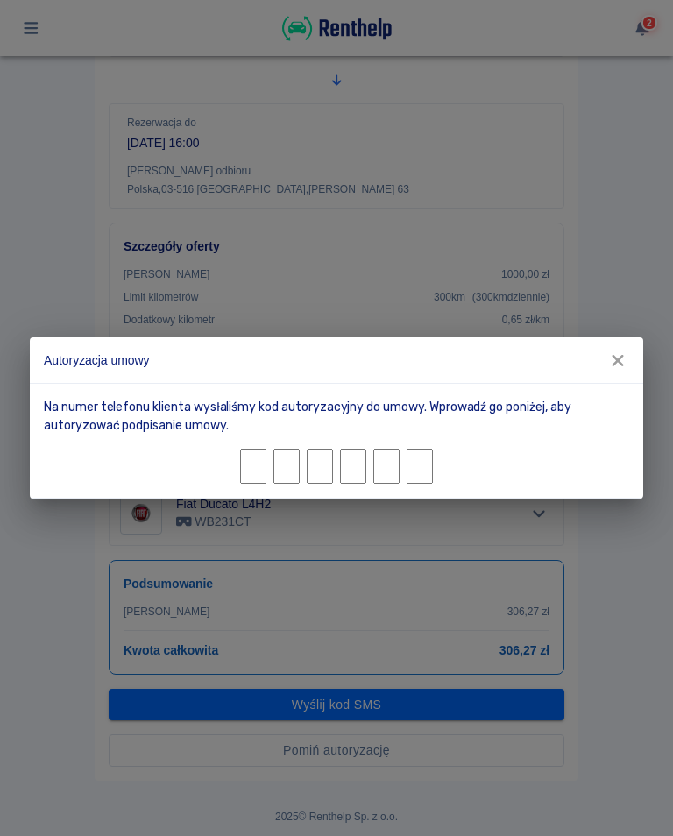
click at [255, 467] on input "Character 1." at bounding box center [253, 466] width 26 height 35
type input "2"
type input "8"
type input "6"
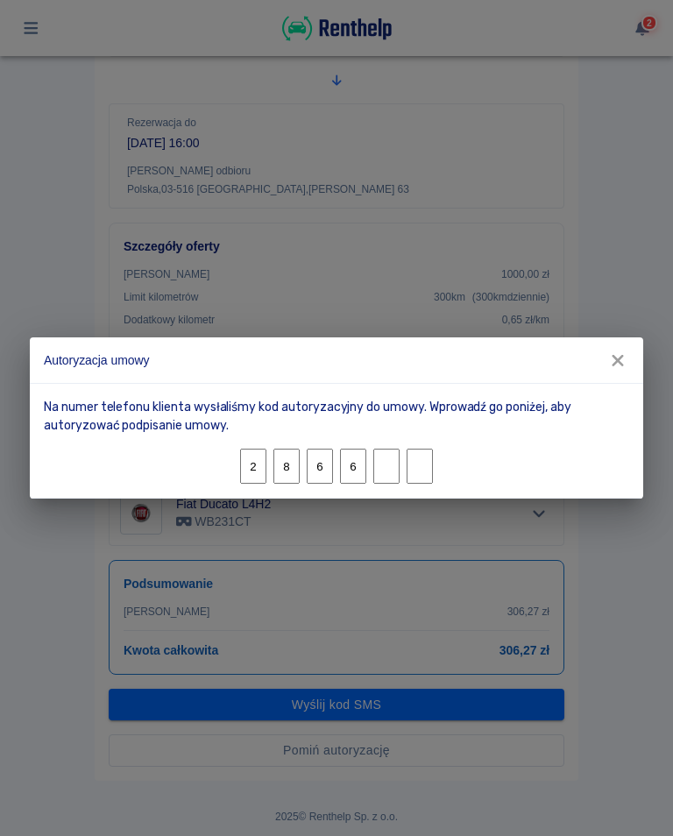
type input "9"
type input "5"
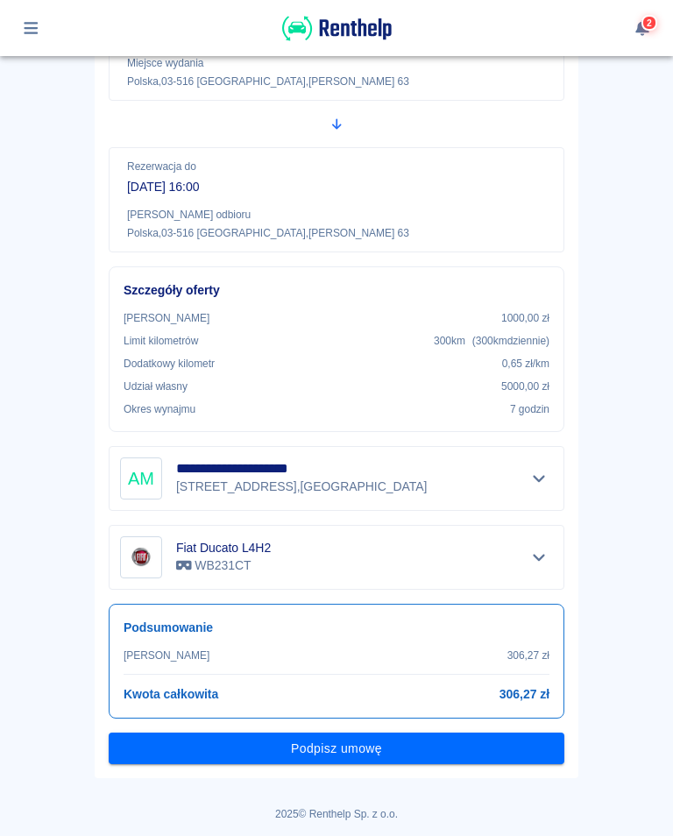
scroll to position [235, 0]
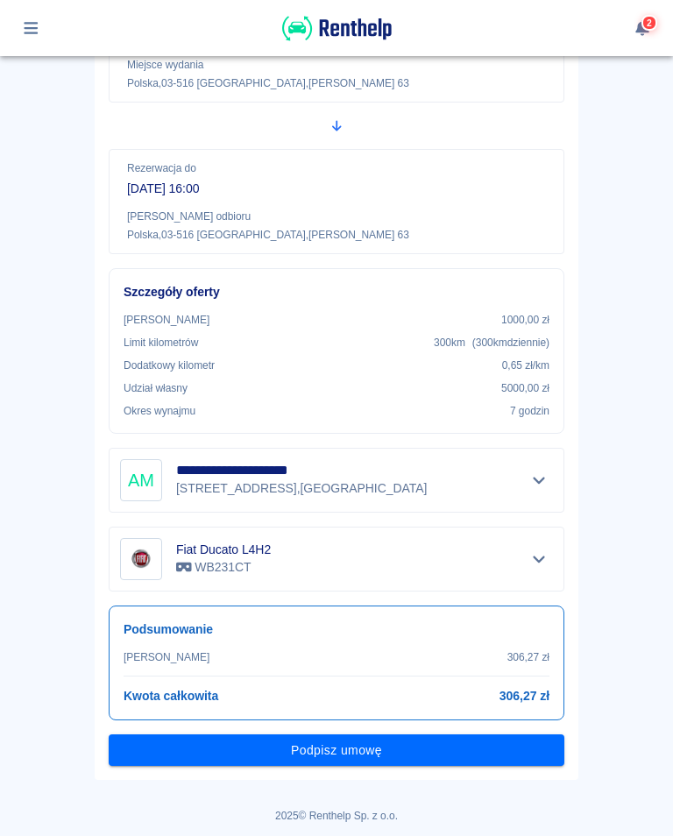
click at [333, 748] on button "Podpisz umowę" at bounding box center [337, 751] width 456 height 32
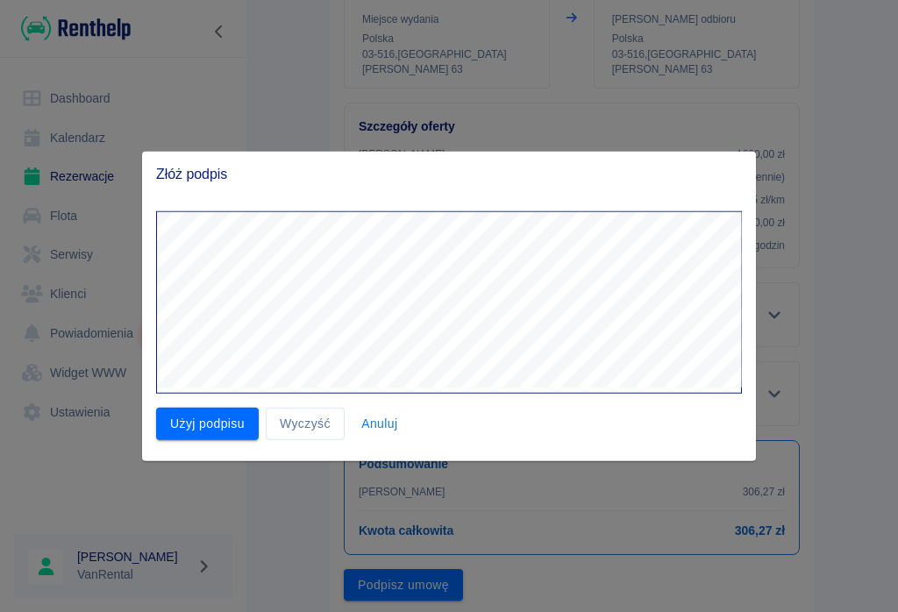
click at [192, 418] on button "Użyj podpisu" at bounding box center [207, 424] width 103 height 32
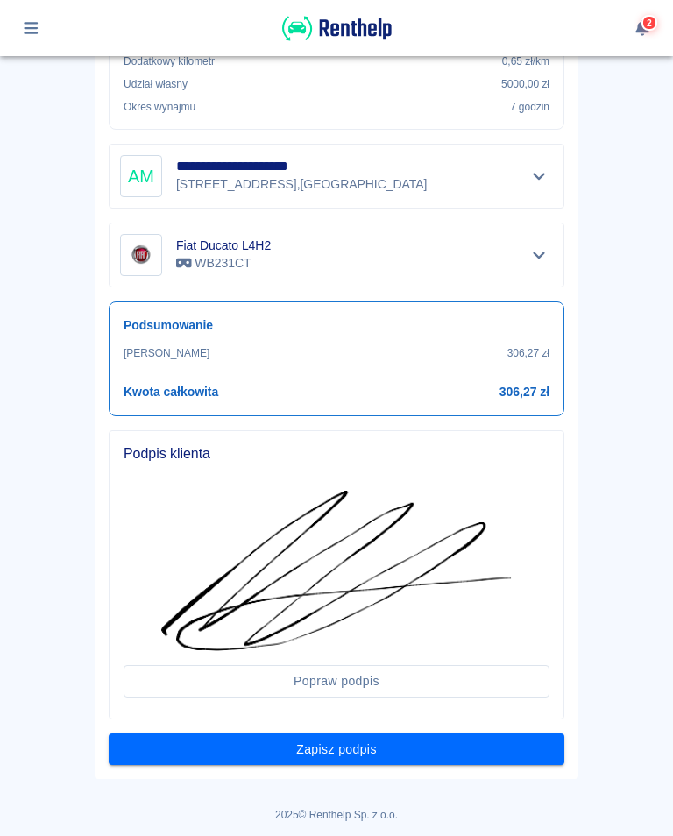
scroll to position [538, 0]
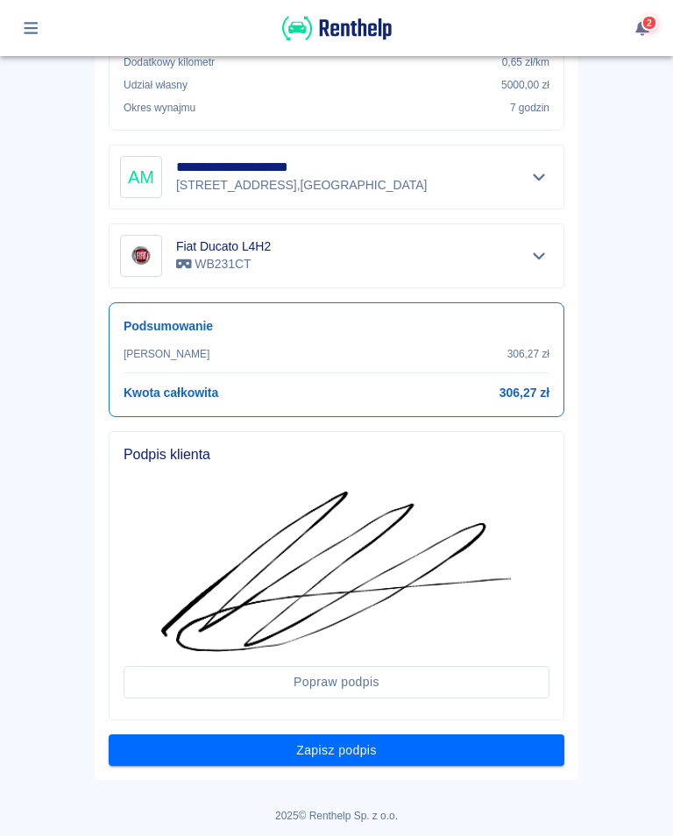
click at [339, 755] on button "Zapisz podpis" at bounding box center [337, 751] width 456 height 32
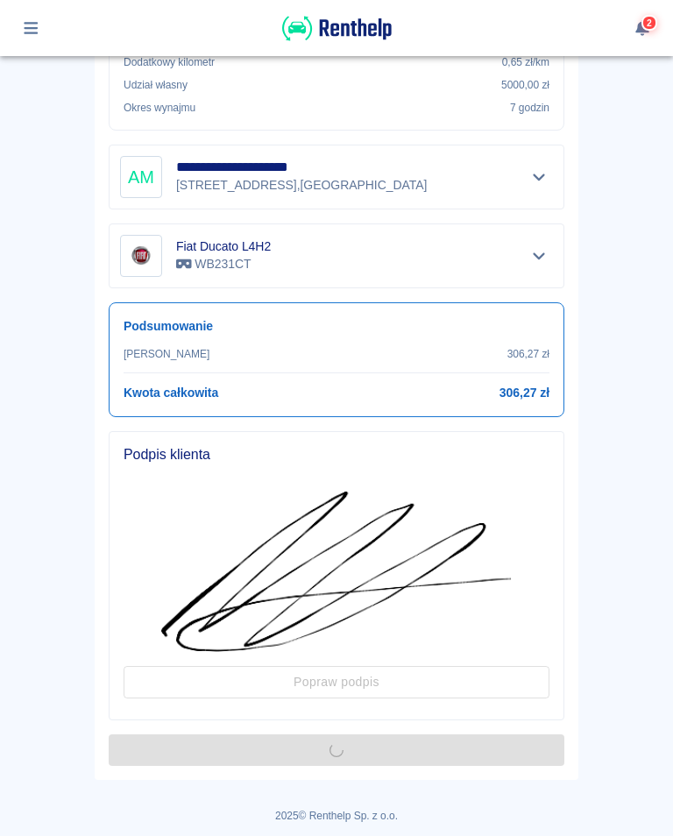
scroll to position [0, 0]
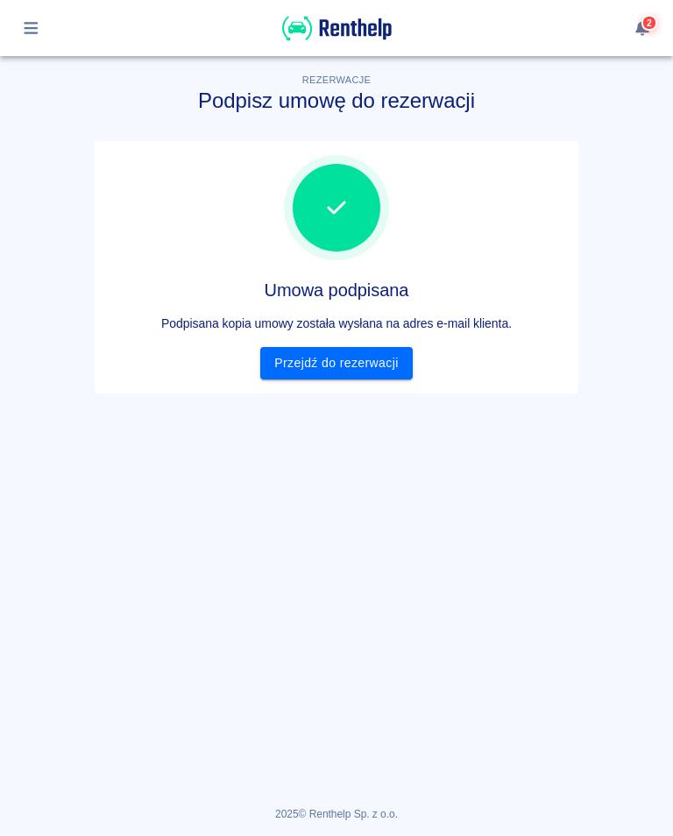
click at [349, 362] on link "Przejdź do rezerwacji" at bounding box center [336, 363] width 152 height 32
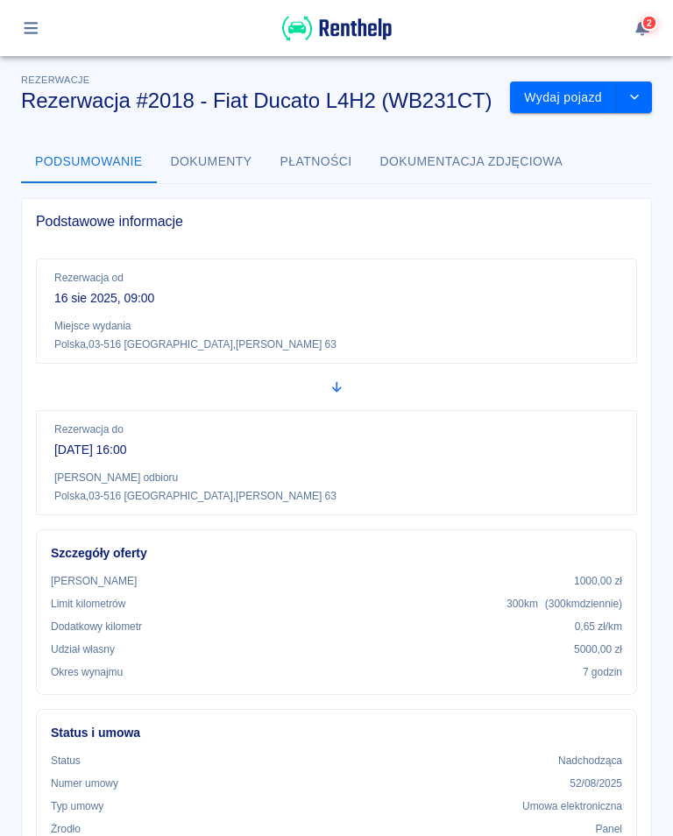
click at [570, 98] on button "Wydaj pojazd" at bounding box center [563, 98] width 107 height 32
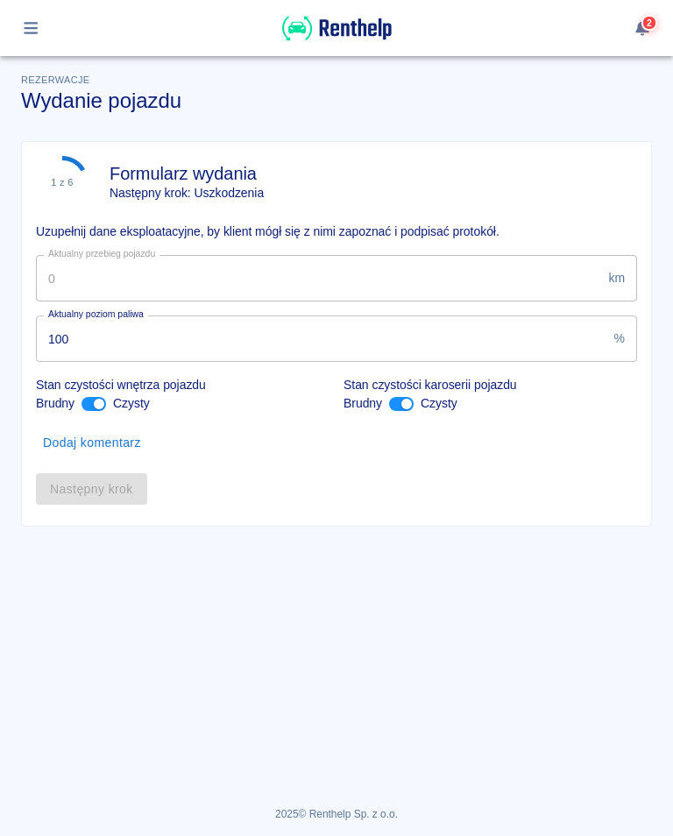
type input "11987"
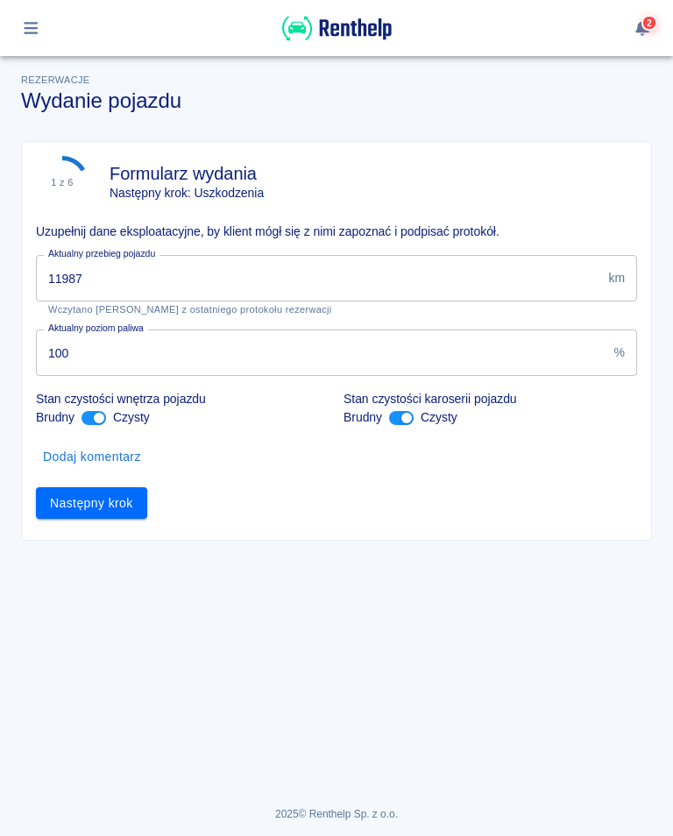
click at [89, 509] on button "Następny krok" at bounding box center [91, 503] width 111 height 32
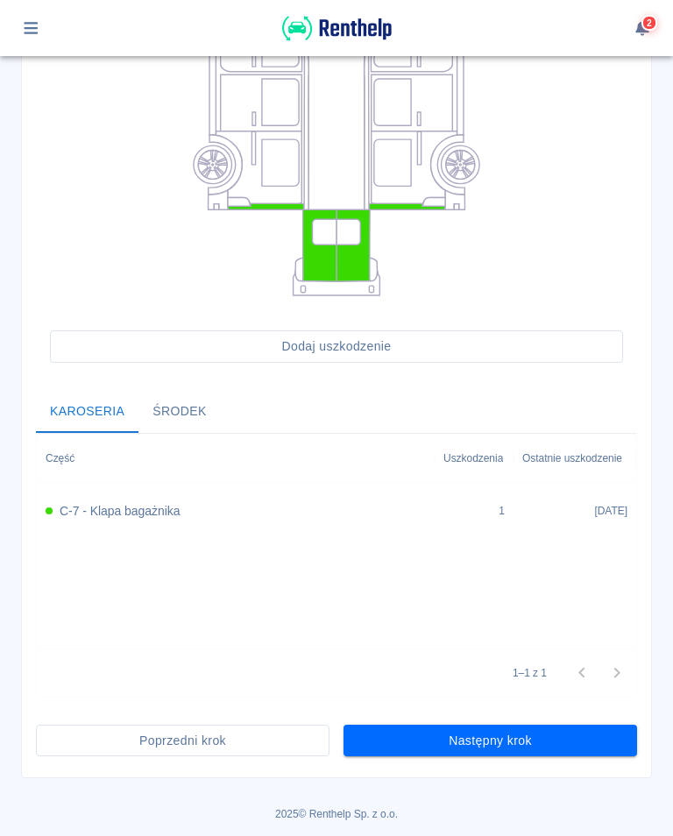
scroll to position [338, 0]
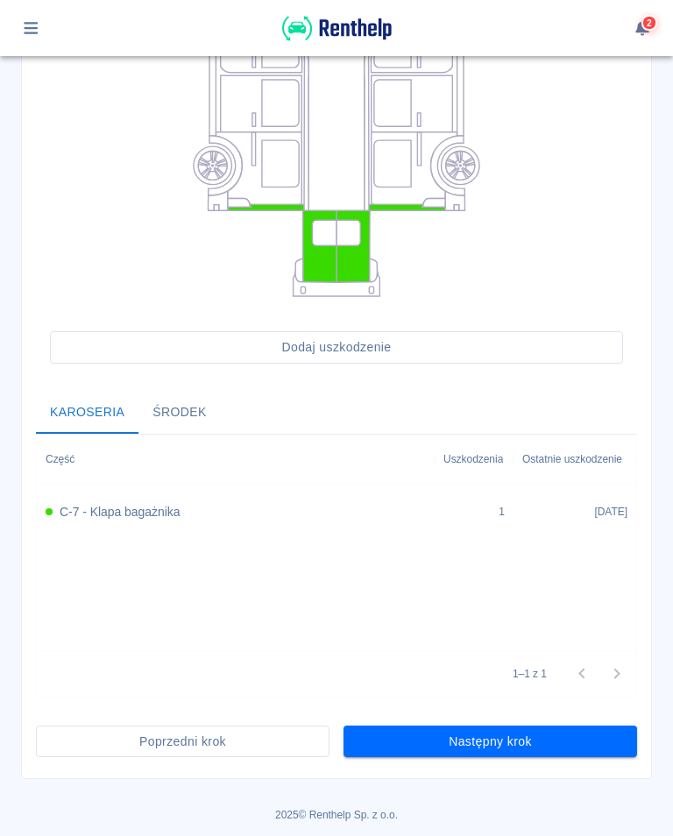
click at [476, 735] on button "Następny krok" at bounding box center [491, 742] width 294 height 32
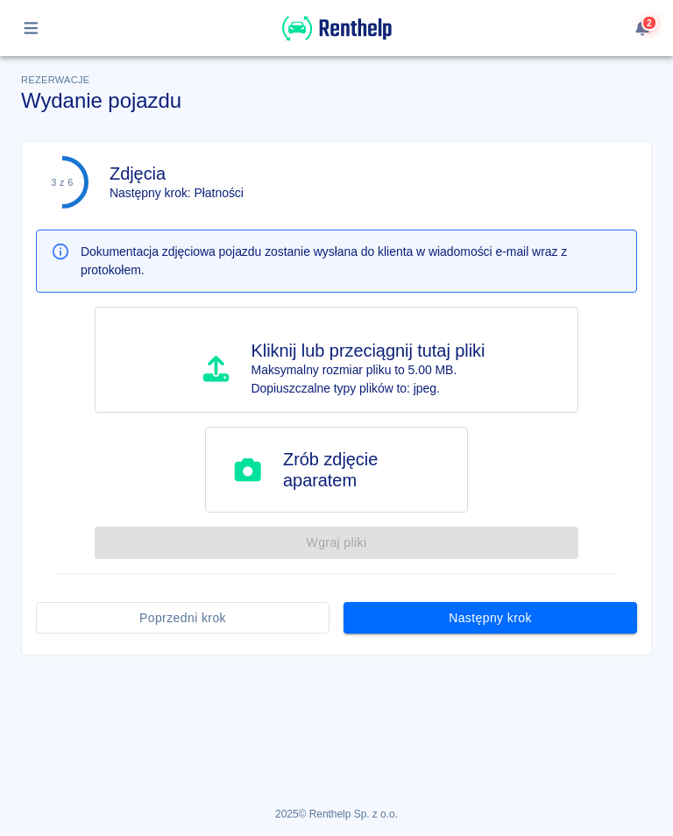
scroll to position [0, 0]
click at [502, 623] on button "Następny krok" at bounding box center [491, 618] width 294 height 32
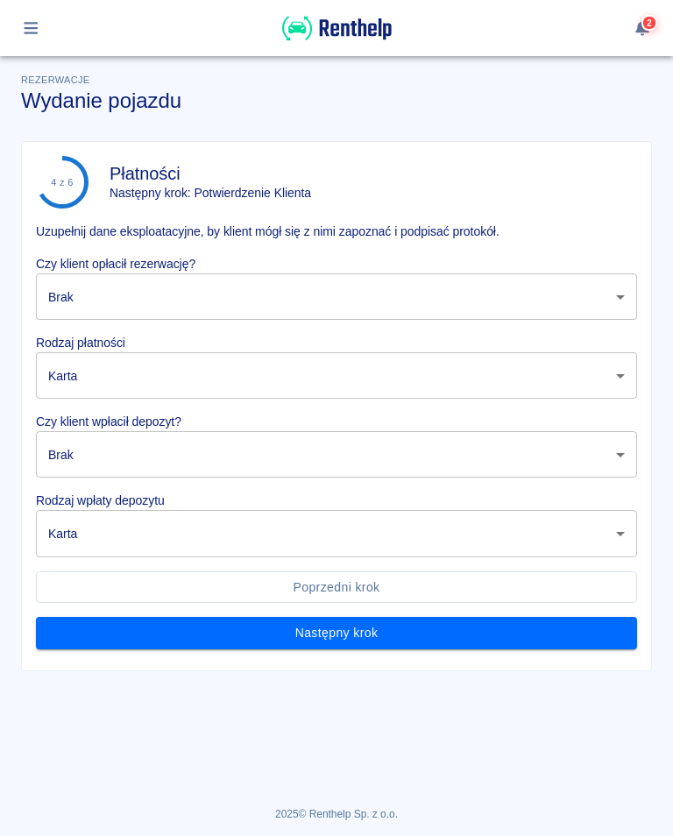
click at [152, 280] on body "Używamy plików Cookies, by zapewnić Ci najlepsze możliwe doświadczenie. Aby dow…" at bounding box center [336, 418] width 673 height 836
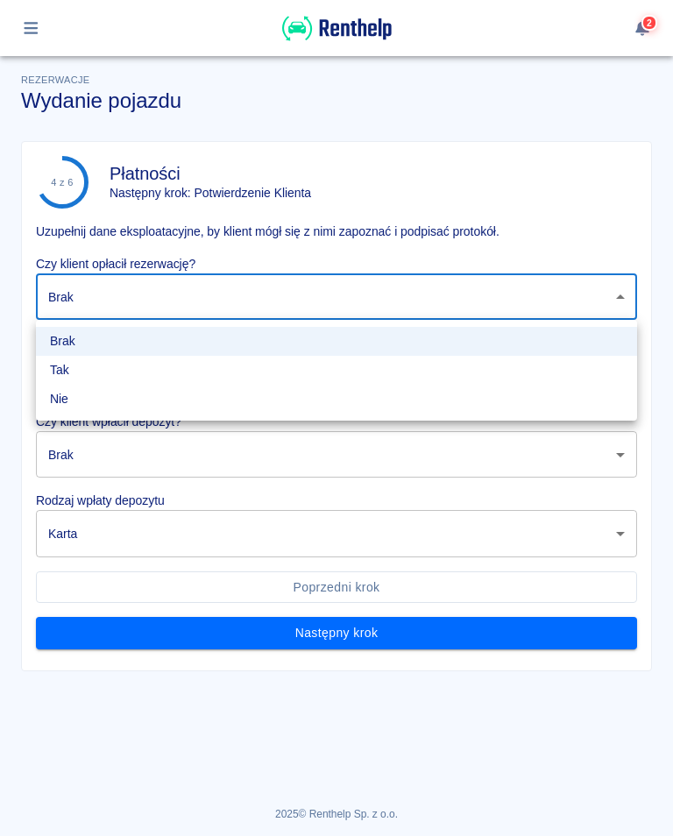
click at [60, 372] on li "Tak" at bounding box center [336, 370] width 601 height 29
type input "true"
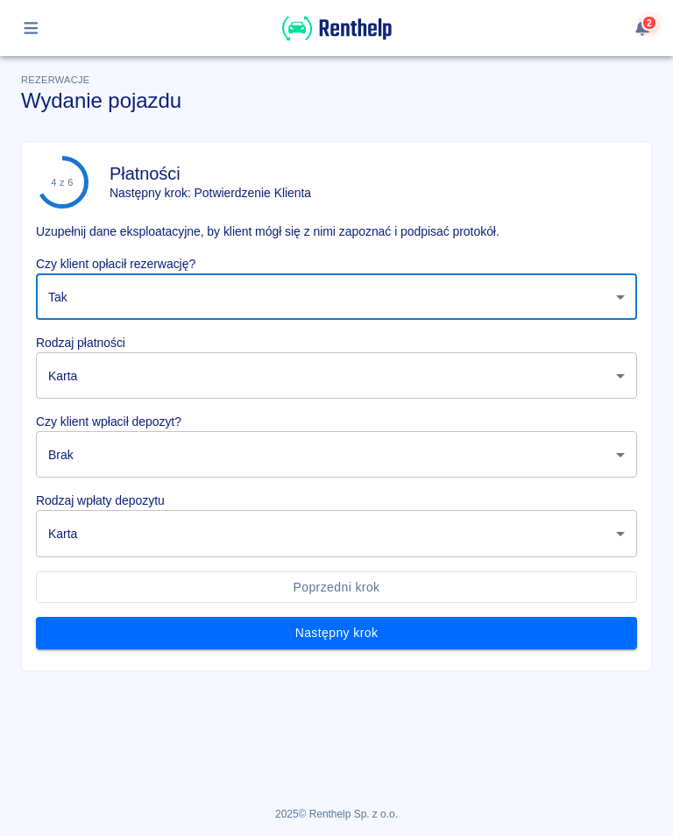
click at [112, 383] on body "Używamy plików Cookies, by zapewnić Ci najlepsze możliwe doświadczenie. Aby dow…" at bounding box center [336, 418] width 673 height 836
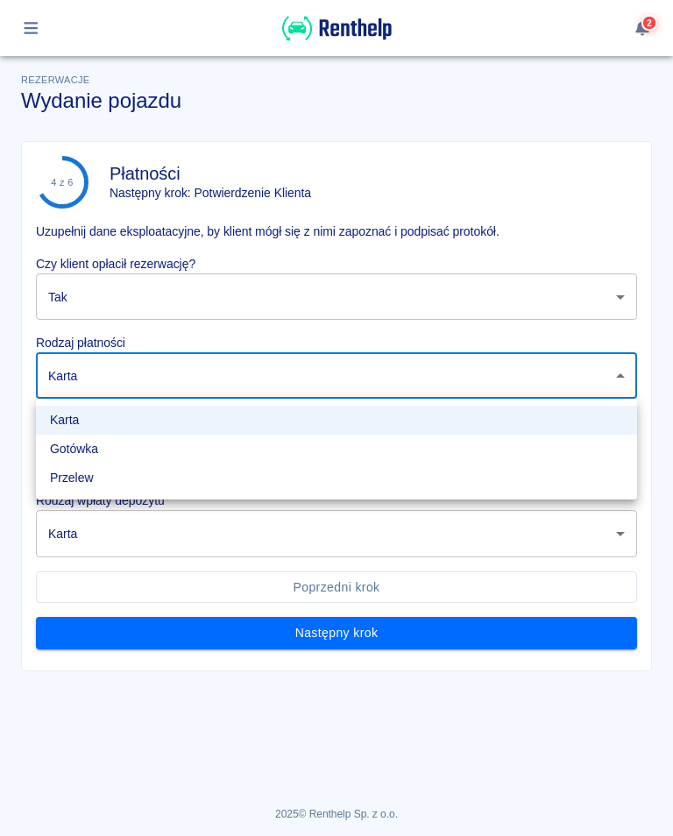
click at [89, 452] on li "Gotówka" at bounding box center [336, 449] width 601 height 29
type input "cash"
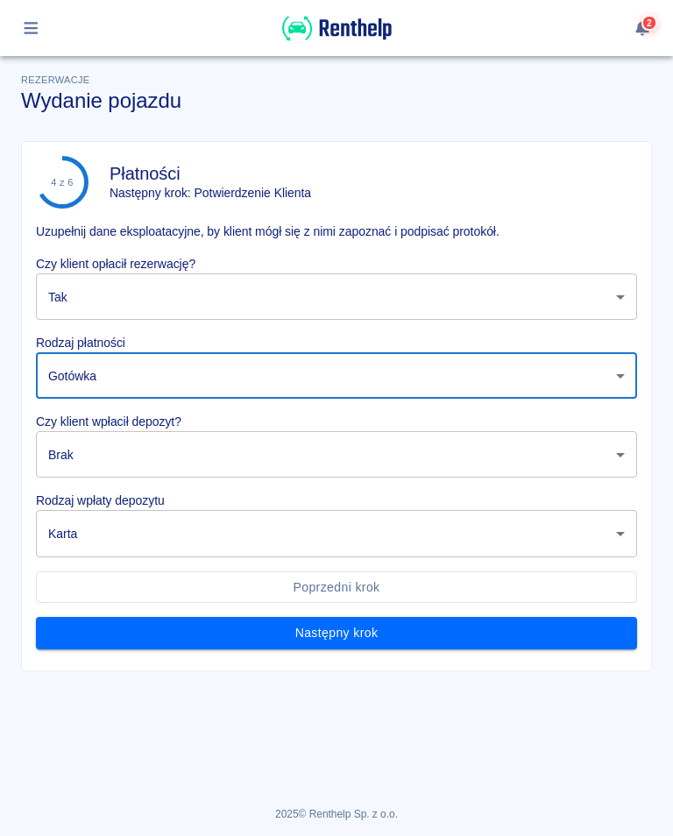
click at [96, 466] on body "Używamy plików Cookies, by zapewnić Ci najlepsze możliwe doświadczenie. Aby dow…" at bounding box center [336, 418] width 673 height 836
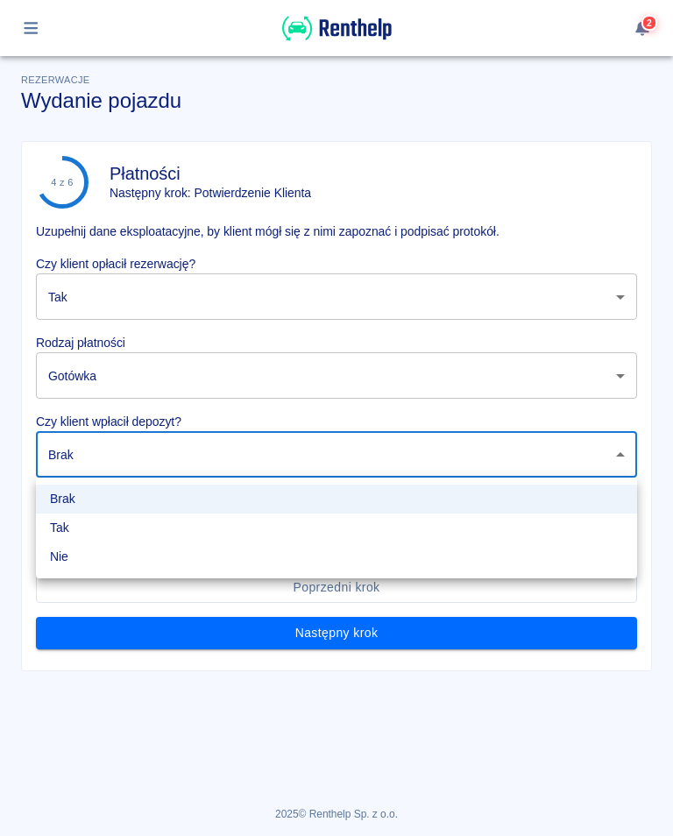
click at [65, 532] on li "Tak" at bounding box center [336, 528] width 601 height 29
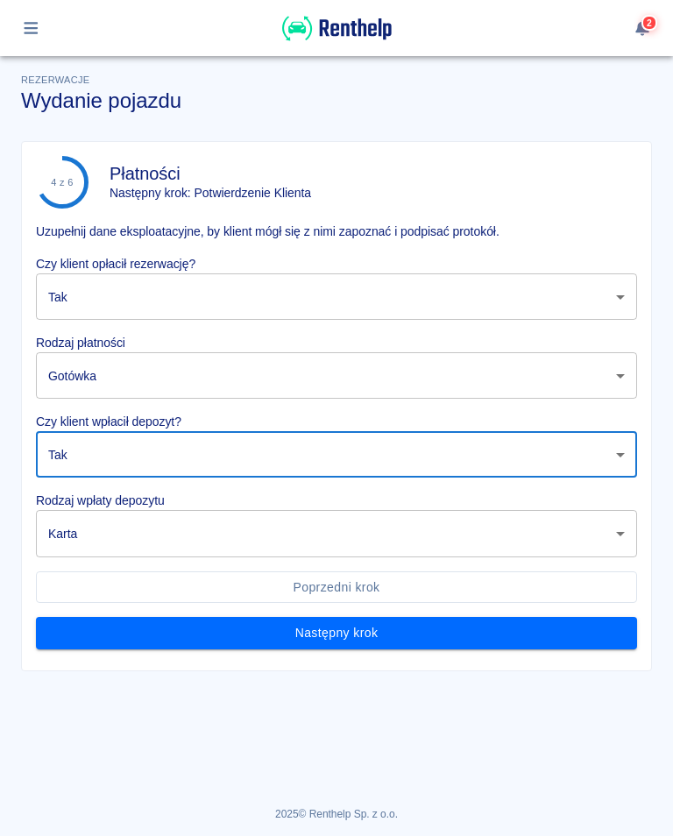
type input "true"
click at [120, 534] on body "Używamy plików Cookies, by zapewnić Ci najlepsze możliwe doświadczenie. Aby dow…" at bounding box center [336, 418] width 673 height 836
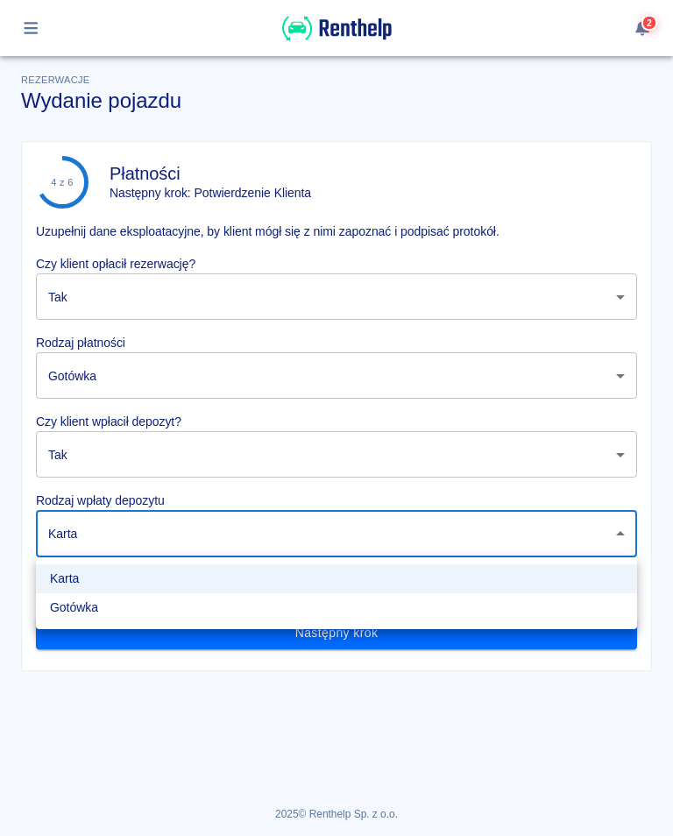
click at [95, 608] on li "Gotówka" at bounding box center [336, 608] width 601 height 29
type input "cash"
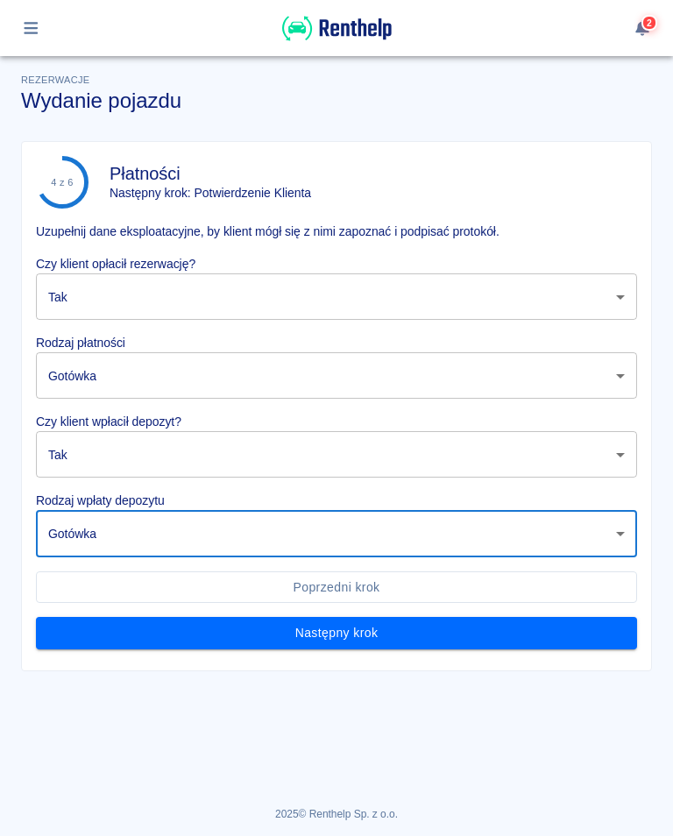
click at [344, 633] on button "Następny krok" at bounding box center [336, 633] width 601 height 32
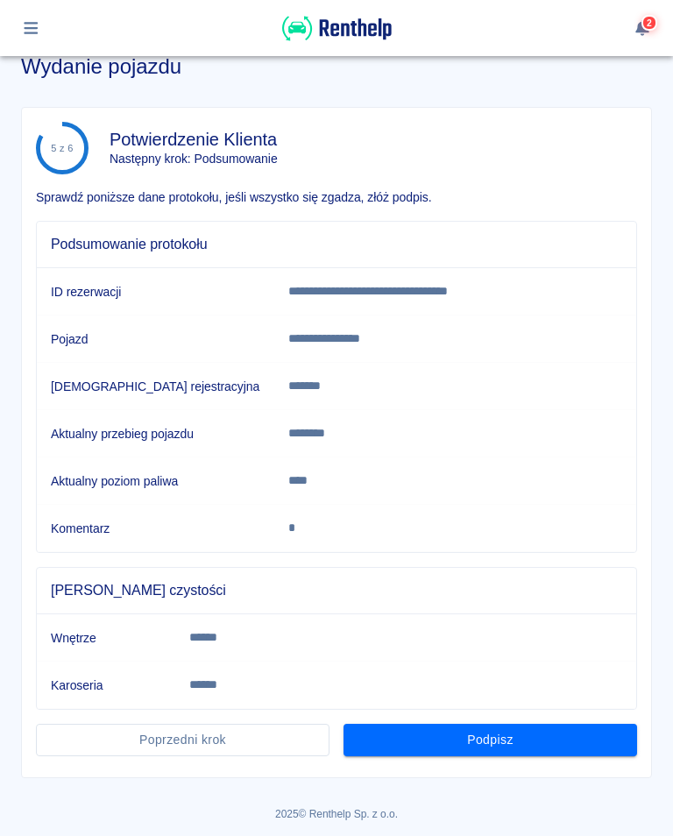
scroll to position [33, 0]
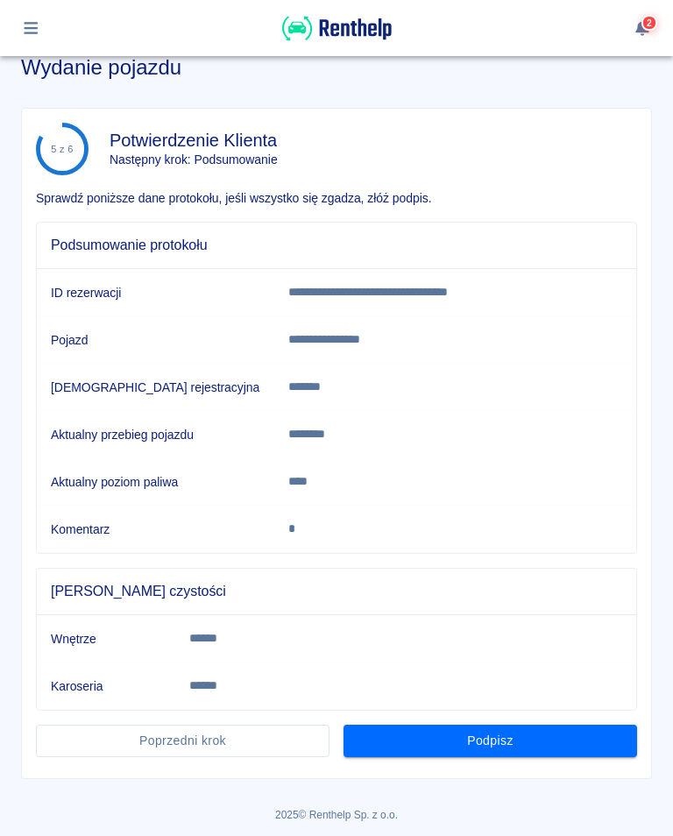
click at [485, 747] on button "Podpisz" at bounding box center [491, 741] width 294 height 32
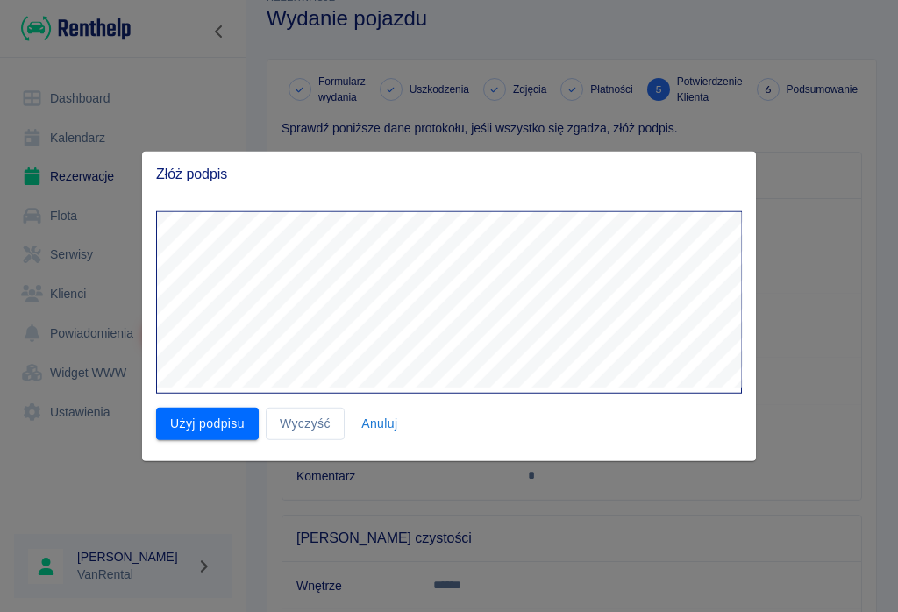
click at [211, 410] on button "Użyj podpisu" at bounding box center [207, 424] width 103 height 32
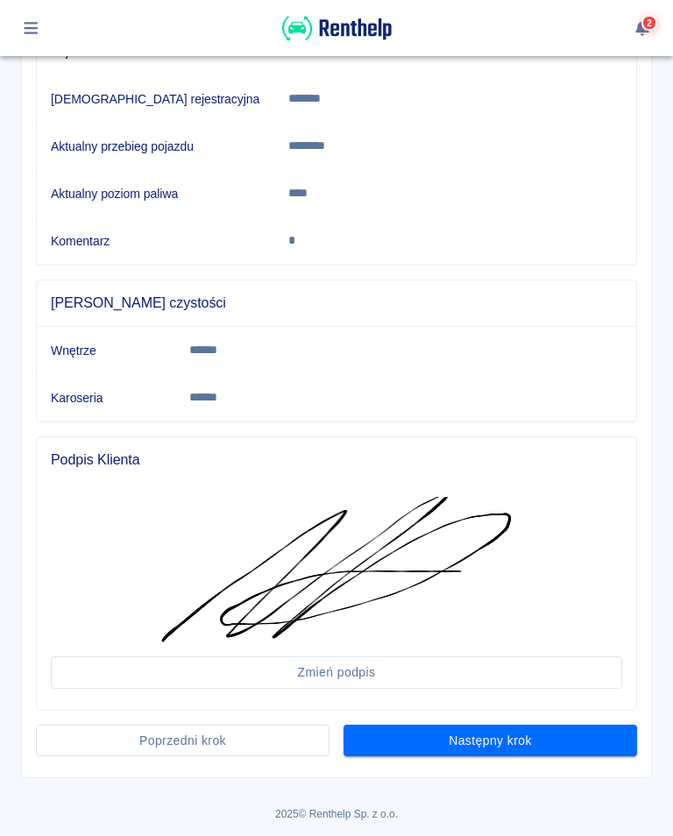
scroll to position [321, 0]
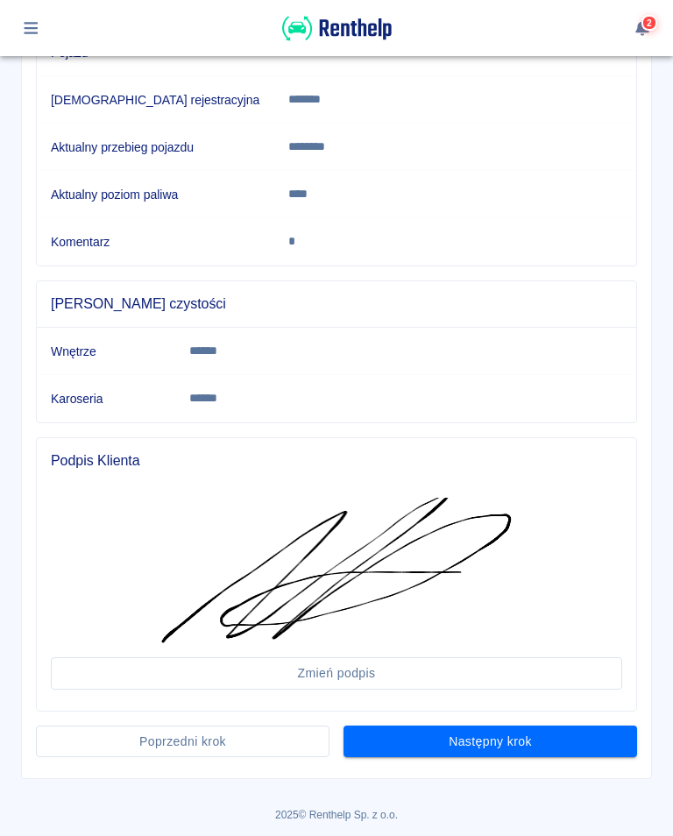
click at [494, 743] on button "Następny krok" at bounding box center [491, 742] width 294 height 32
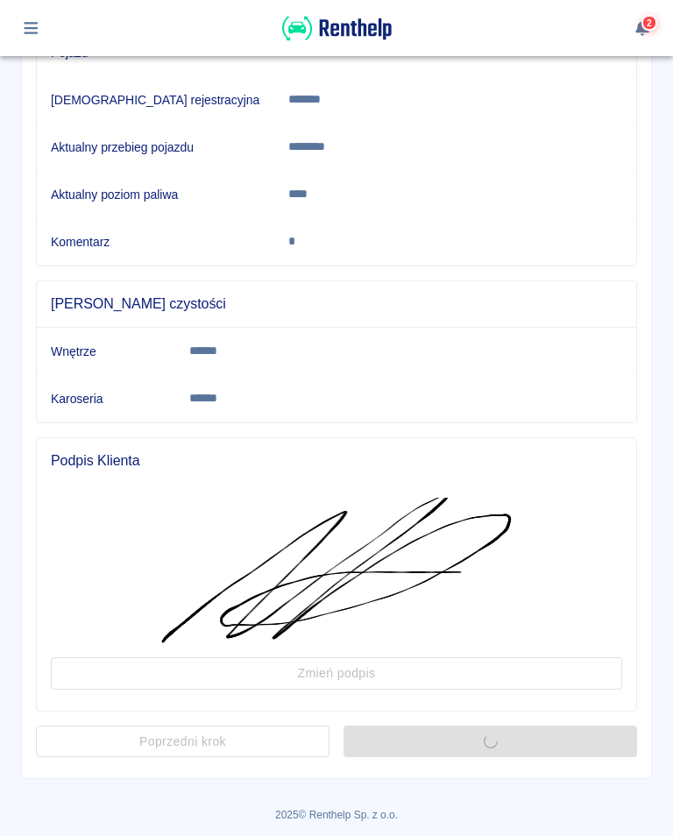
scroll to position [0, 0]
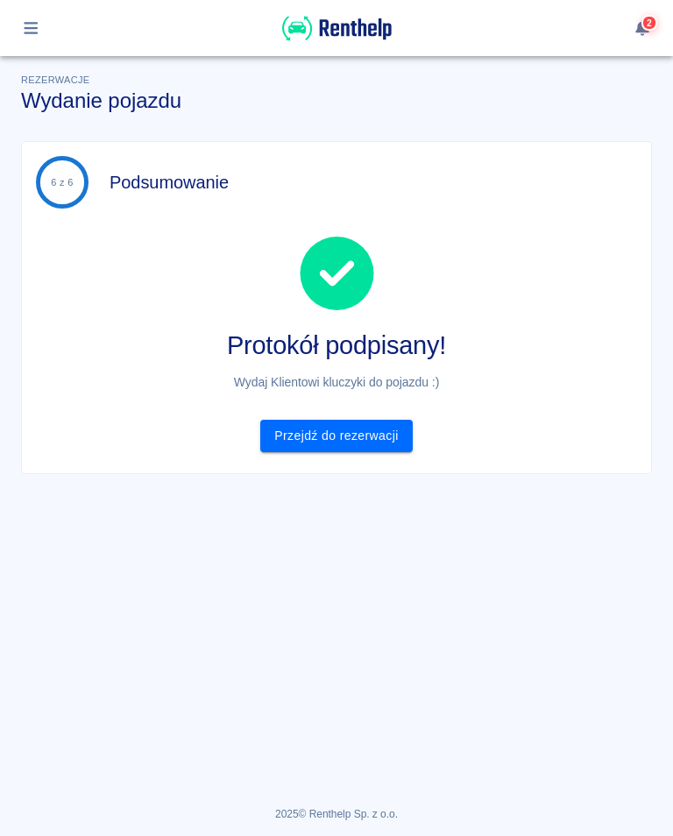
click at [389, 441] on link "Przejdź do rezerwacji" at bounding box center [336, 436] width 152 height 32
